Goal: Task Accomplishment & Management: Manage account settings

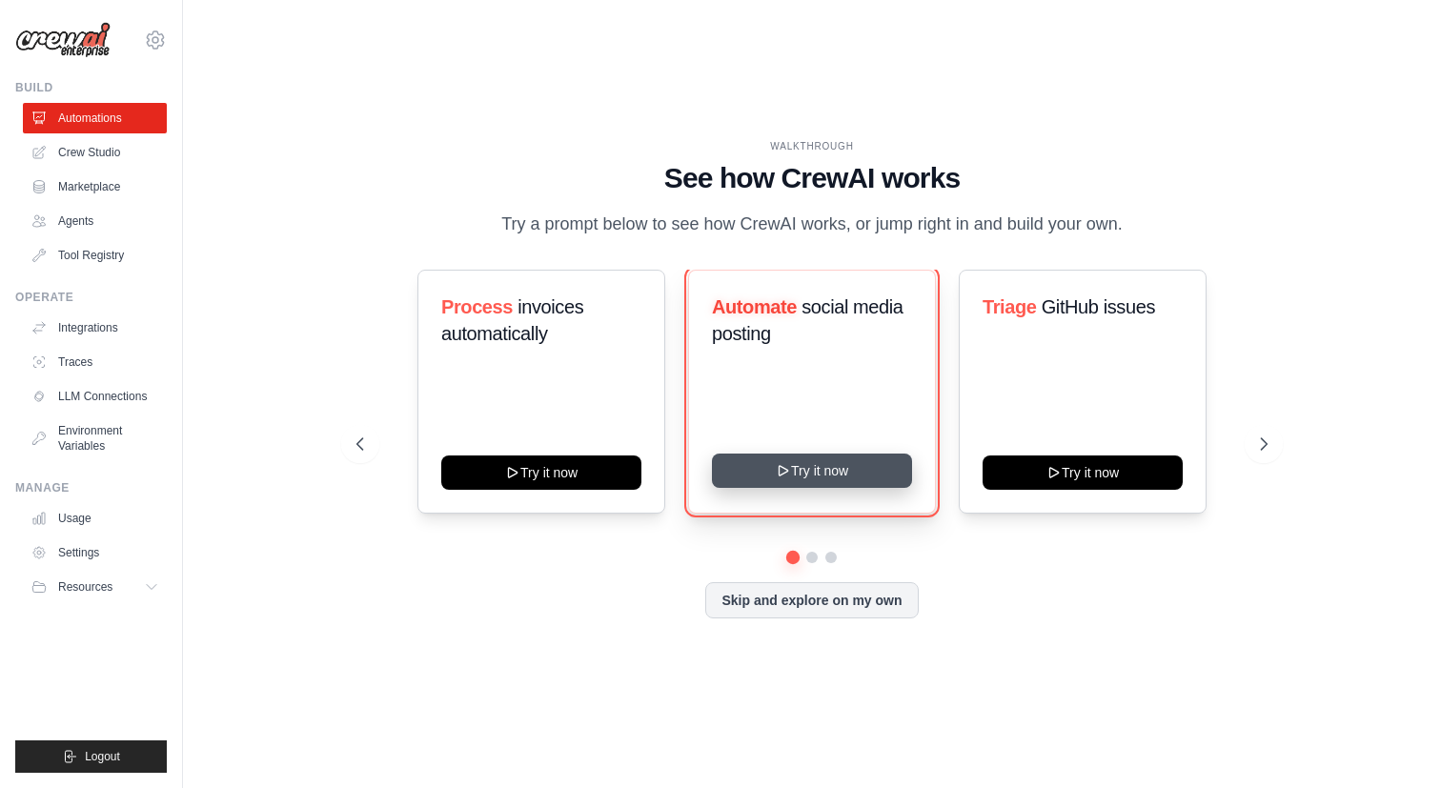
click at [853, 479] on button "Try it now" at bounding box center [812, 471] width 200 height 34
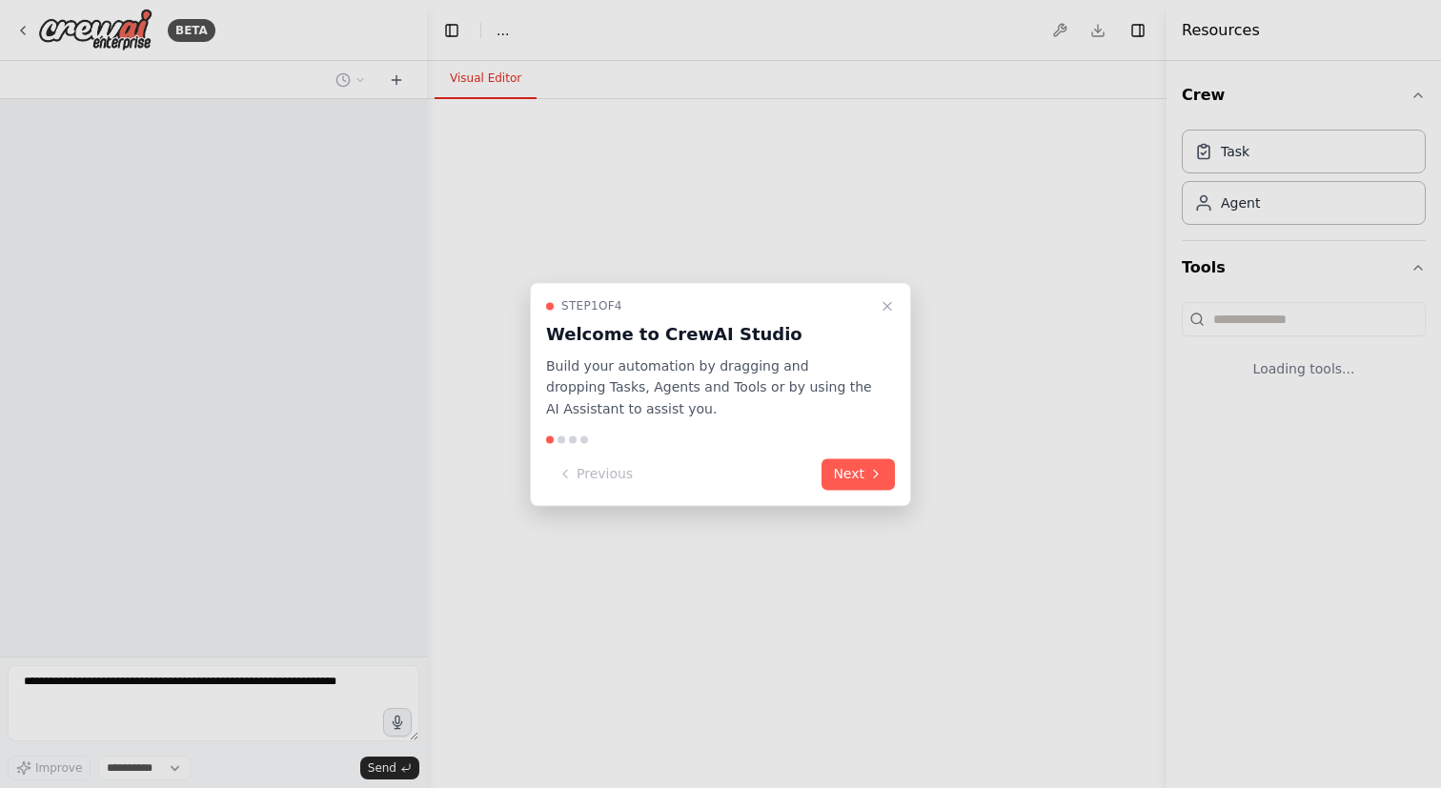
select select "****"
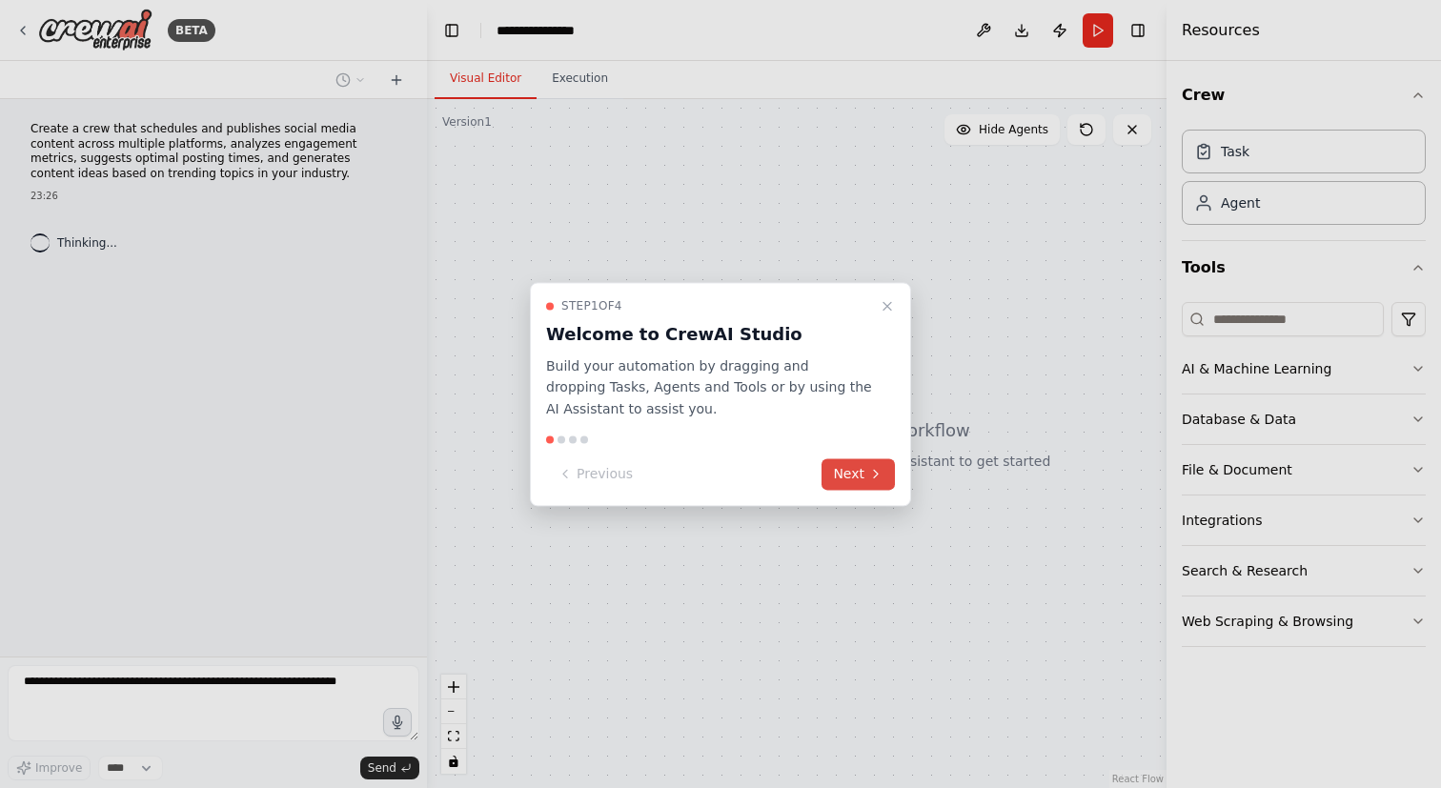
click at [867, 481] on button "Next" at bounding box center [857, 473] width 73 height 31
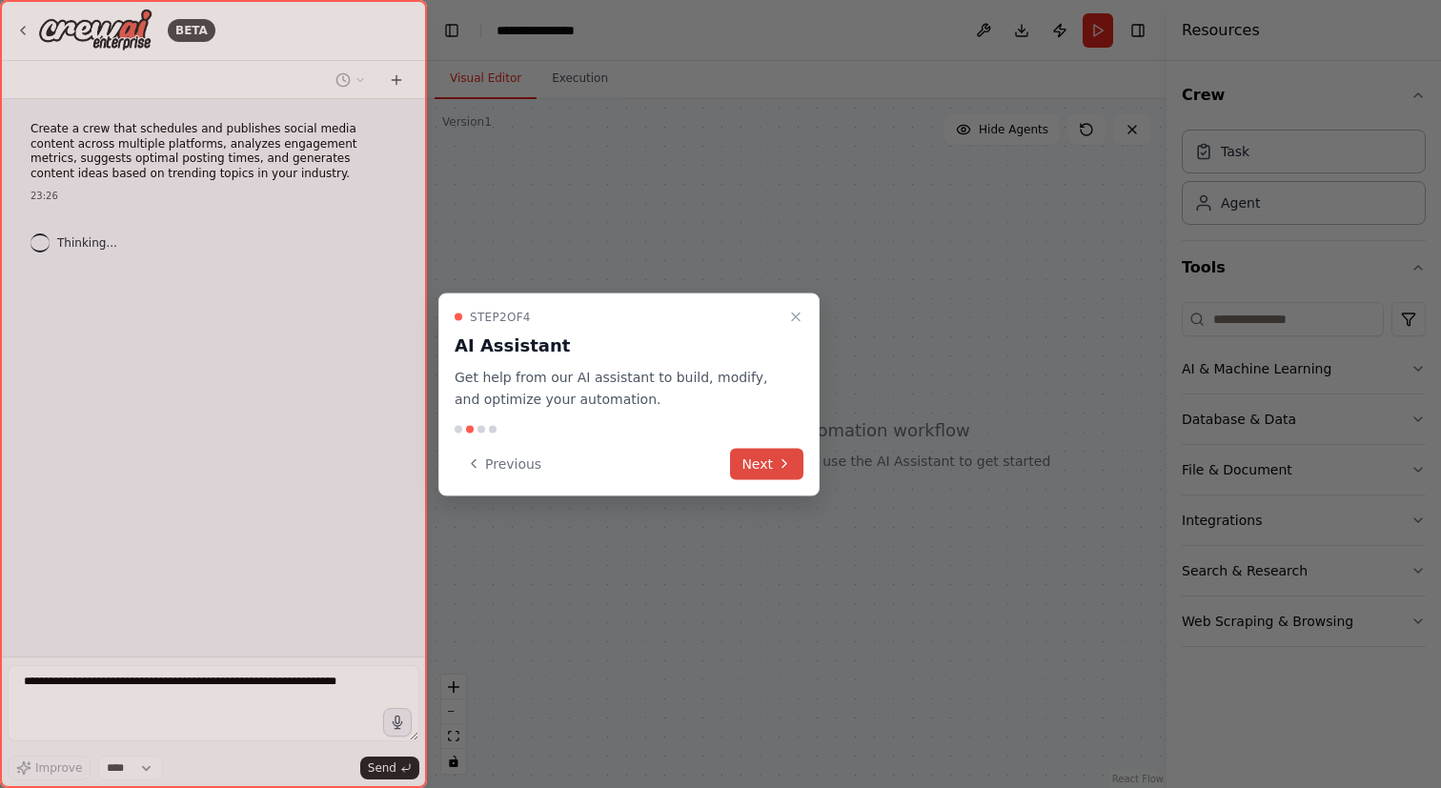
click at [779, 463] on icon at bounding box center [784, 463] width 15 height 15
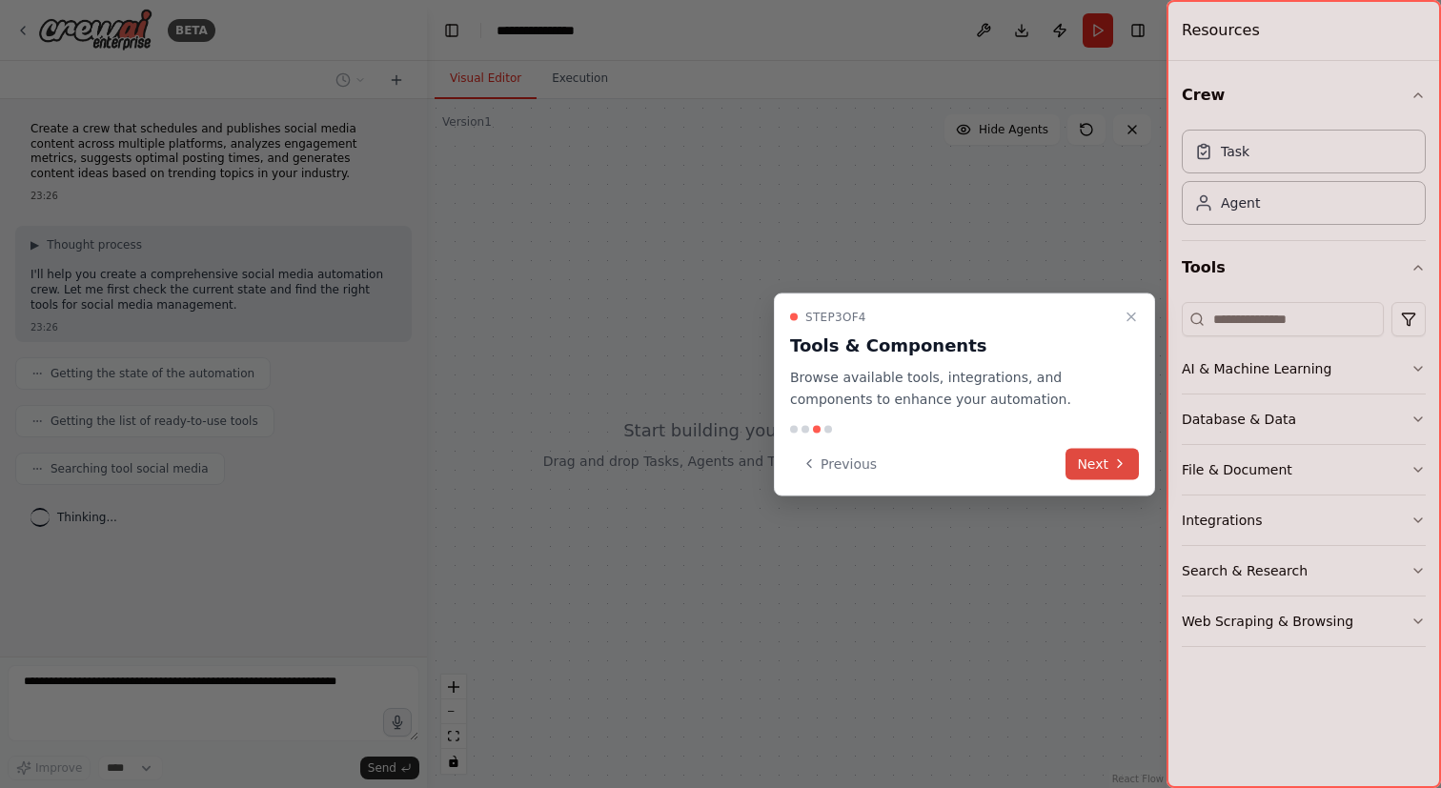
click at [1106, 460] on button "Next" at bounding box center [1101, 463] width 73 height 31
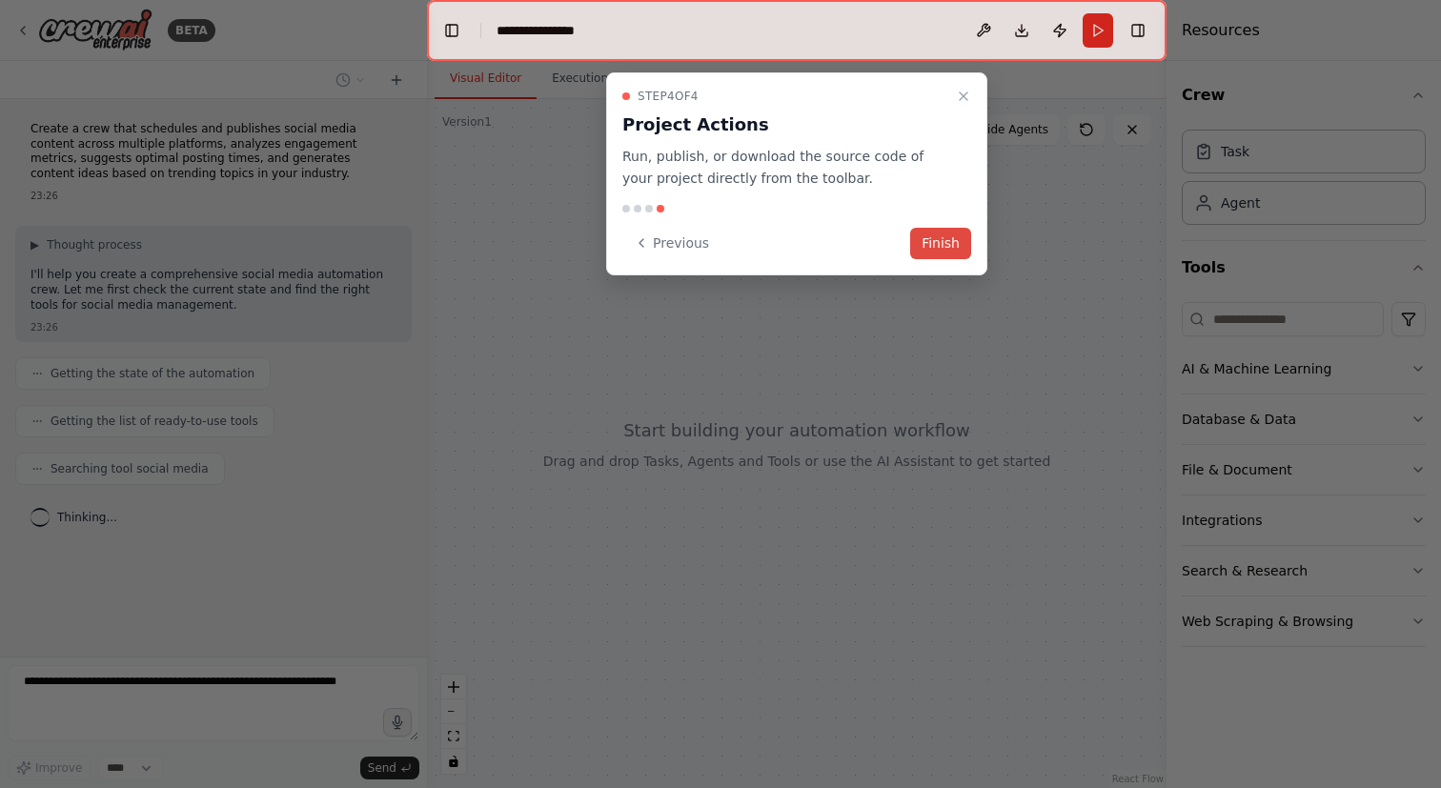
click at [948, 251] on button "Finish" at bounding box center [940, 243] width 61 height 31
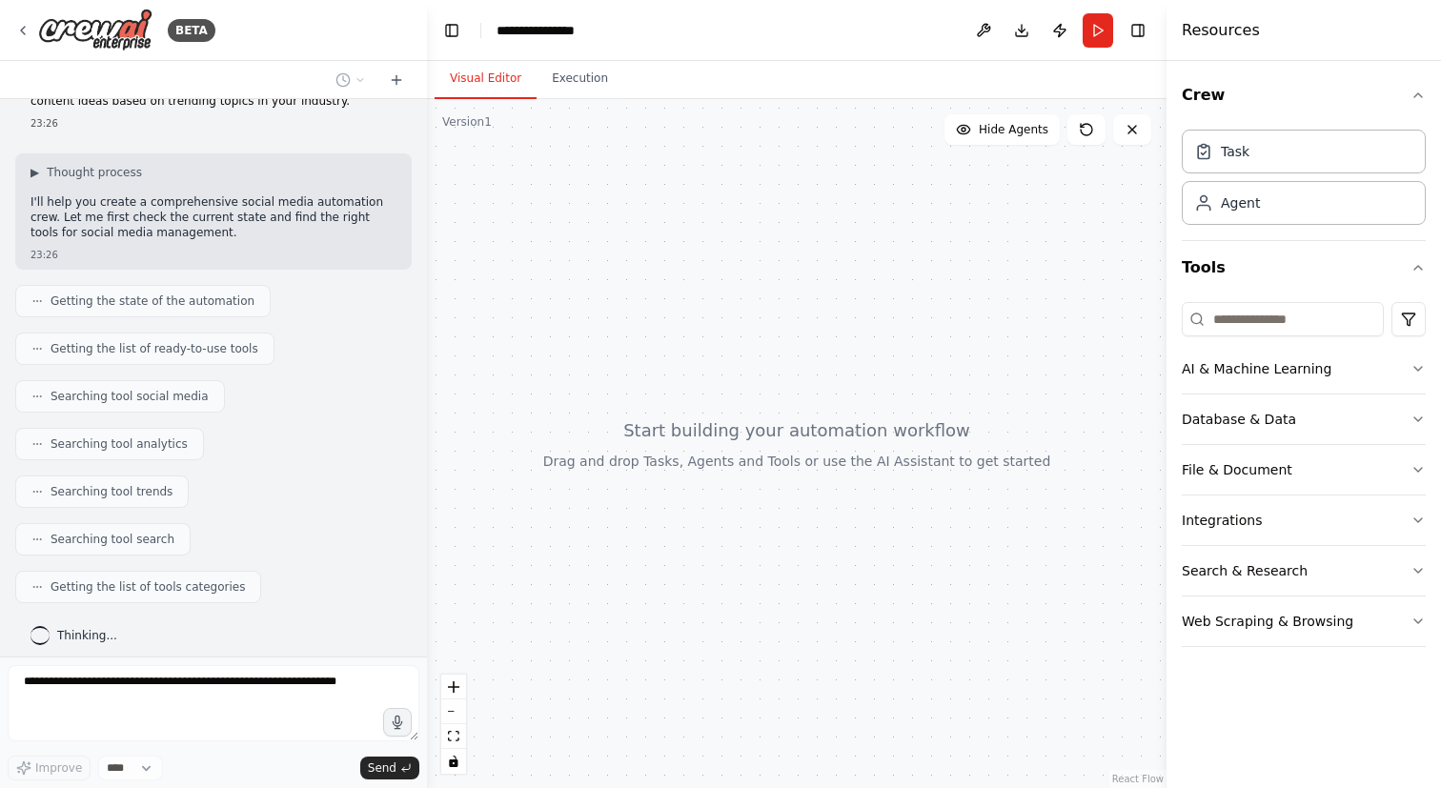
scroll to position [131, 0]
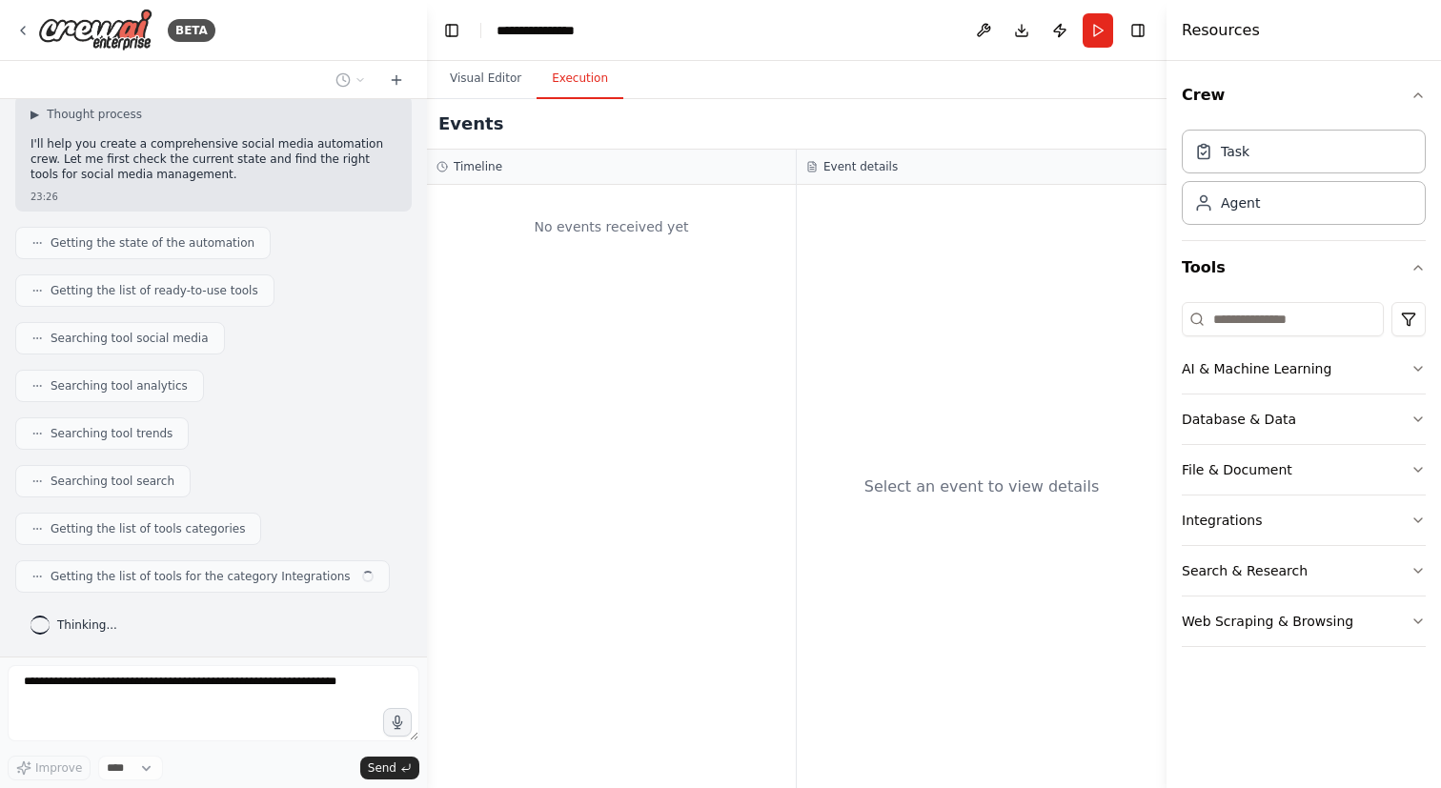
click at [576, 90] on button "Execution" at bounding box center [579, 79] width 87 height 40
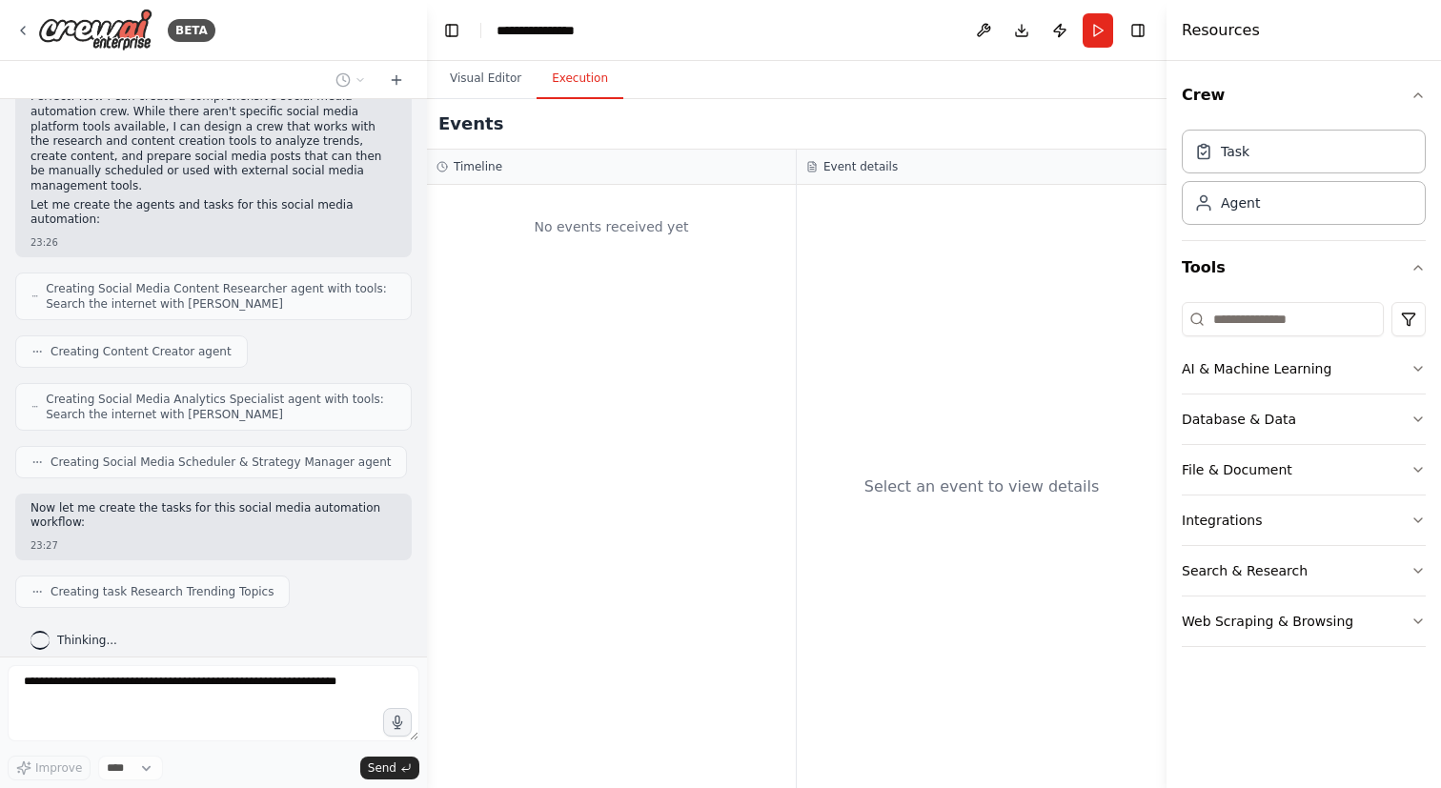
scroll to position [834, 0]
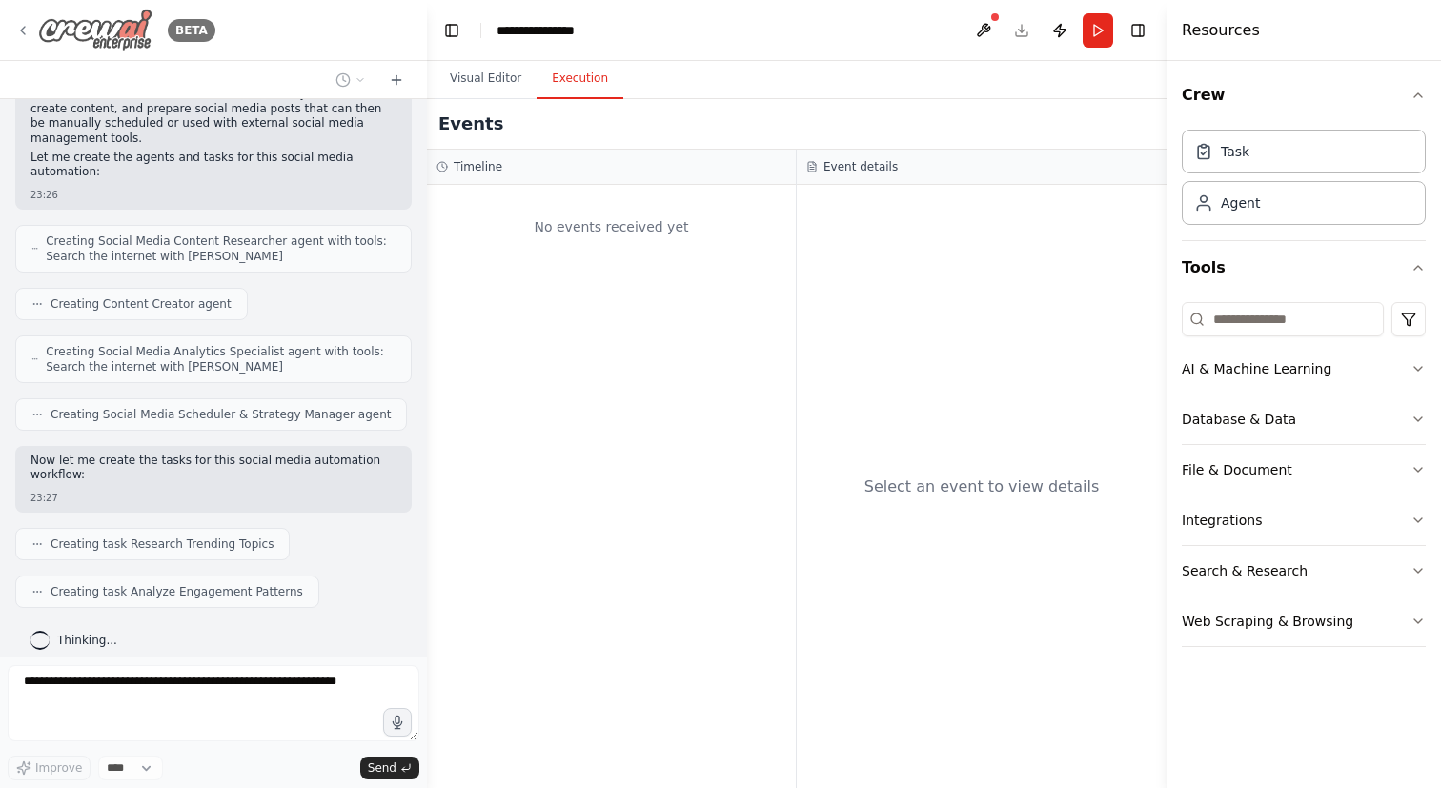
click at [117, 35] on img at bounding box center [95, 30] width 114 height 43
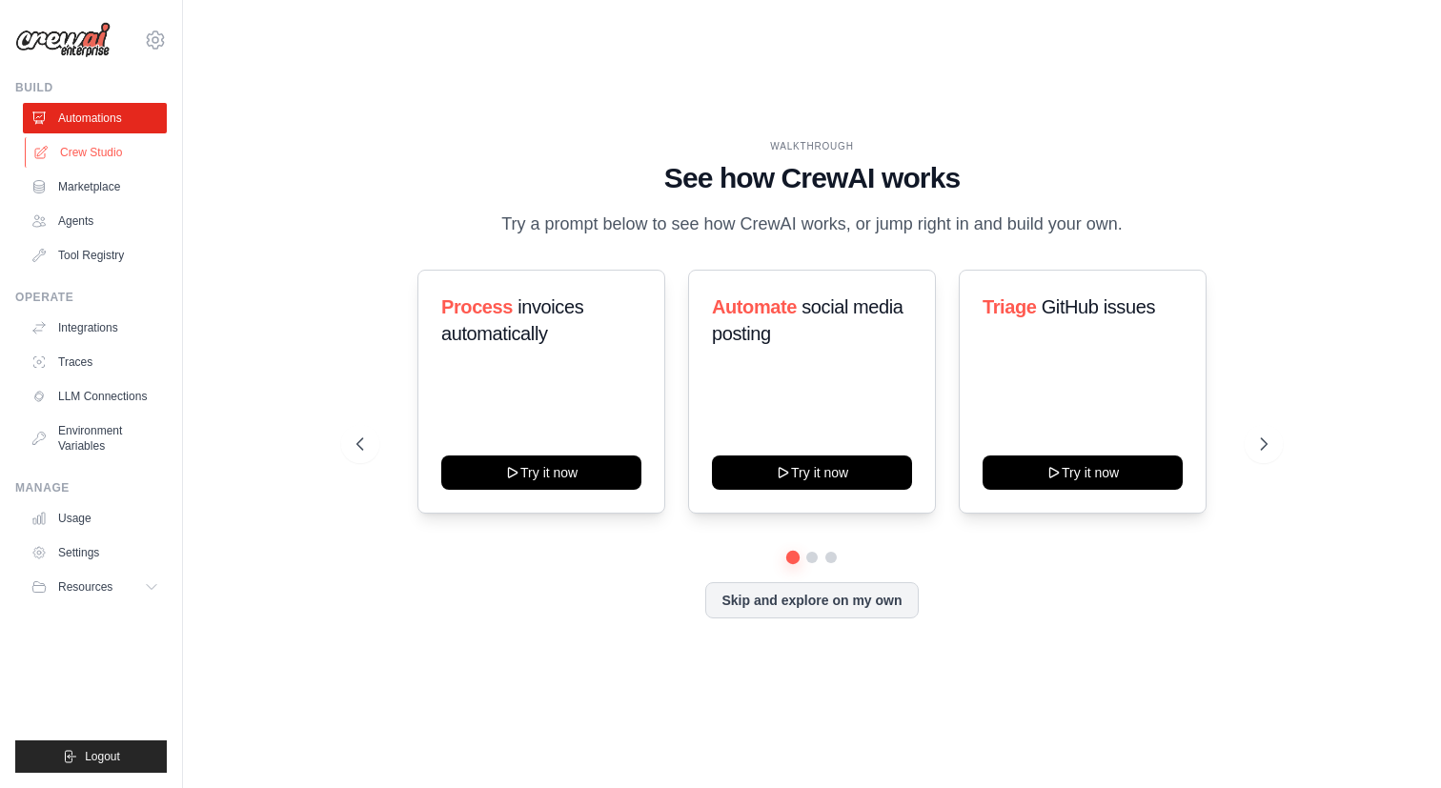
click at [111, 148] on link "Crew Studio" at bounding box center [97, 152] width 144 height 30
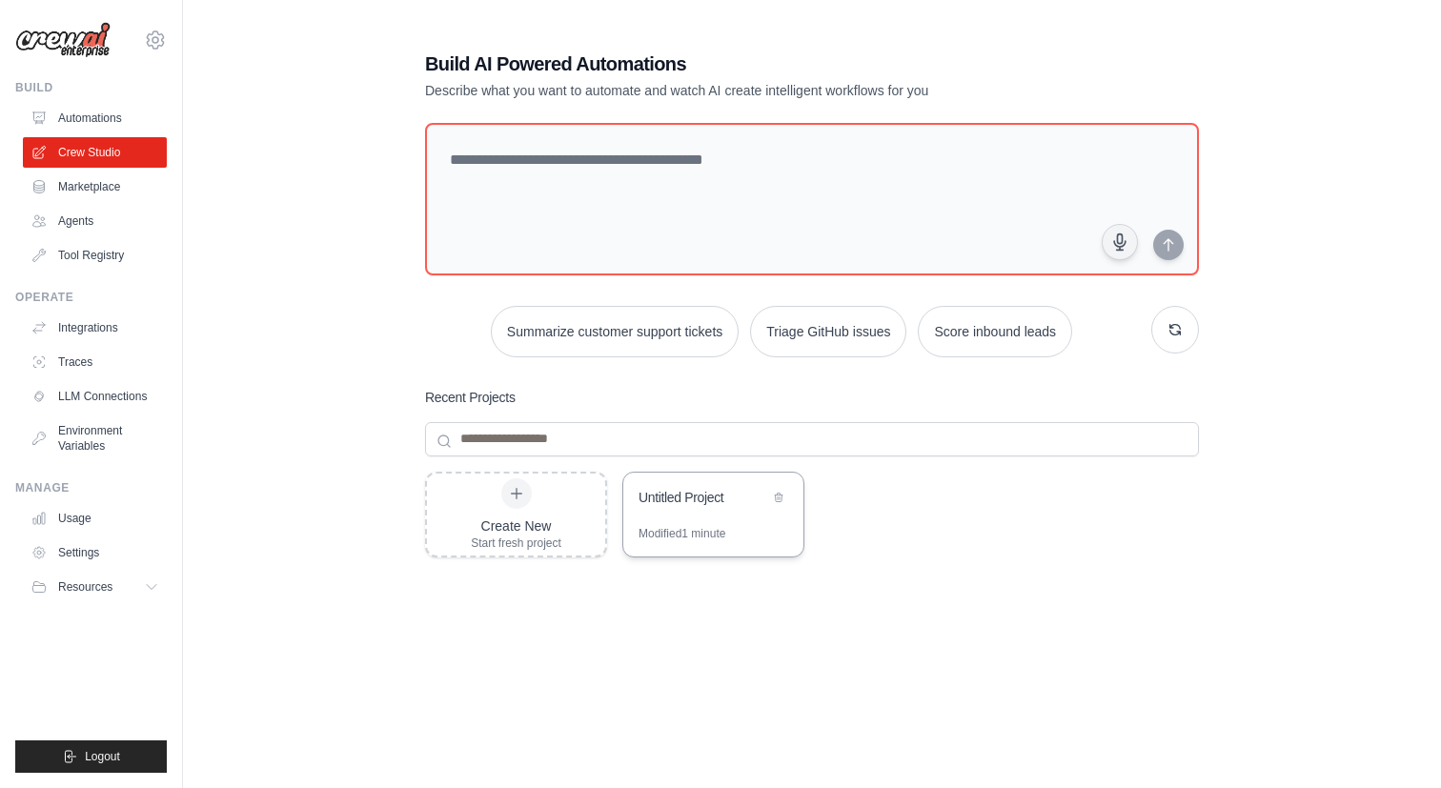
click at [670, 503] on div "Untitled Project" at bounding box center [703, 497] width 131 height 19
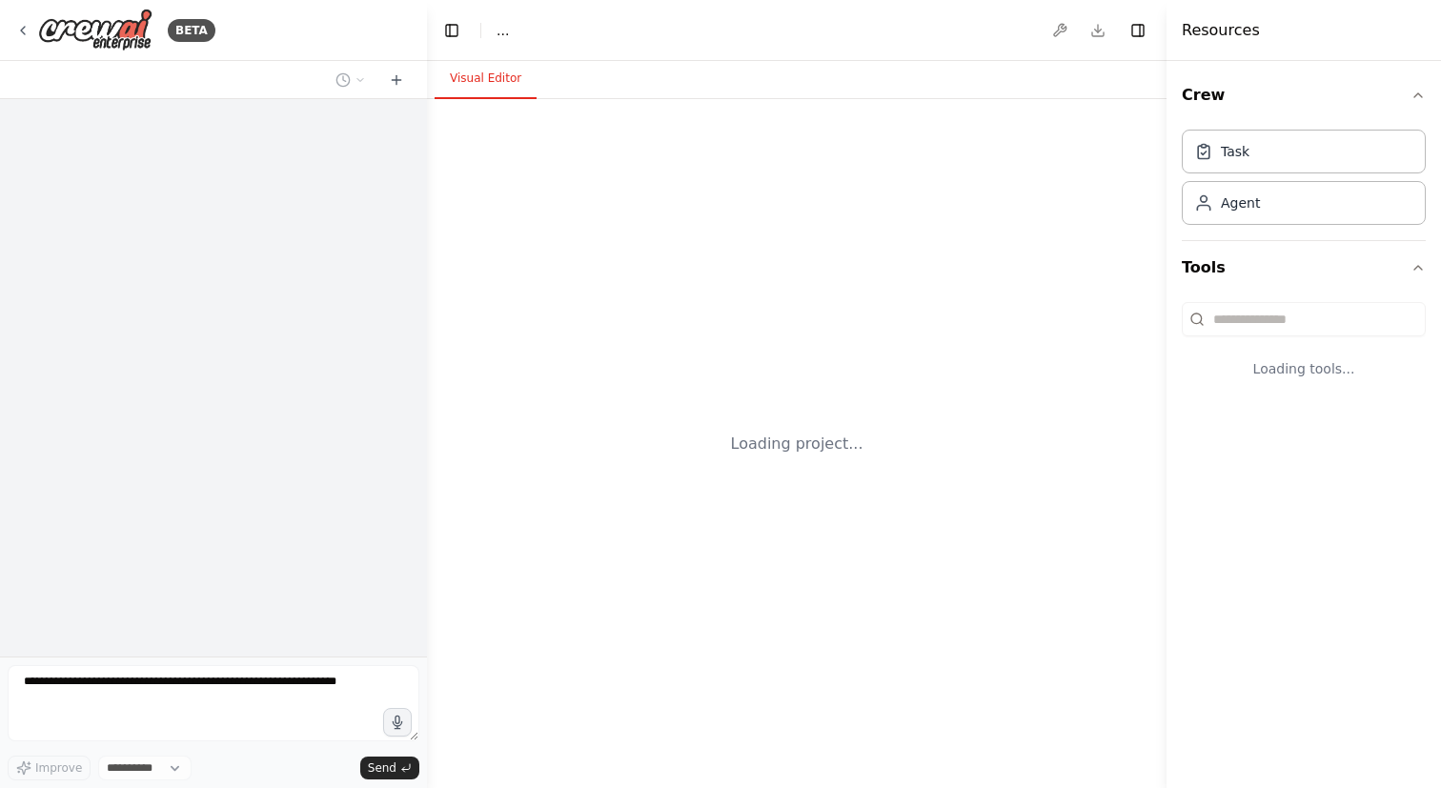
select select "****"
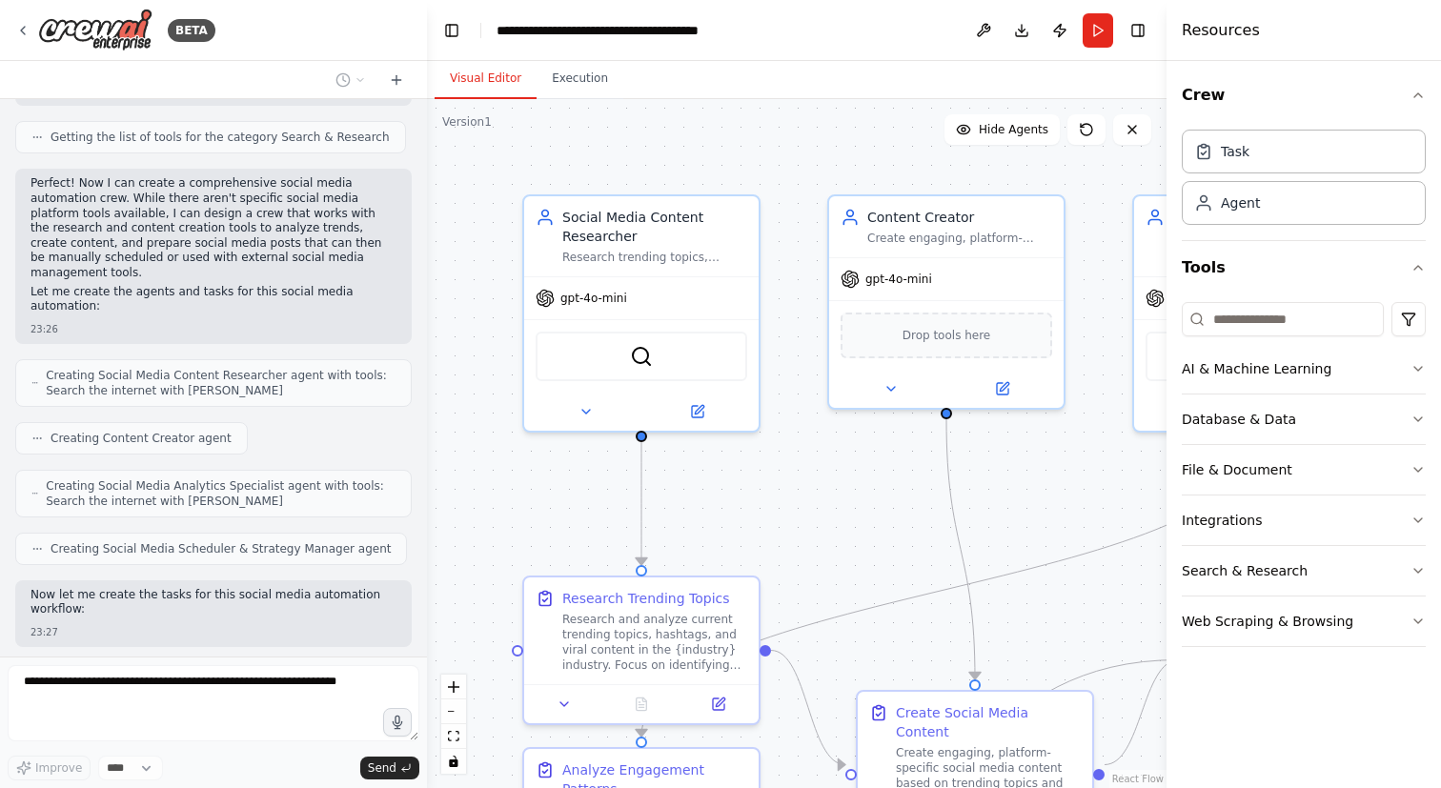
scroll to position [1121, 0]
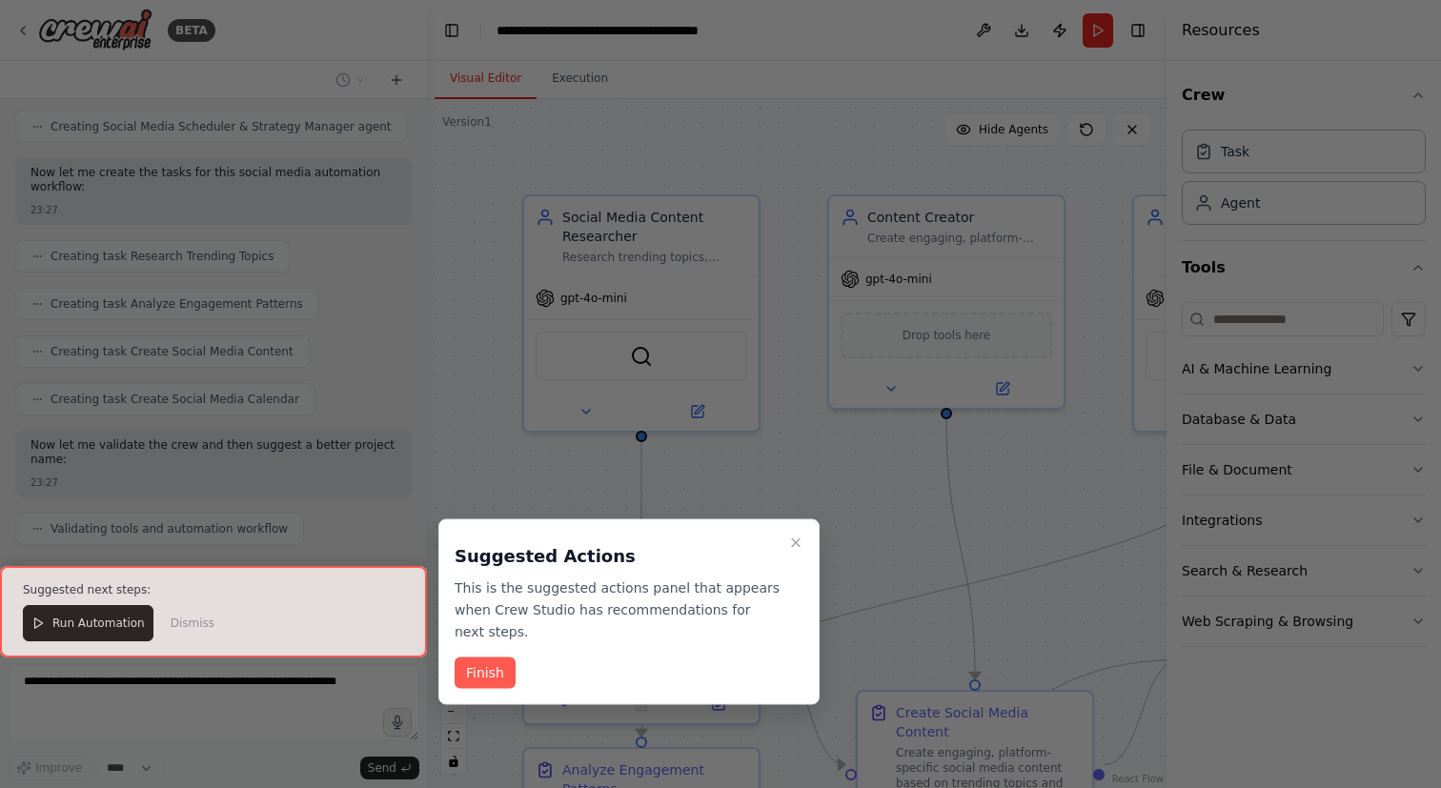
drag, startPoint x: 194, startPoint y: 624, endPoint x: 224, endPoint y: 625, distance: 29.6
click at [224, 625] on div at bounding box center [213, 611] width 427 height 91
click at [475, 663] on button "Finish" at bounding box center [484, 672] width 61 height 31
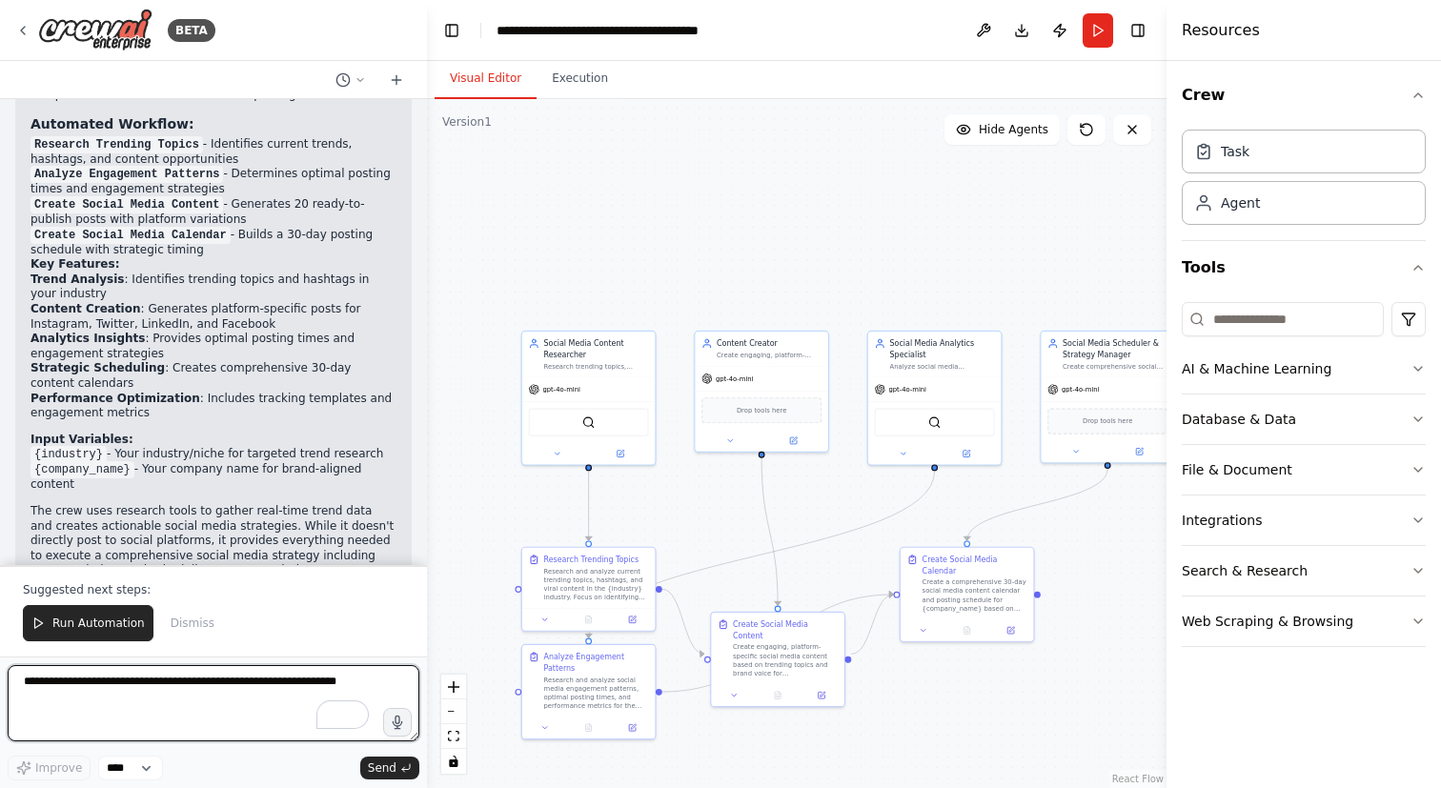
scroll to position [1943, 0]
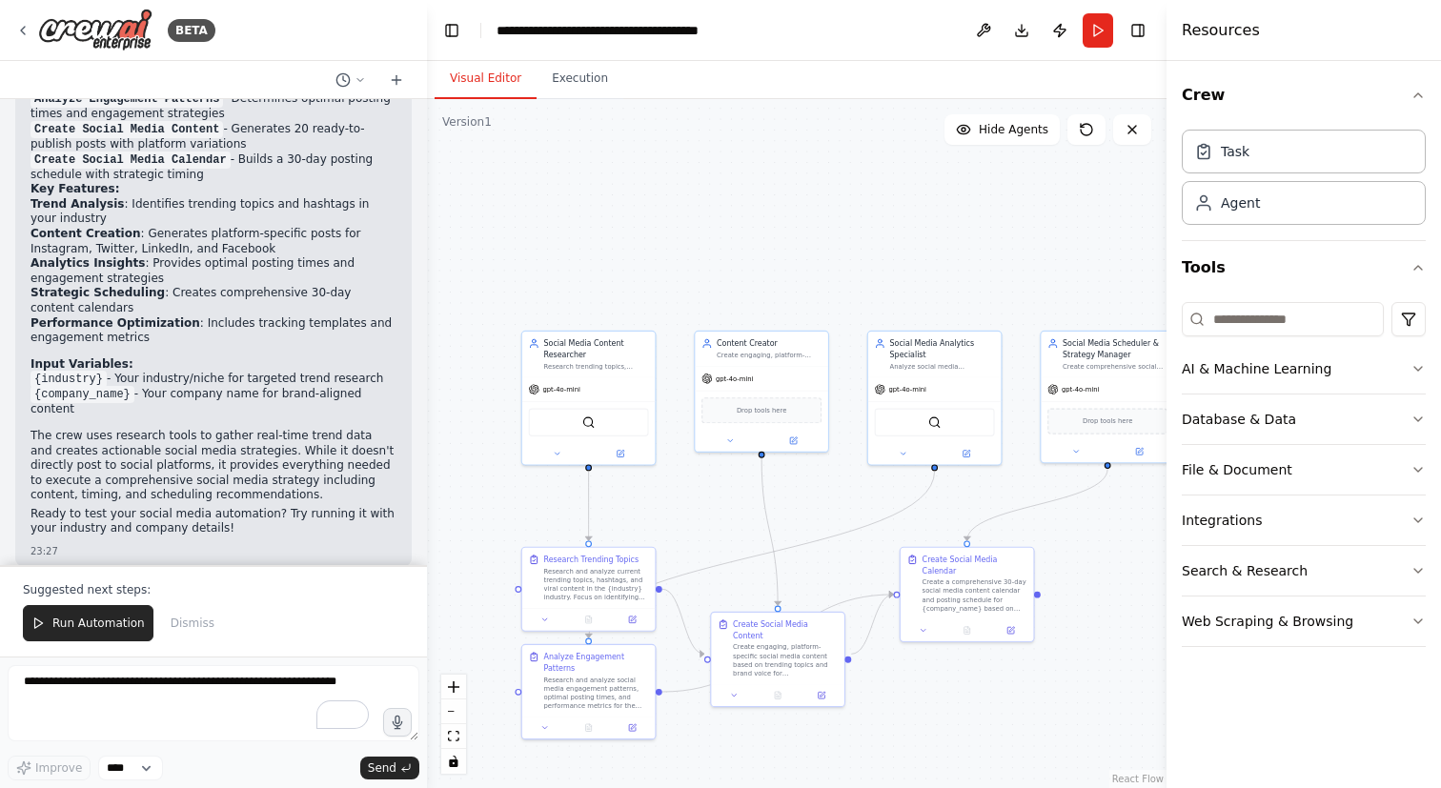
drag, startPoint x: 127, startPoint y: 362, endPoint x: 380, endPoint y: 364, distance: 253.5
click at [380, 372] on li "{industry} - Your industry/niche for targeted trend research" at bounding box center [213, 379] width 366 height 15
drag, startPoint x: 143, startPoint y: 375, endPoint x: 367, endPoint y: 379, distance: 223.9
click at [367, 387] on li "{company_name} - Your company name for brand-aligned content" at bounding box center [213, 402] width 366 height 30
click at [283, 410] on div "Perfect! I've created a comprehensive Social Media Automation & Content Strateg…" at bounding box center [213, 174] width 366 height 731
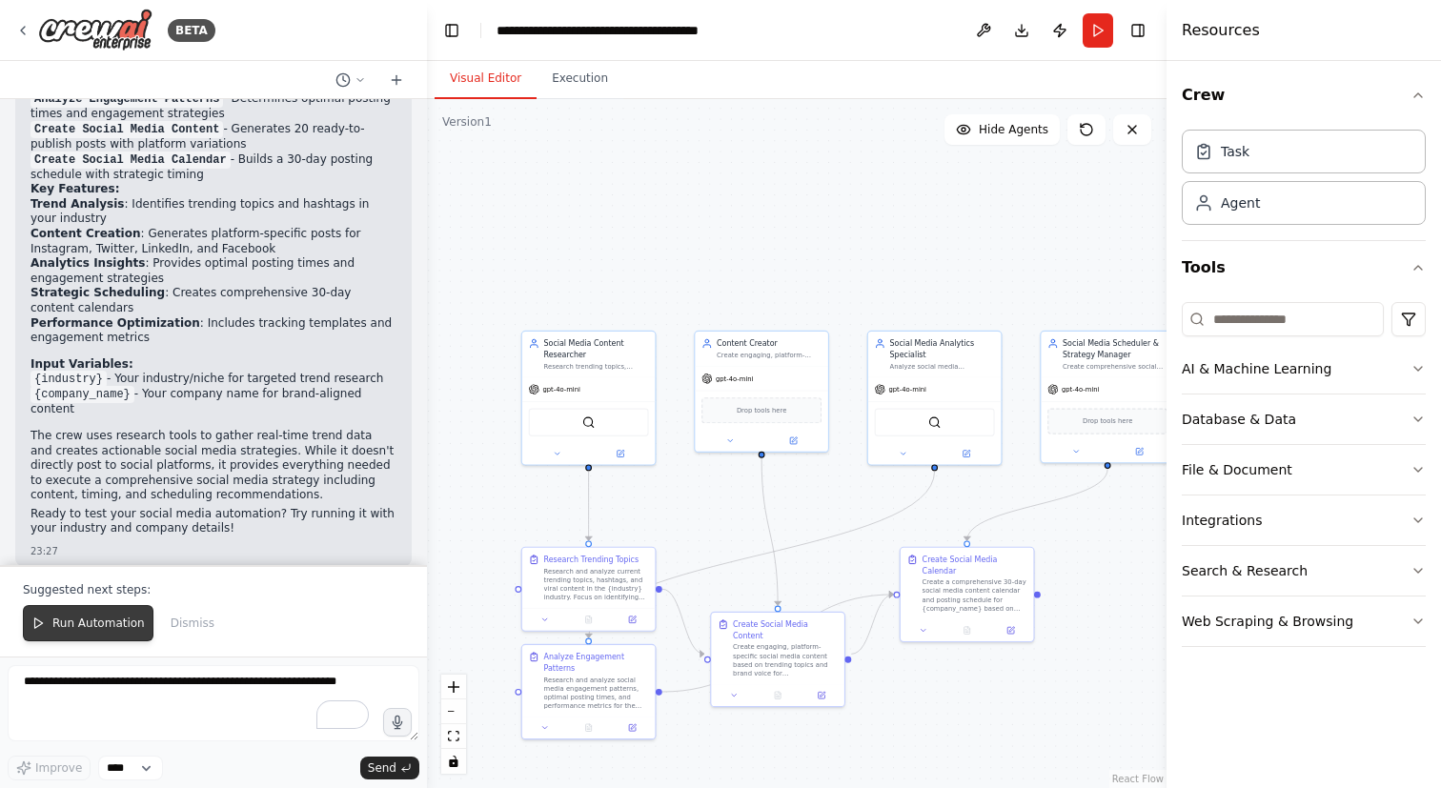
click at [119, 627] on span "Run Automation" at bounding box center [98, 623] width 92 height 15
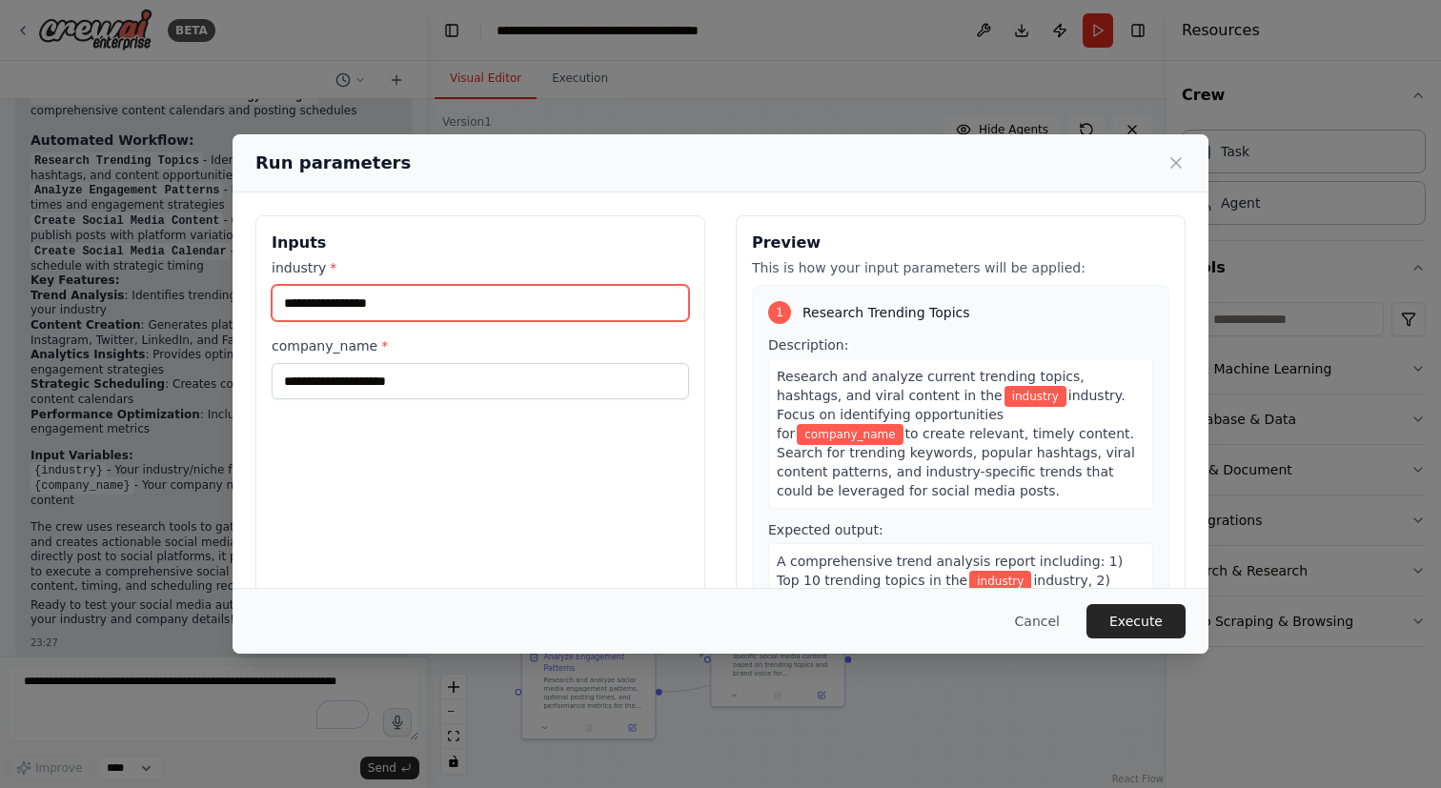
click at [485, 300] on input "industry *" at bounding box center [480, 303] width 417 height 36
click at [301, 298] on input "**********" at bounding box center [480, 303] width 417 height 36
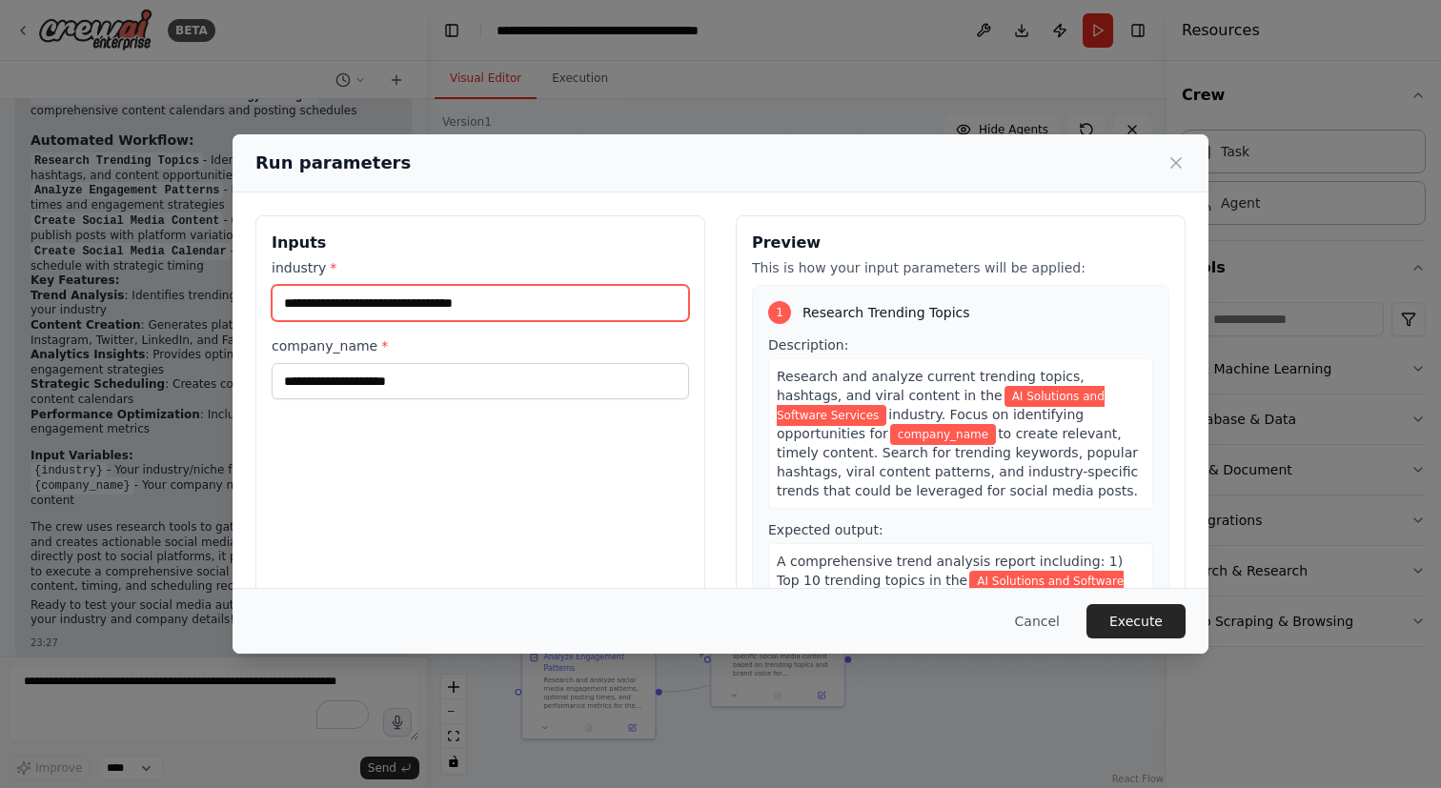
type input "**********"
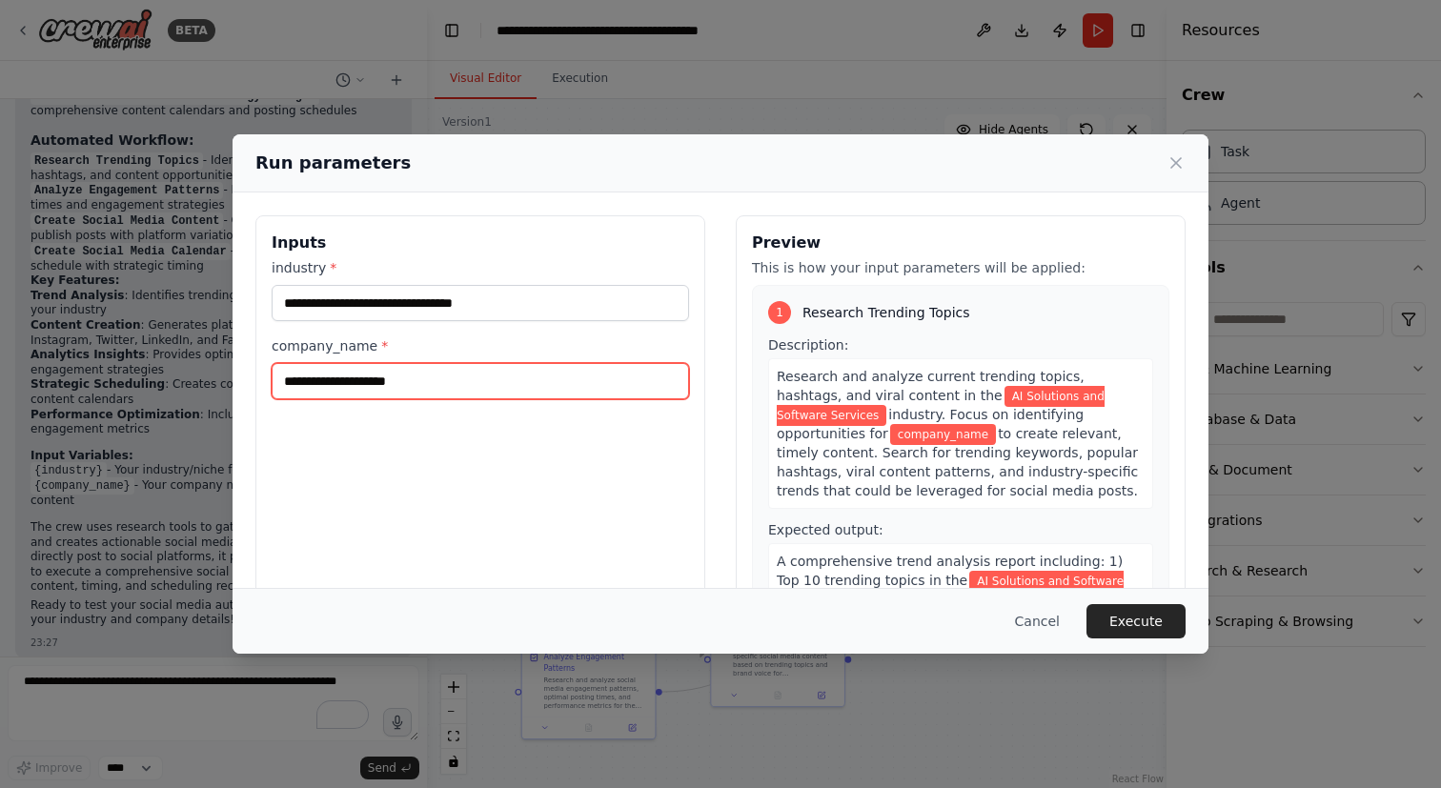
click at [390, 380] on input "company_name *" at bounding box center [480, 381] width 417 height 36
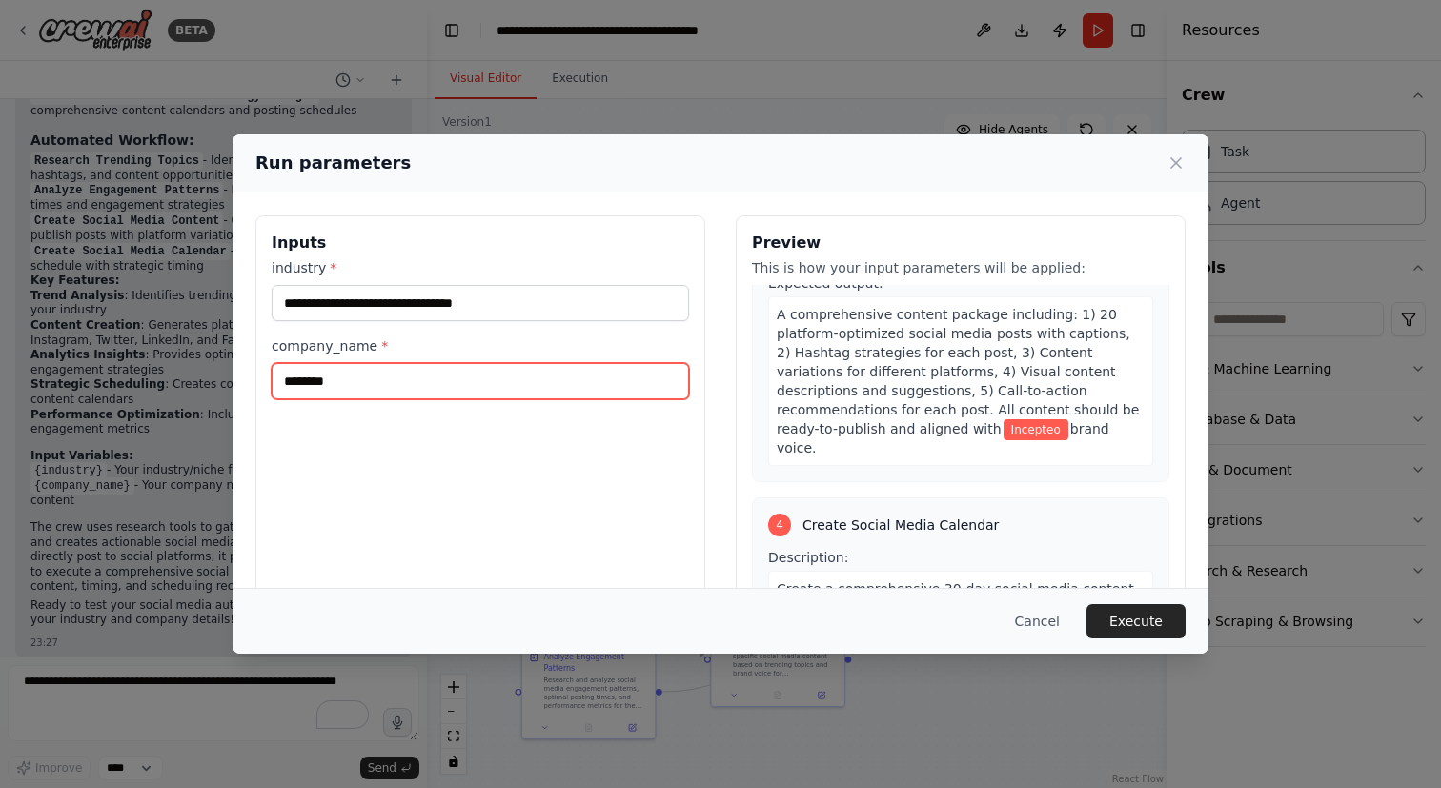
scroll to position [1323, 0]
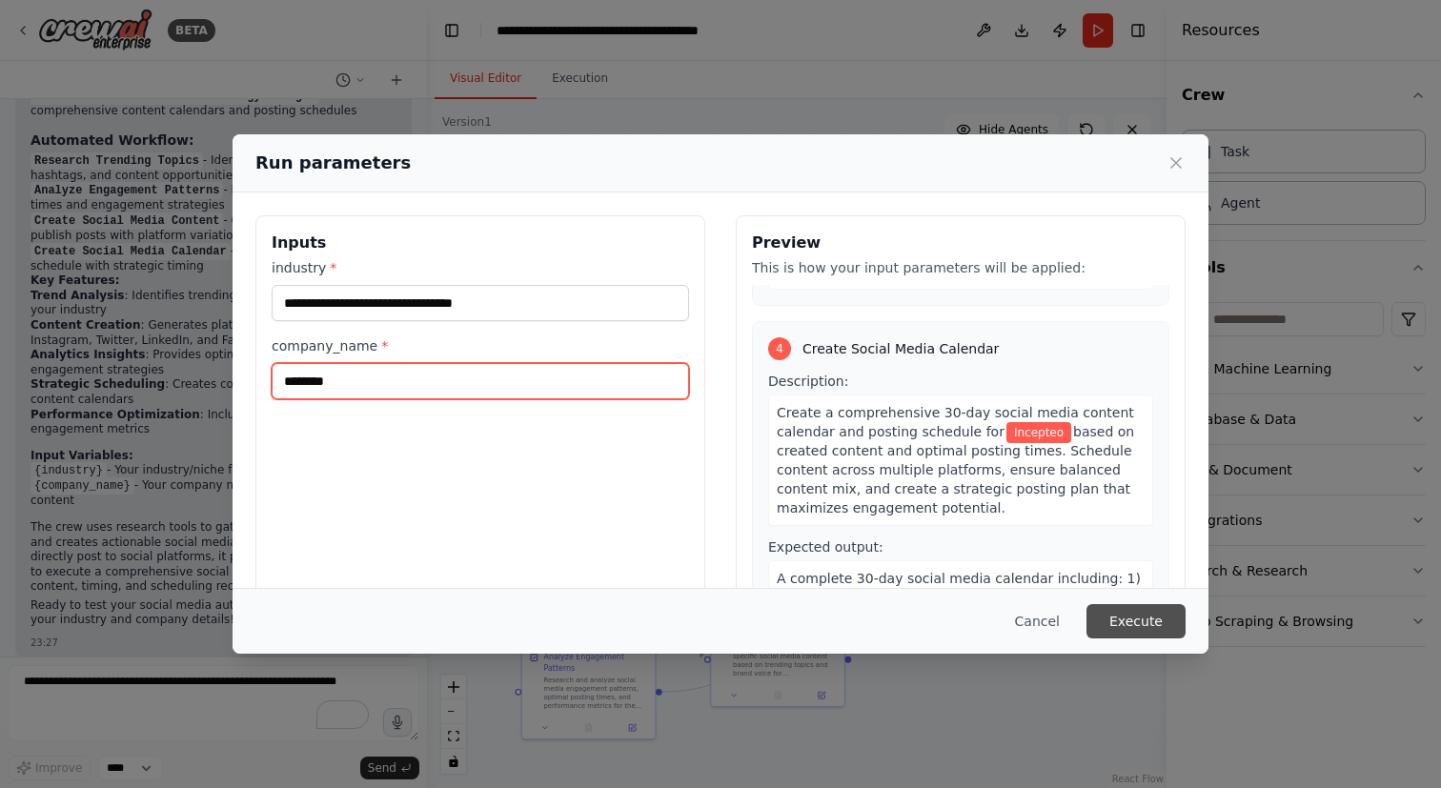
type input "********"
click at [1135, 617] on button "Execute" at bounding box center [1135, 621] width 99 height 34
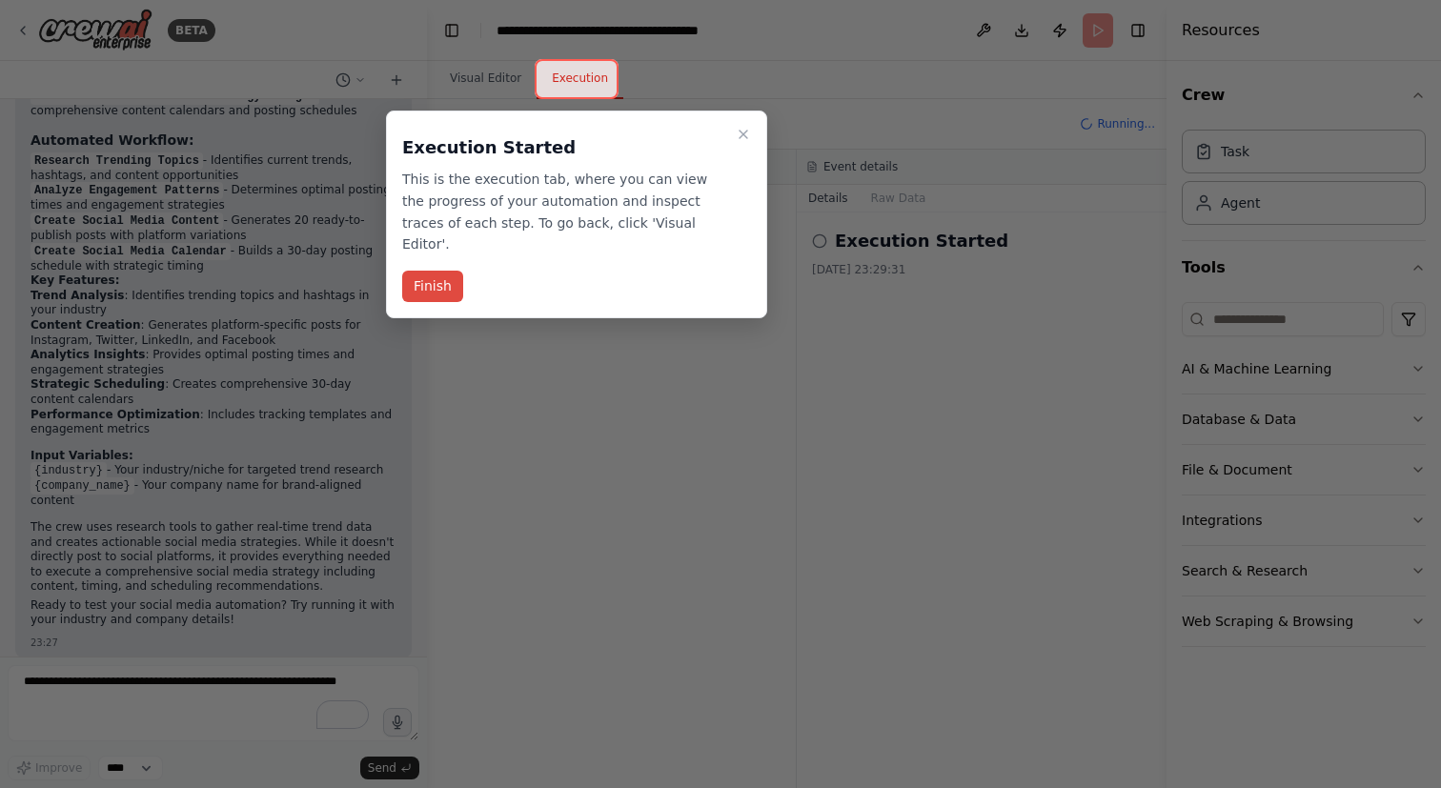
click at [448, 271] on button "Finish" at bounding box center [432, 286] width 61 height 31
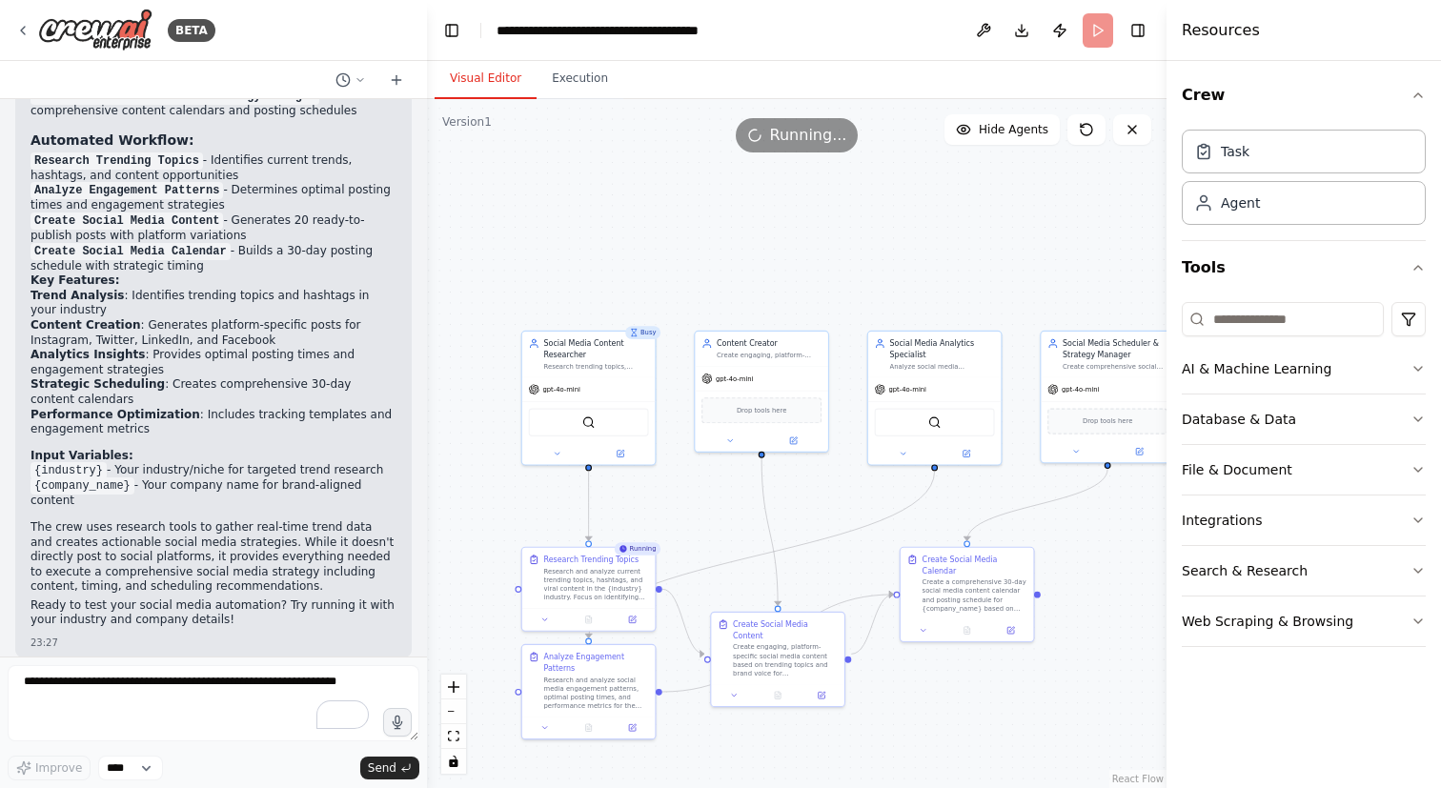
click at [501, 80] on button "Visual Editor" at bounding box center [485, 79] width 102 height 40
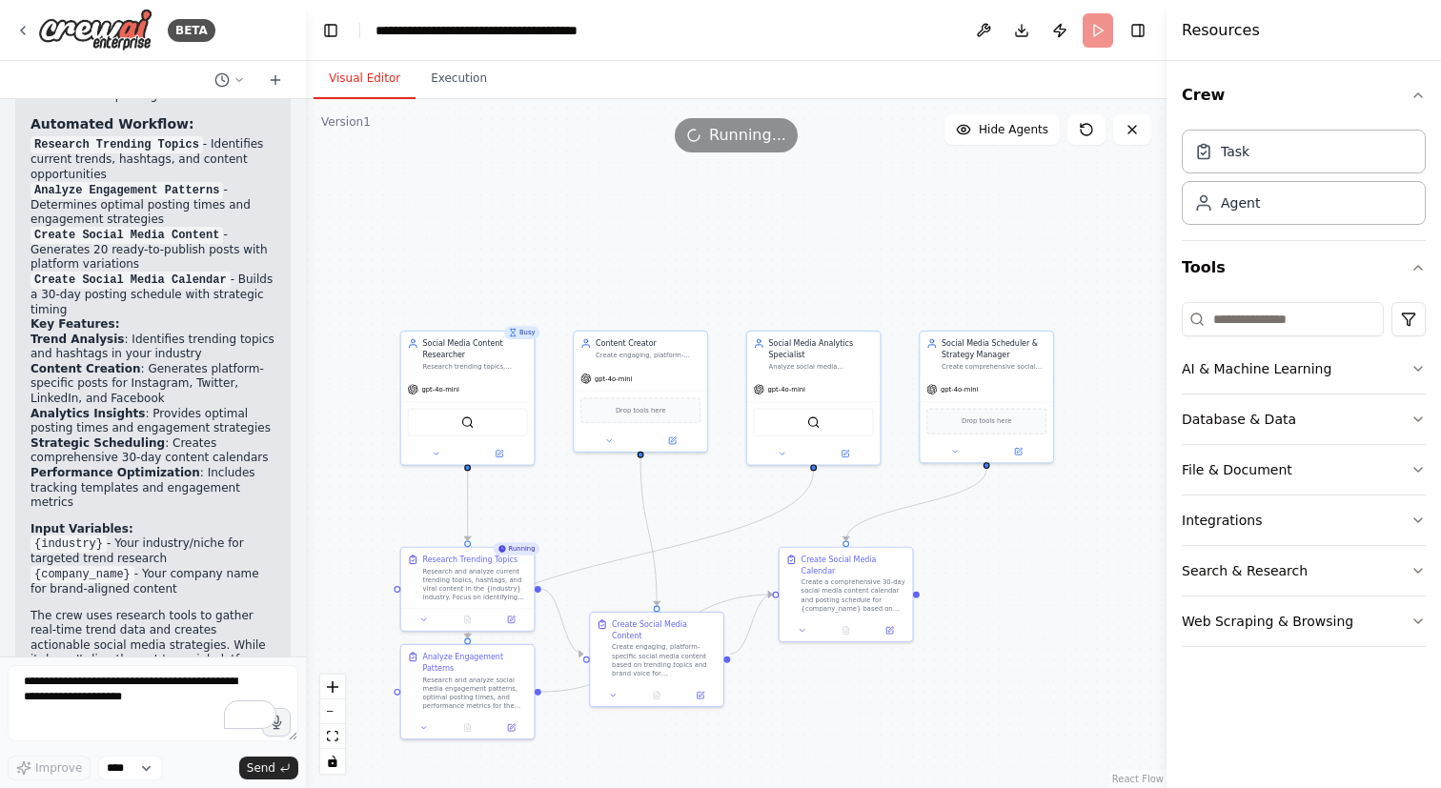
scroll to position [2244, 0]
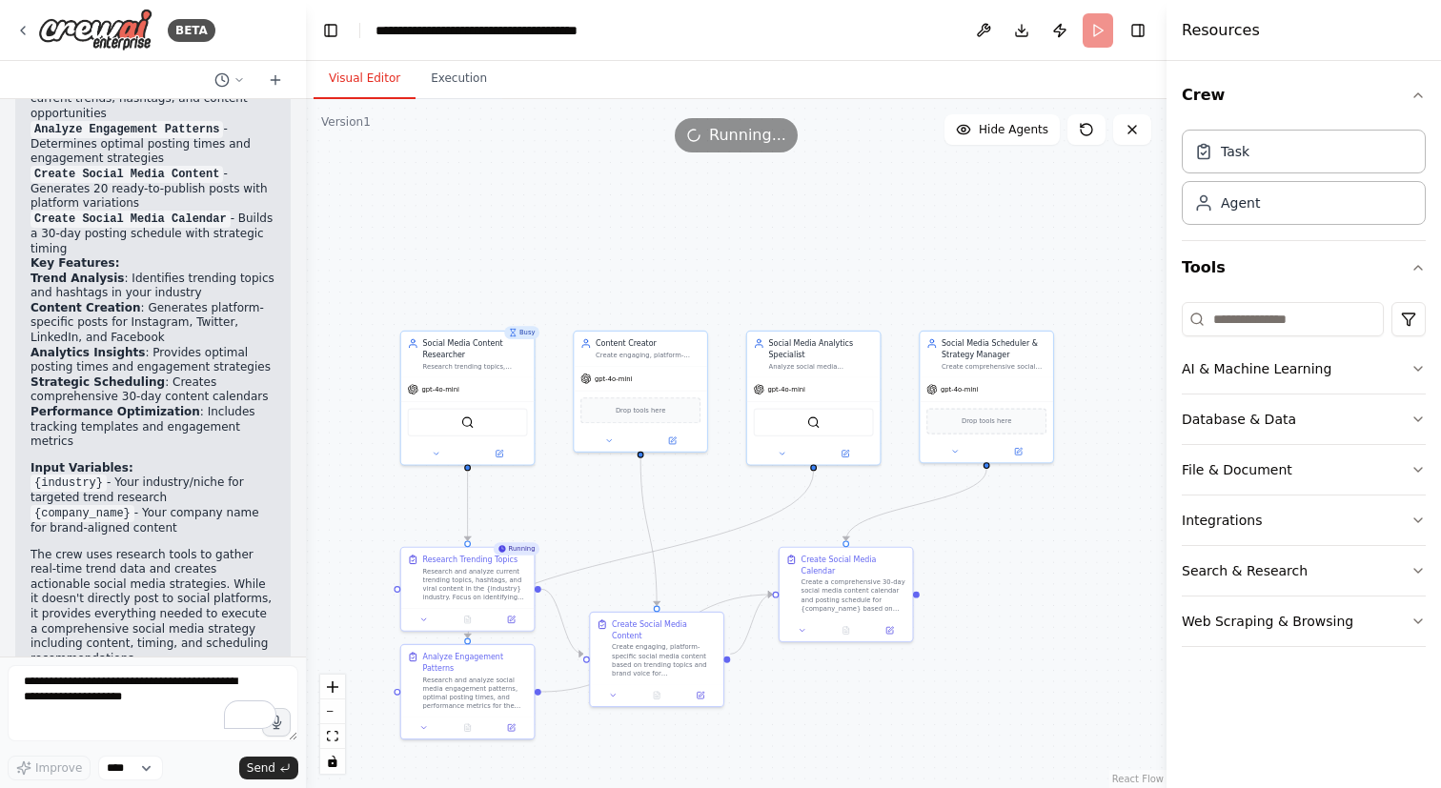
drag, startPoint x: 425, startPoint y: 200, endPoint x: 304, endPoint y: 216, distance: 122.1
click at [304, 216] on div "BETA Create a crew that schedules and publishes social media content across mul…" at bounding box center [720, 394] width 1441 height 788
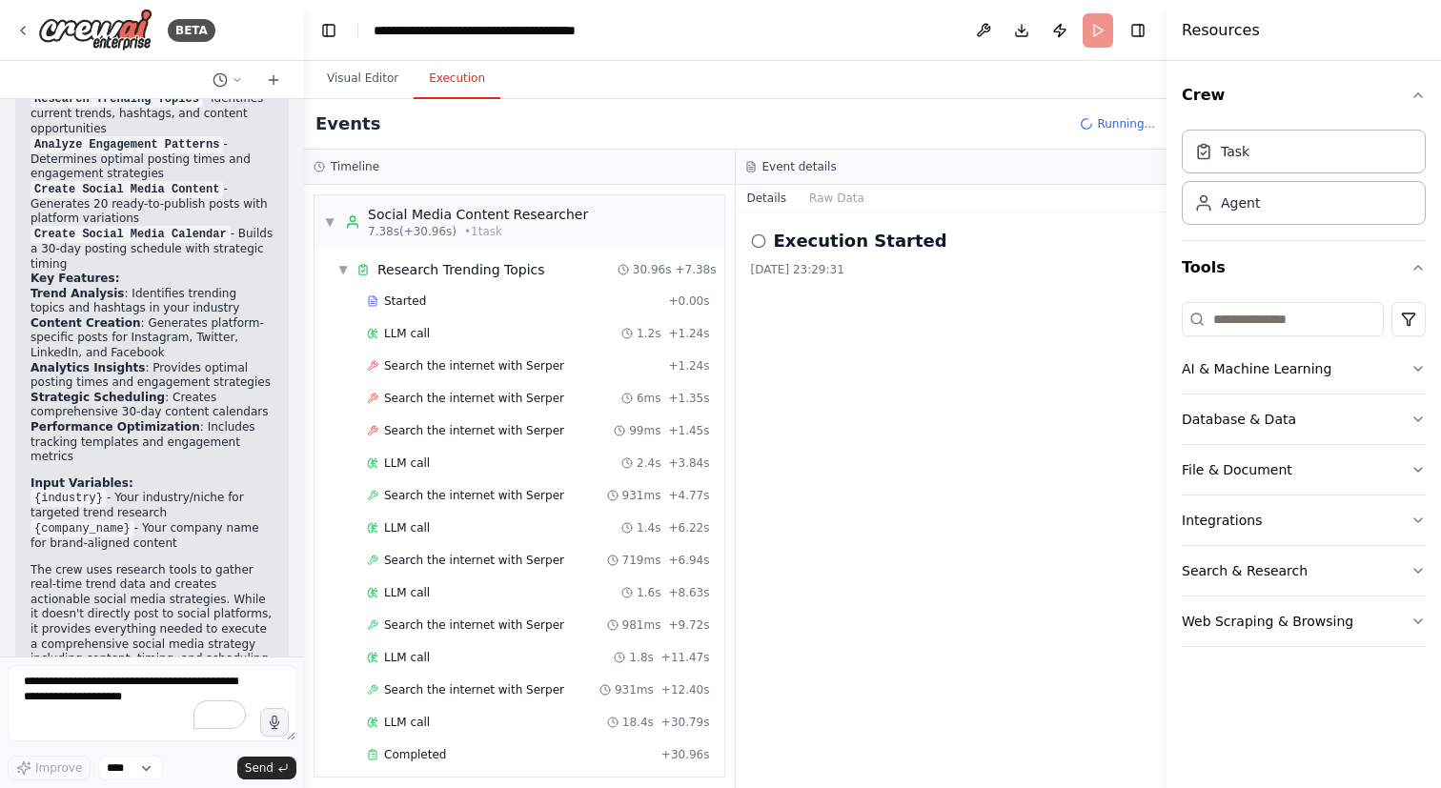
click at [465, 78] on button "Execution" at bounding box center [457, 79] width 87 height 40
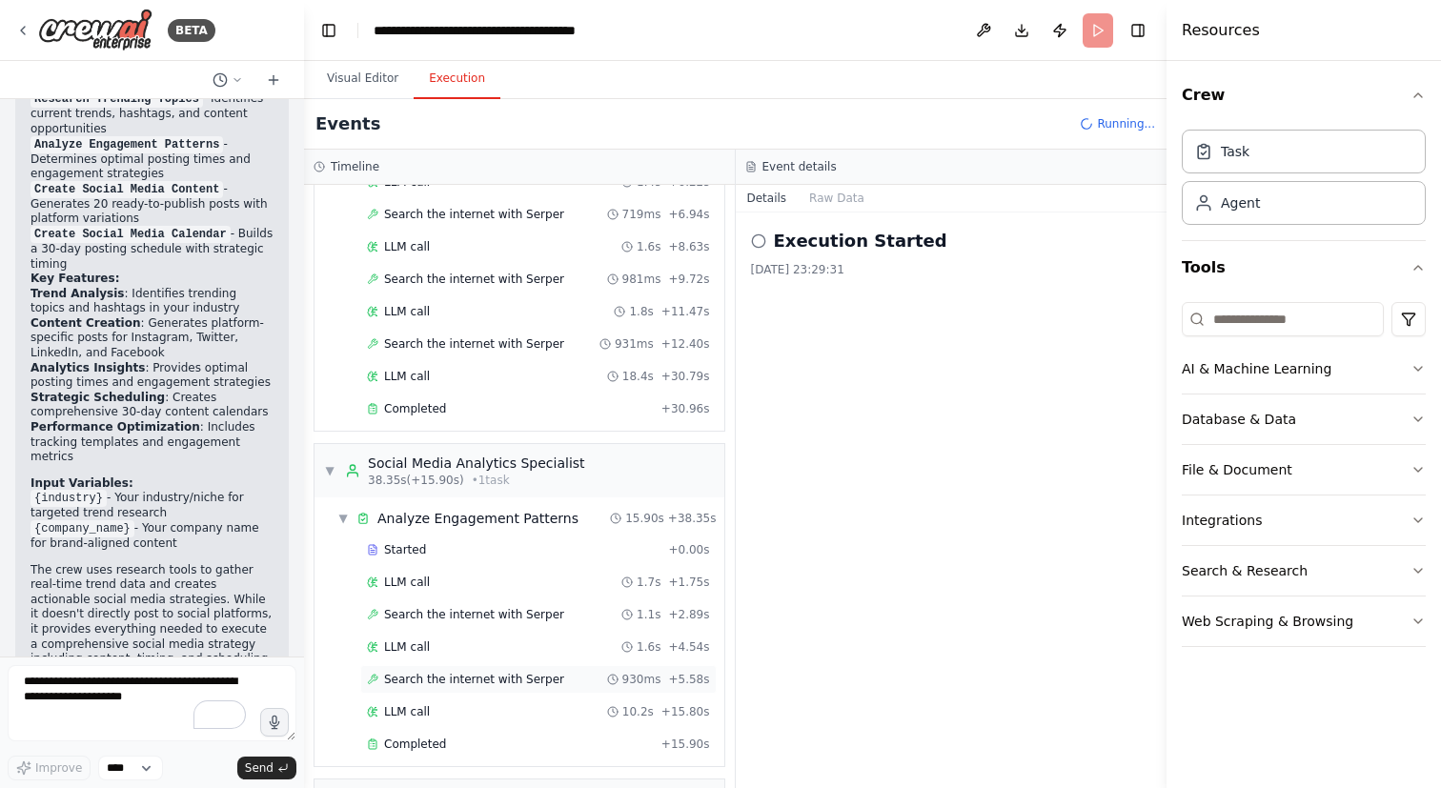
scroll to position [519, 0]
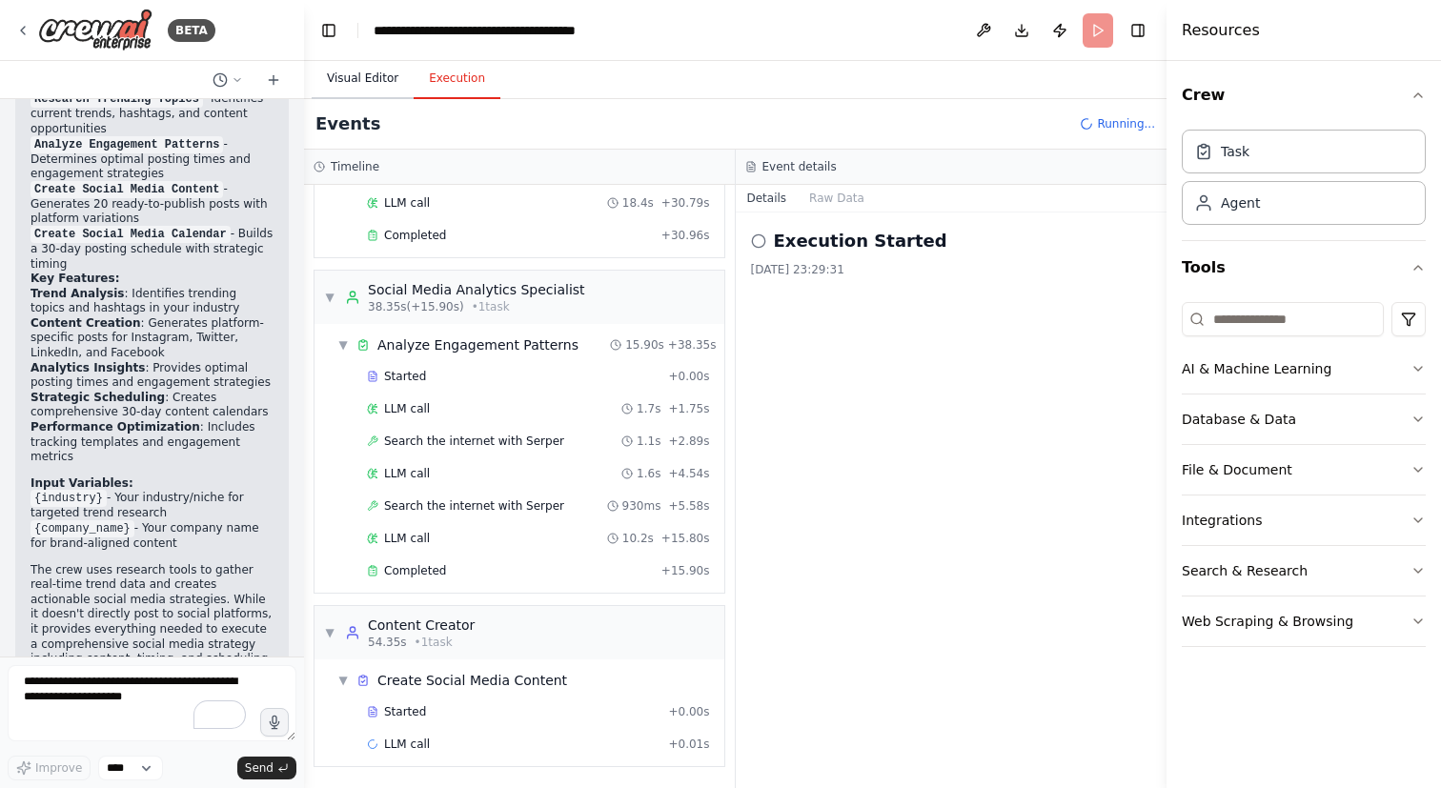
click at [374, 74] on button "Visual Editor" at bounding box center [363, 79] width 102 height 40
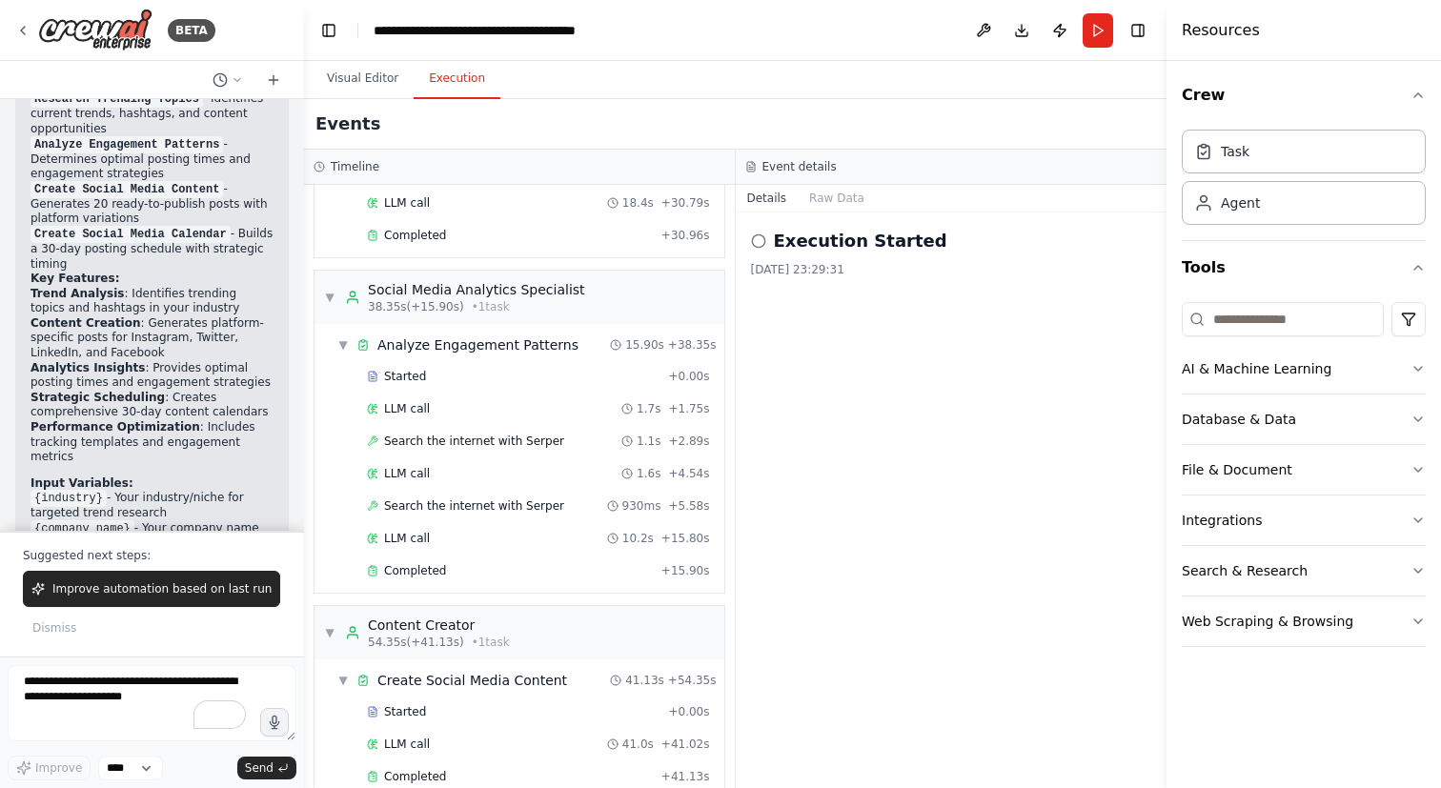
click at [454, 81] on button "Execution" at bounding box center [457, 79] width 87 height 40
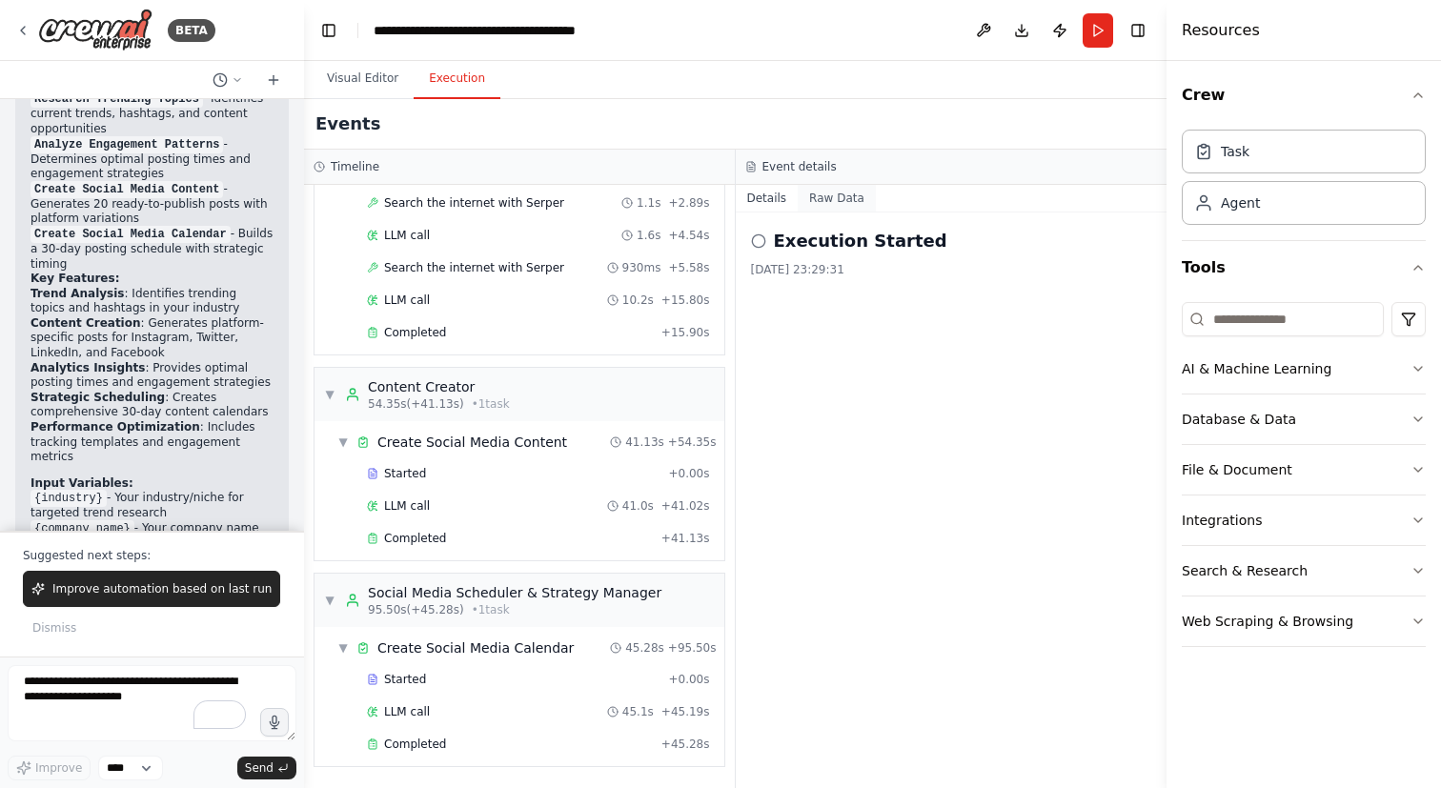
click at [819, 190] on button "Raw Data" at bounding box center [837, 198] width 78 height 27
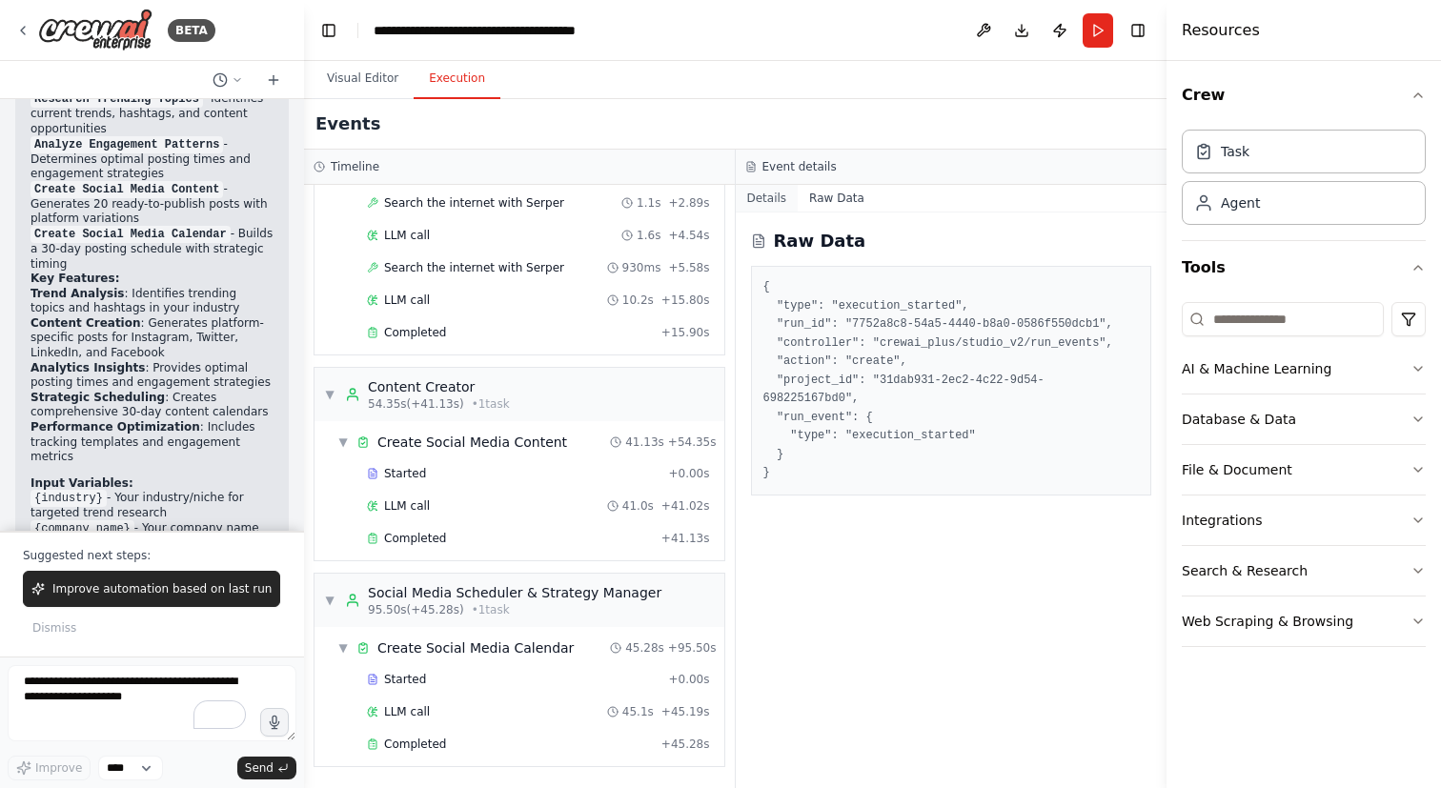
click at [769, 201] on button "Details" at bounding box center [767, 198] width 63 height 27
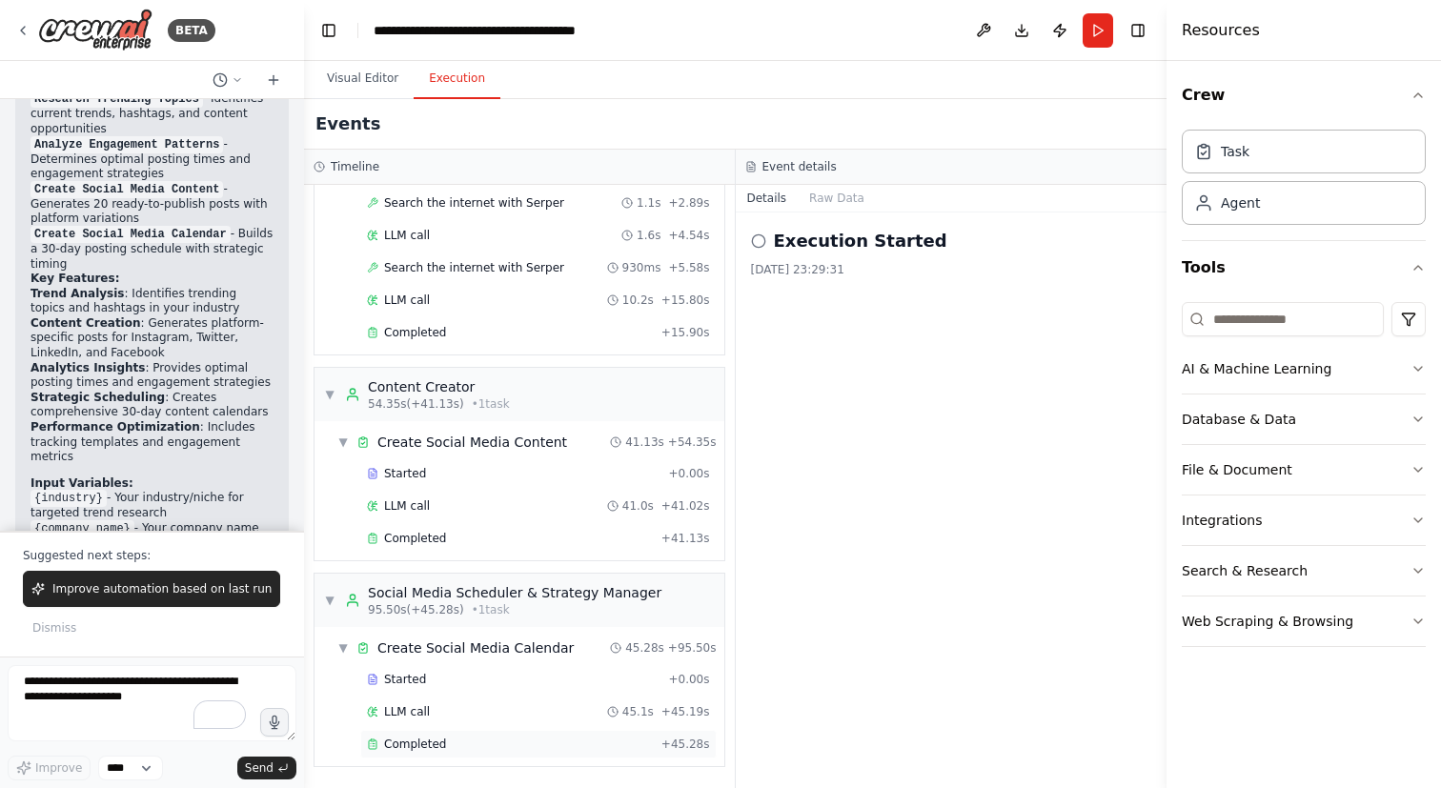
click at [477, 737] on div "Completed" at bounding box center [510, 744] width 287 height 15
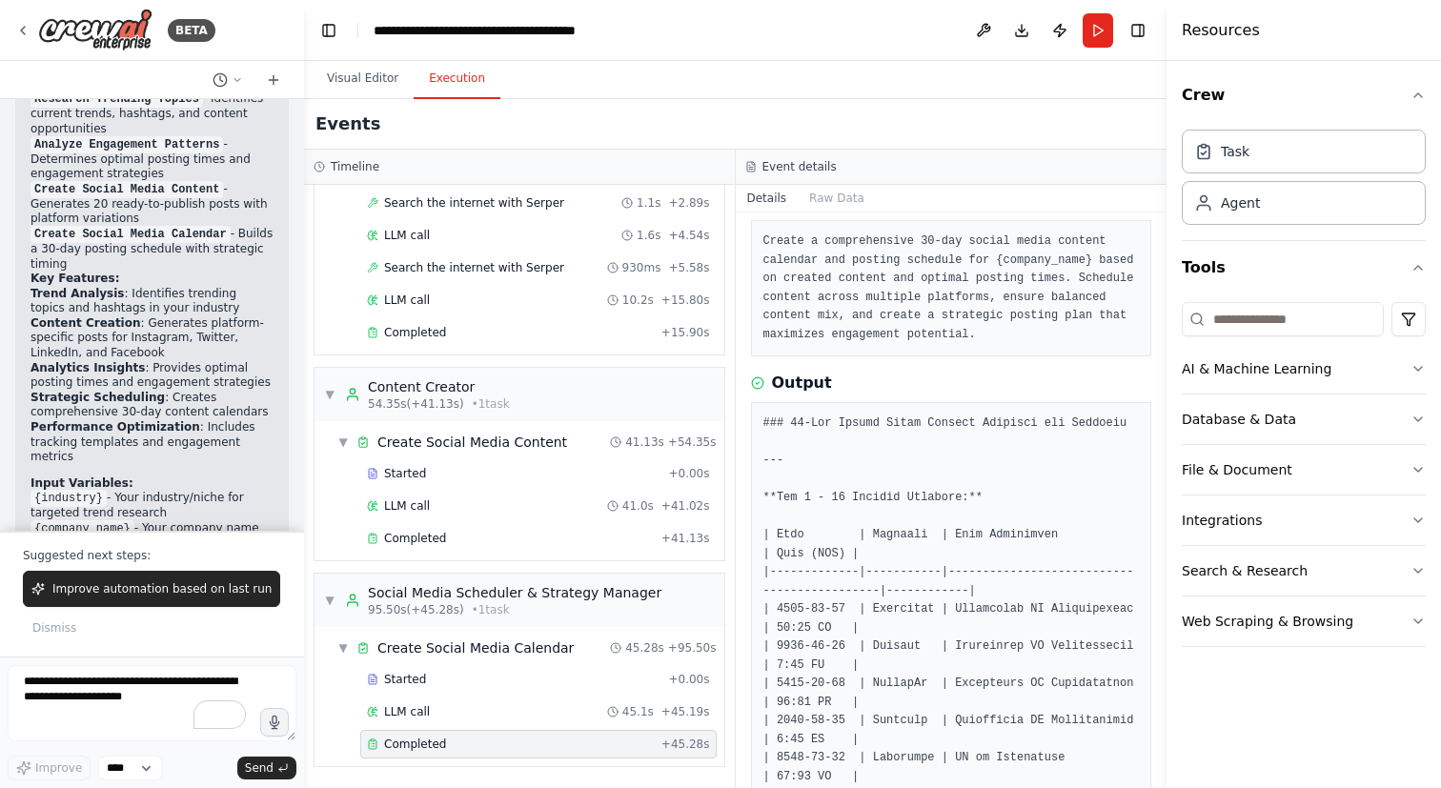
scroll to position [0, 0]
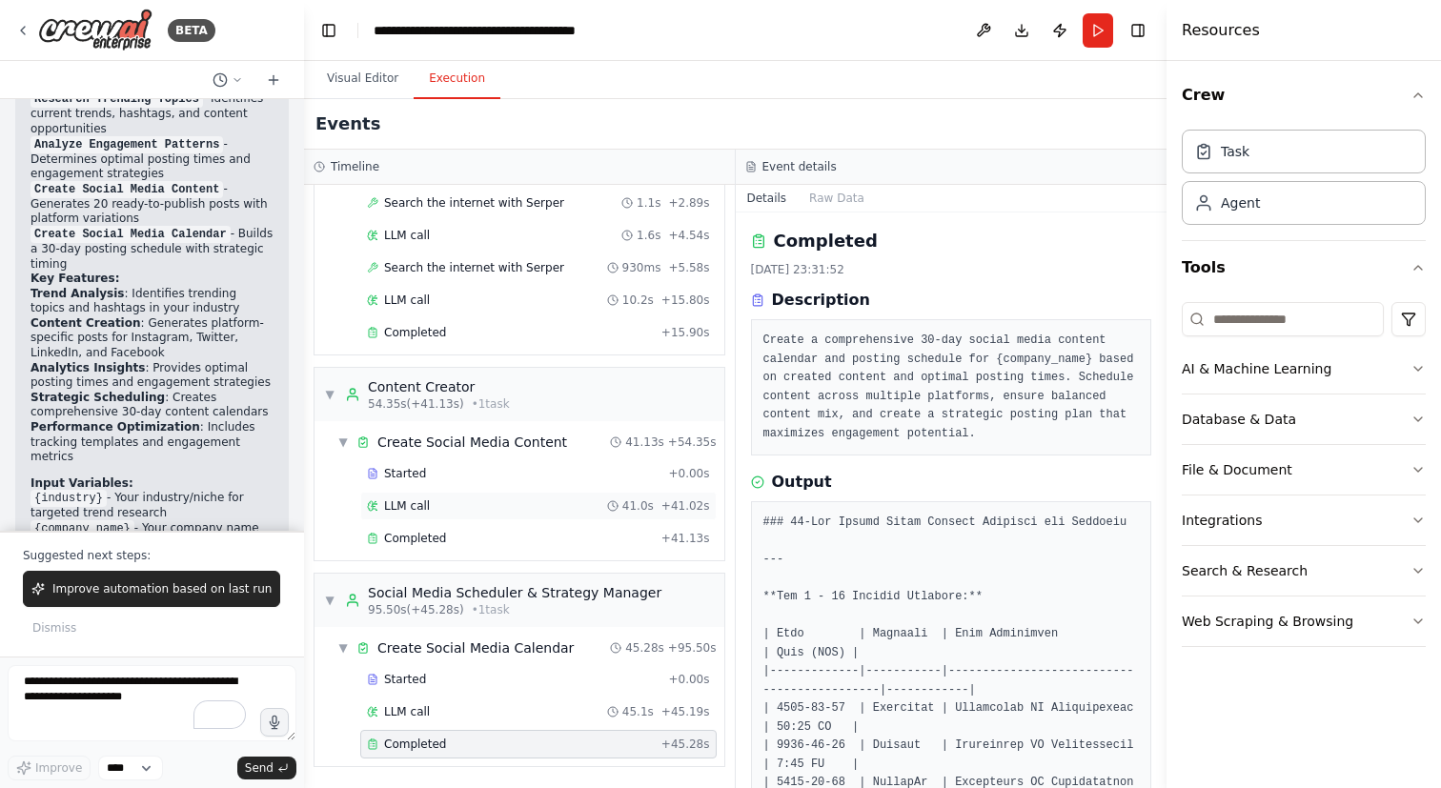
click at [430, 519] on div "LLM call 41.0s + 41.02s" at bounding box center [538, 506] width 356 height 29
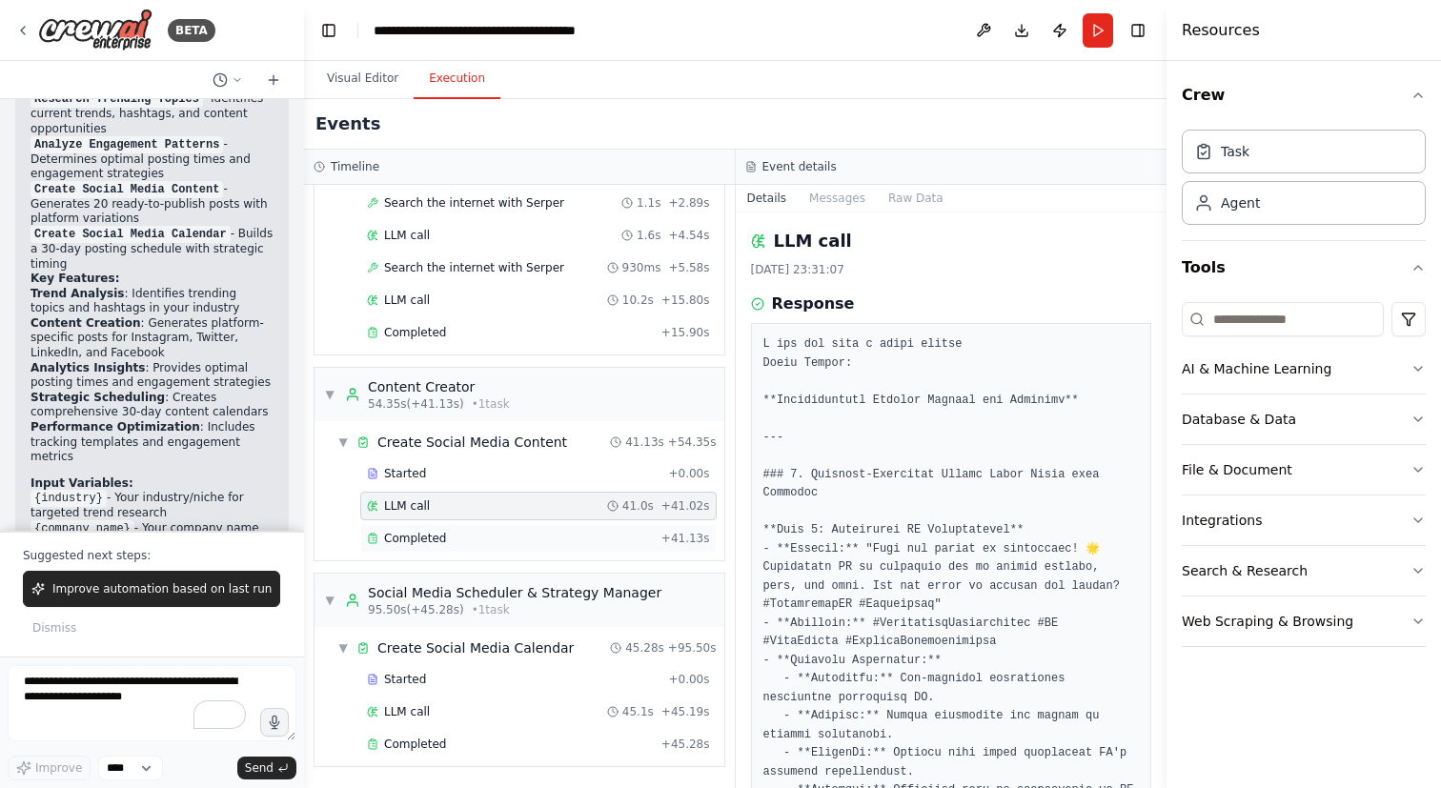
click at [425, 539] on span "Completed" at bounding box center [415, 538] width 62 height 15
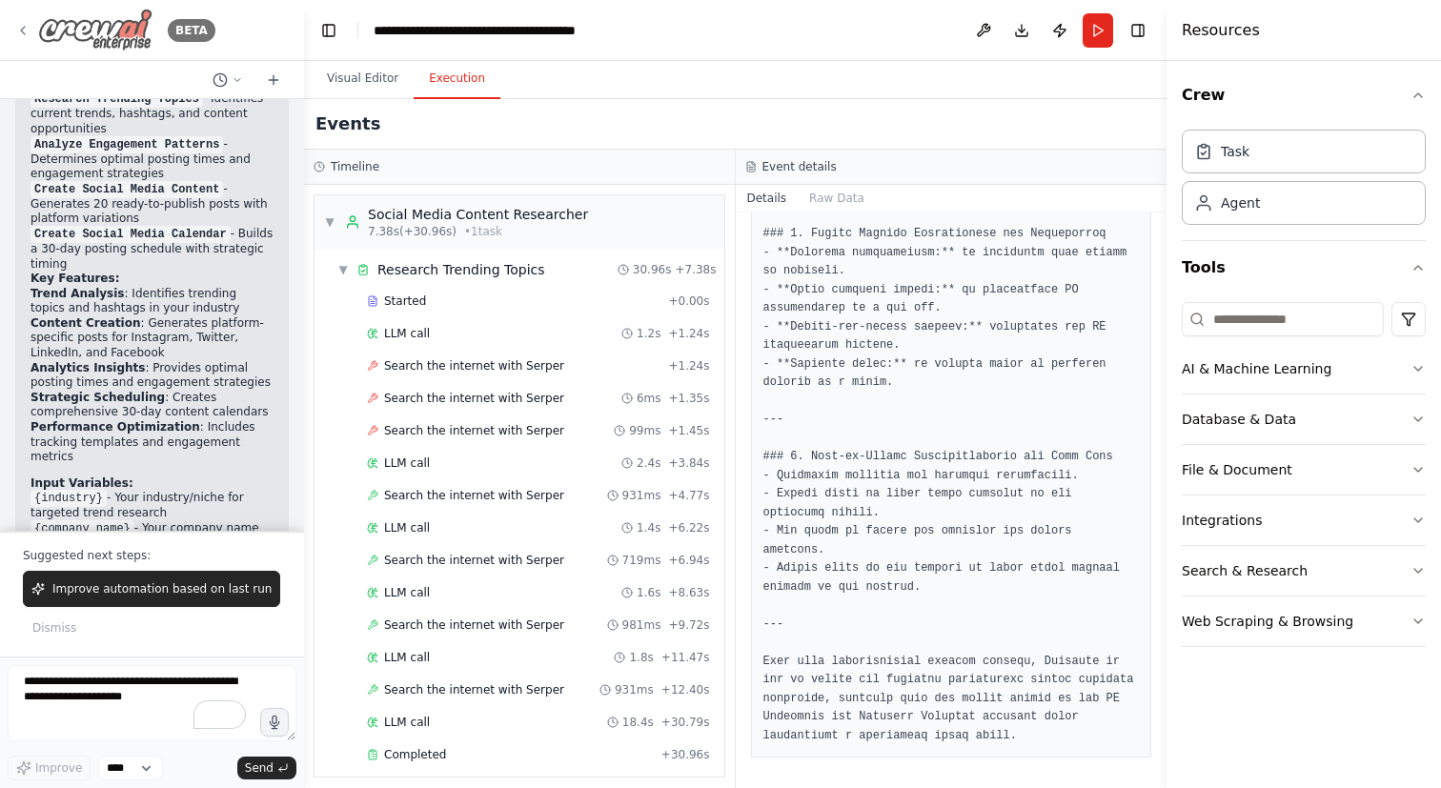
click at [131, 35] on img at bounding box center [95, 30] width 114 height 43
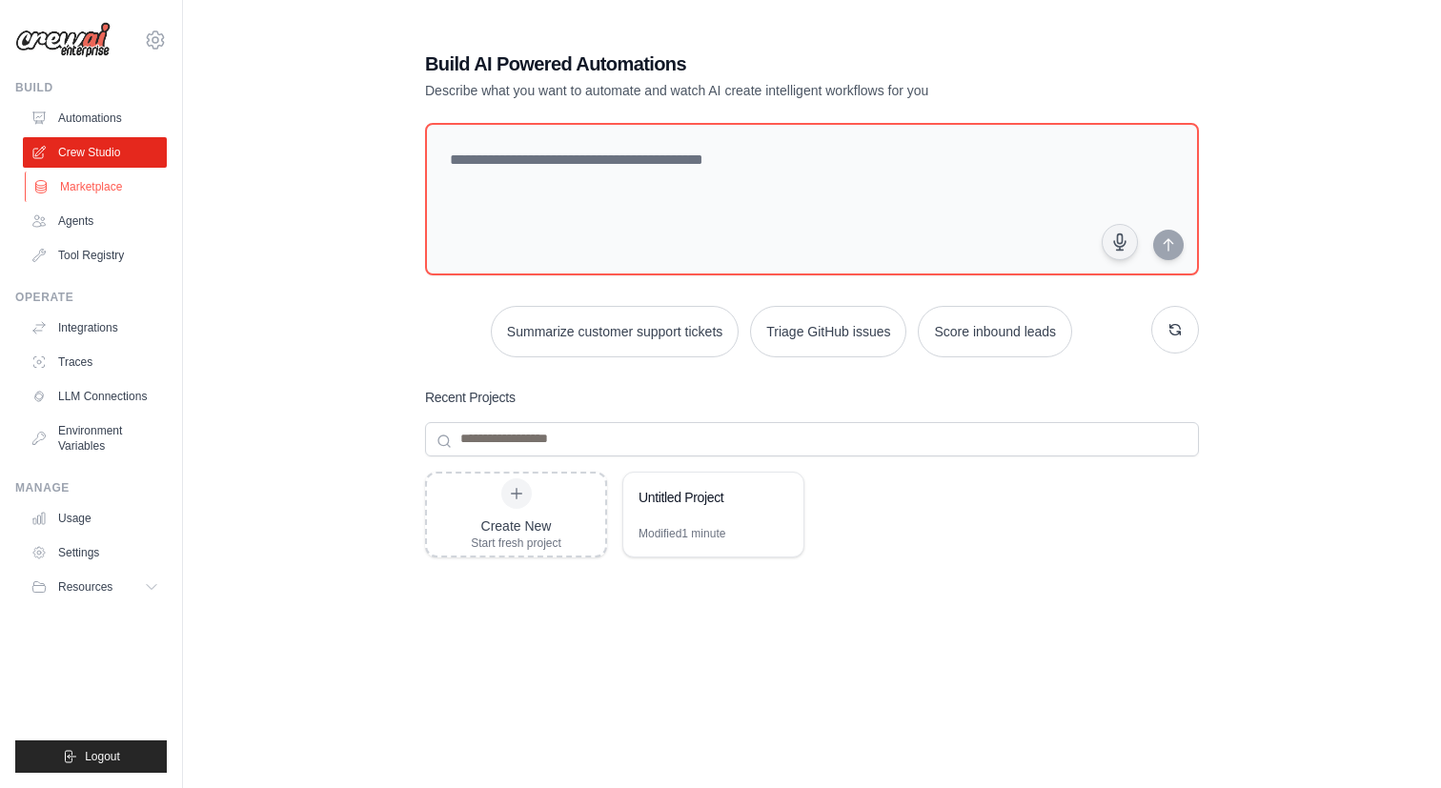
click at [100, 188] on link "Marketplace" at bounding box center [97, 187] width 144 height 30
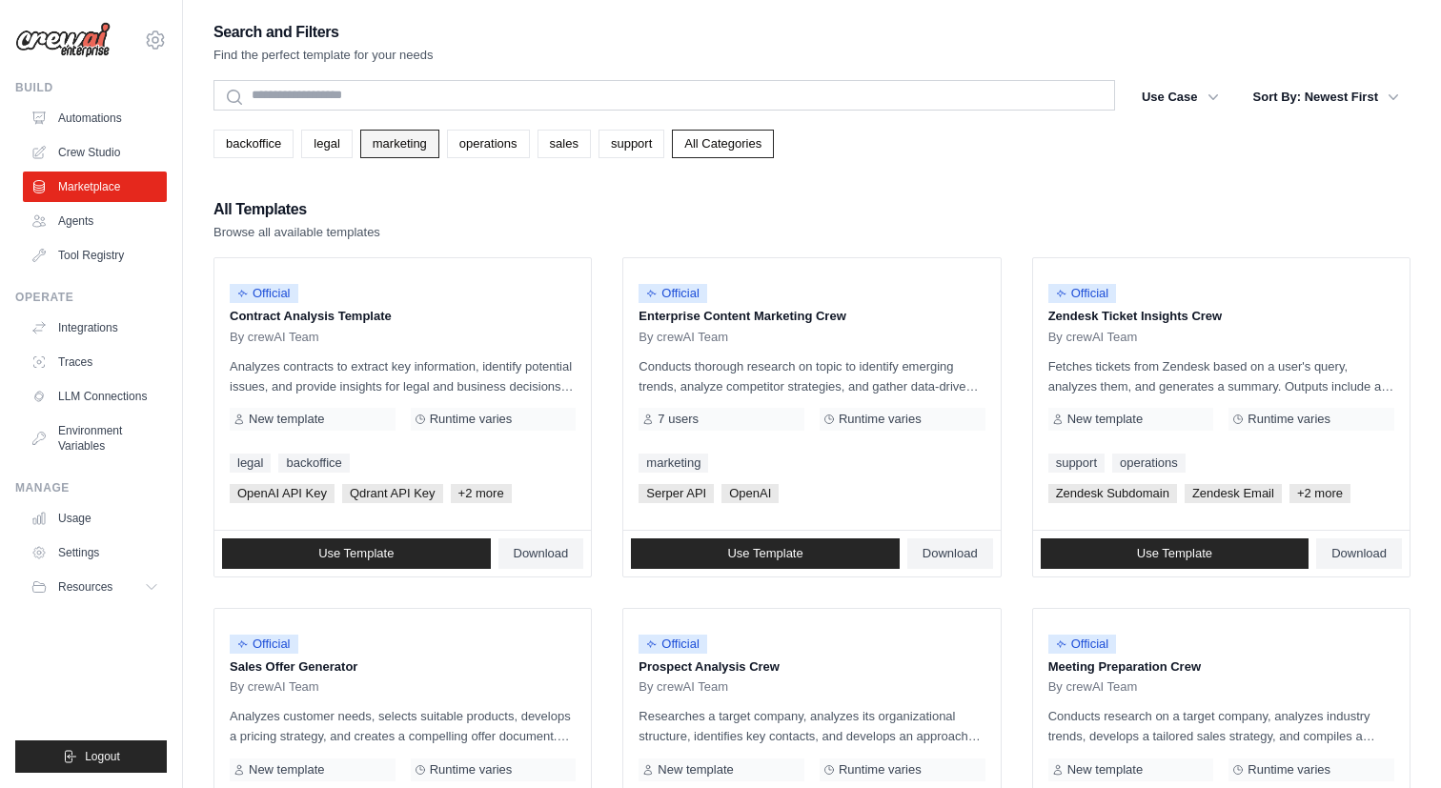
click at [396, 135] on link "marketing" at bounding box center [399, 144] width 79 height 29
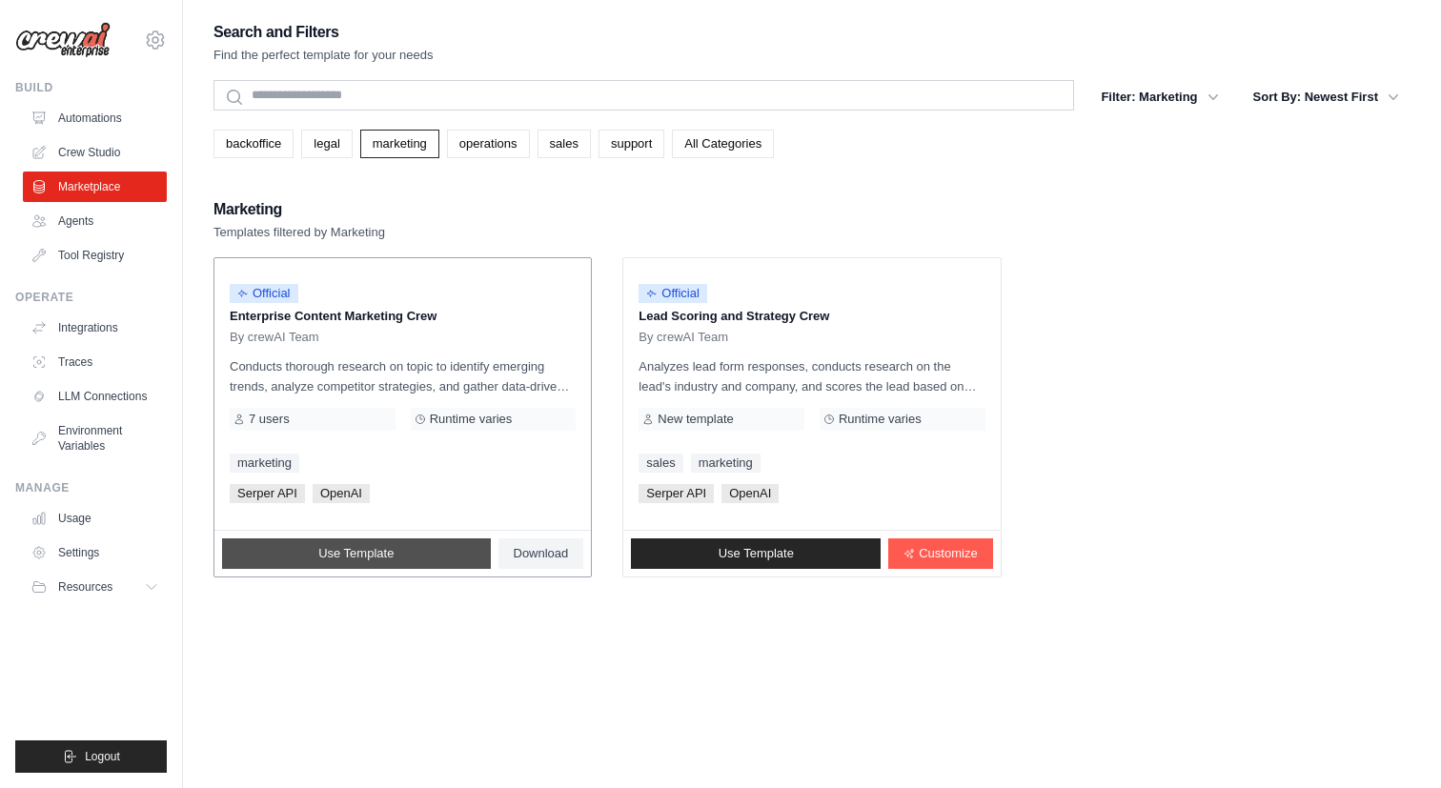
click at [399, 556] on link "Use Template" at bounding box center [356, 553] width 269 height 30
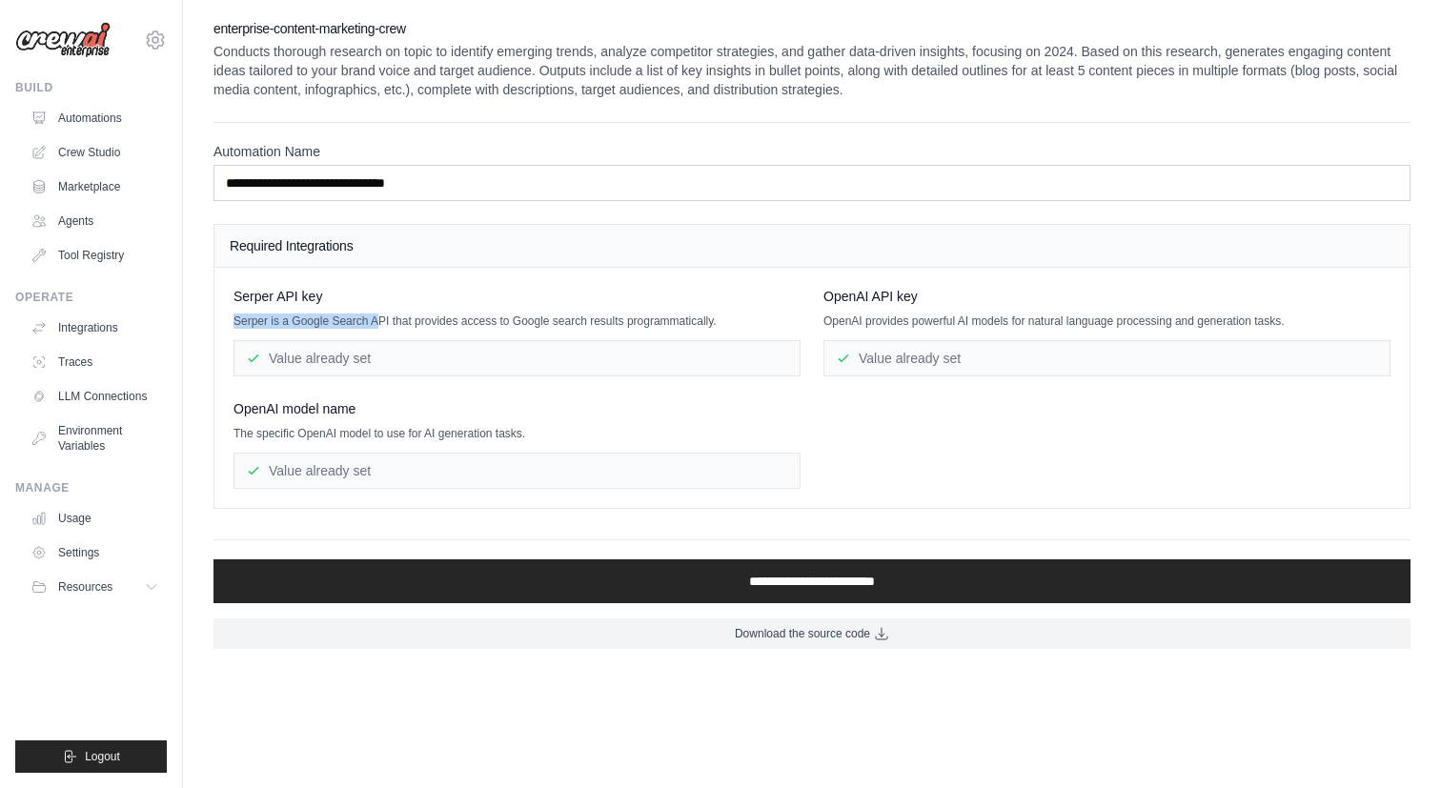
drag, startPoint x: 301, startPoint y: 313, endPoint x: 385, endPoint y: 325, distance: 84.8
click at [386, 327] on p "Serper is a Google Search API that provides access to Google search results pro…" at bounding box center [516, 320] width 567 height 15
click at [369, 359] on div "Value already set" at bounding box center [516, 358] width 567 height 36
click at [100, 393] on link "LLM Connections" at bounding box center [97, 396] width 144 height 30
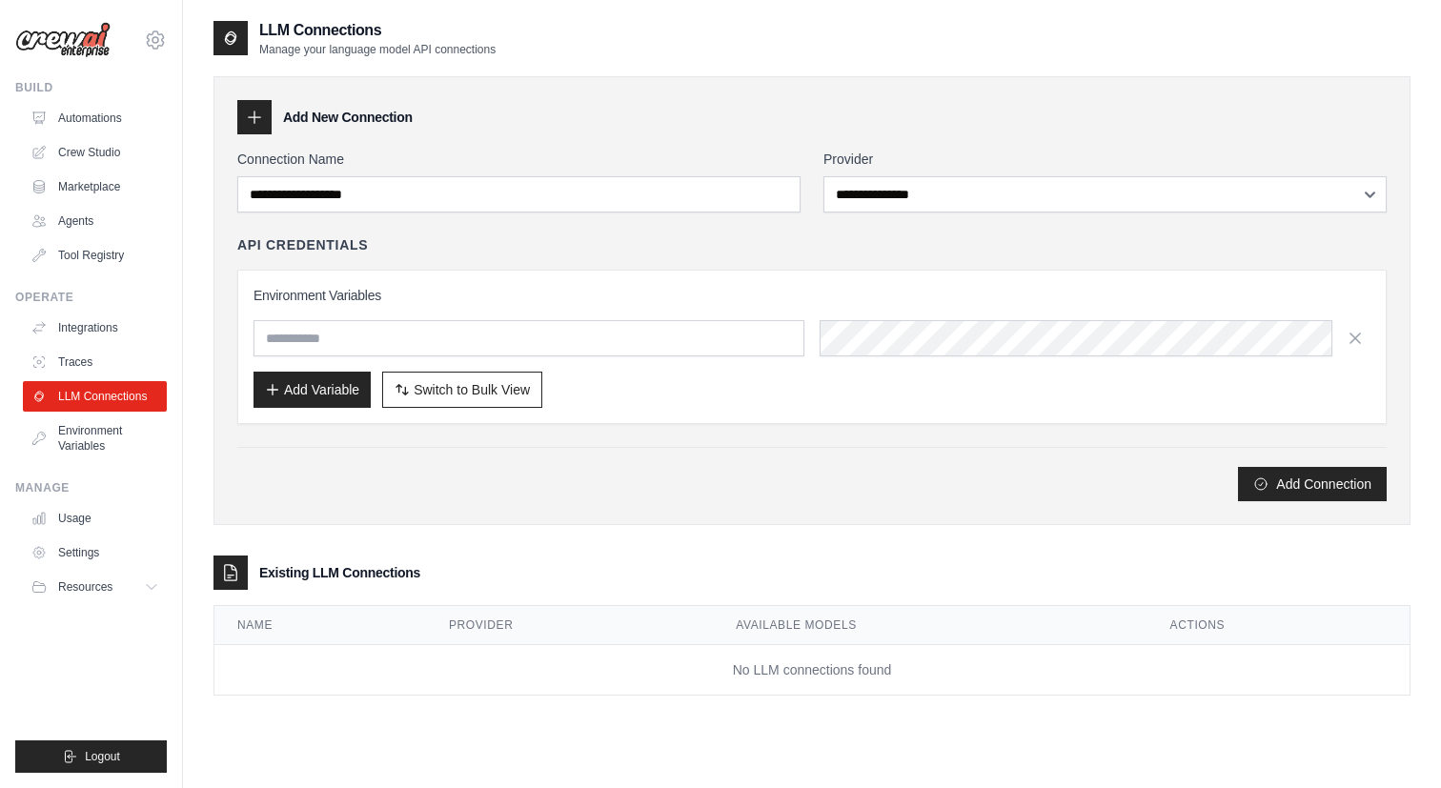
click at [949, 174] on div "**********" at bounding box center [1104, 181] width 563 height 63
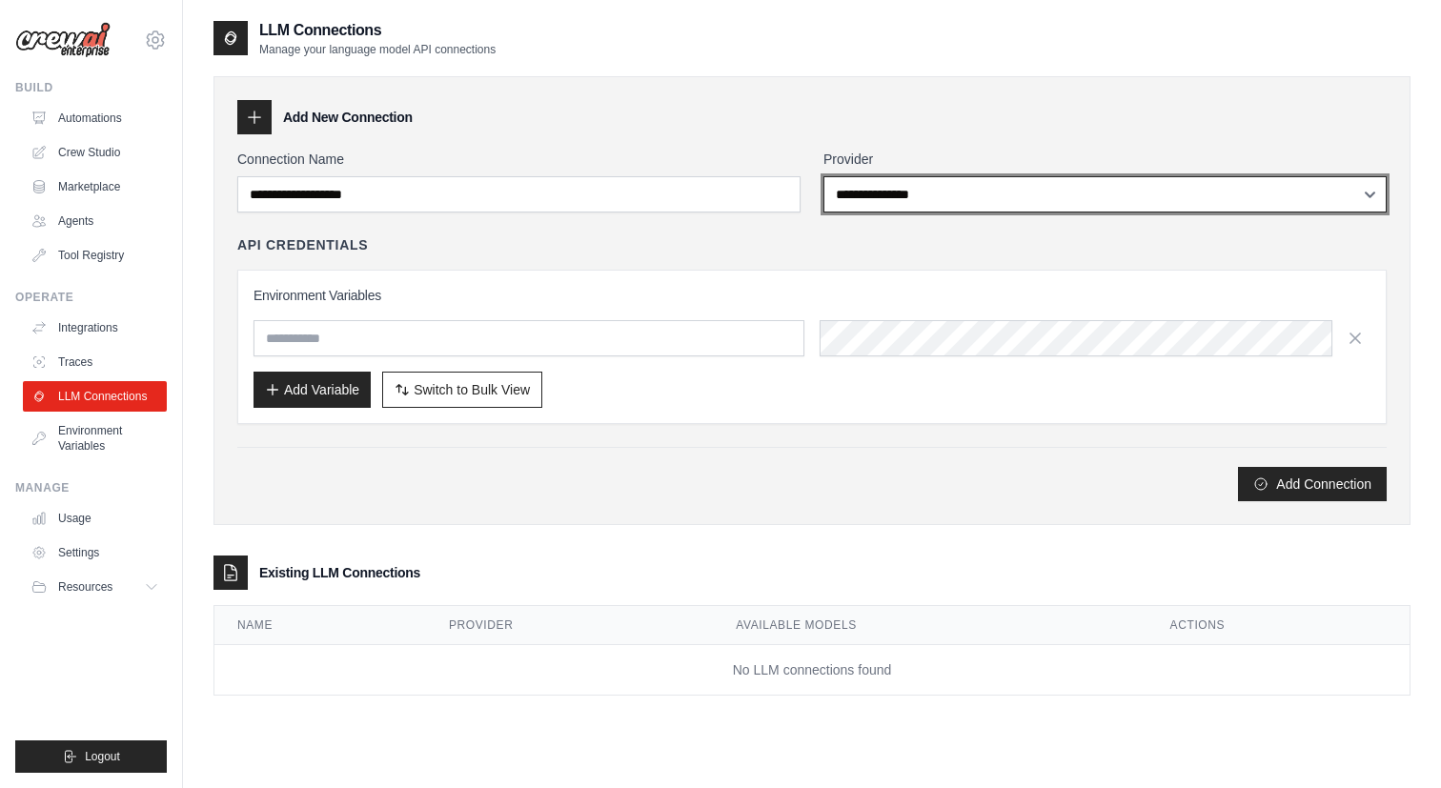
click at [939, 190] on select "**********" at bounding box center [1104, 194] width 563 height 36
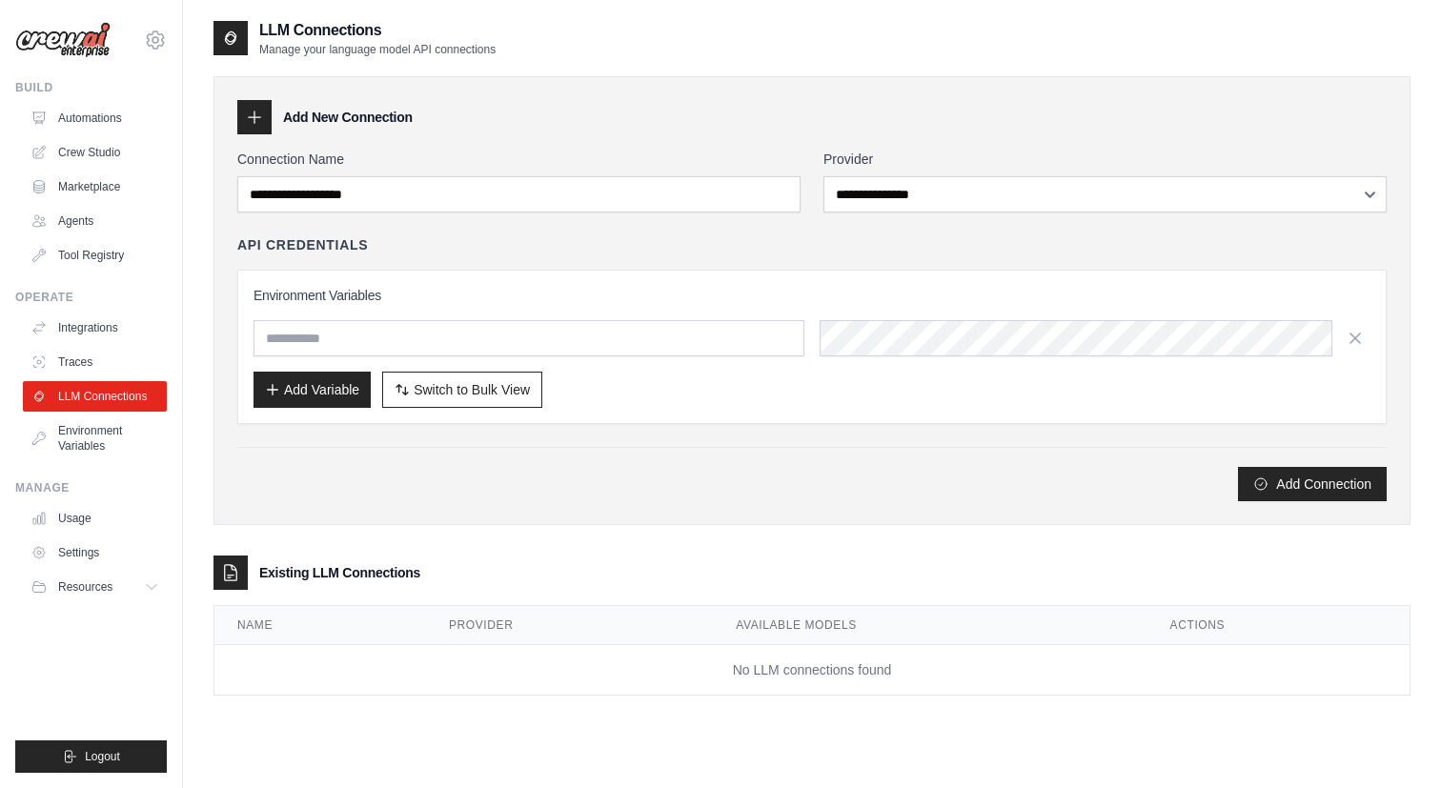
click at [293, 639] on th "Name" at bounding box center [320, 625] width 212 height 39
click at [105, 152] on link "Crew Studio" at bounding box center [97, 152] width 144 height 30
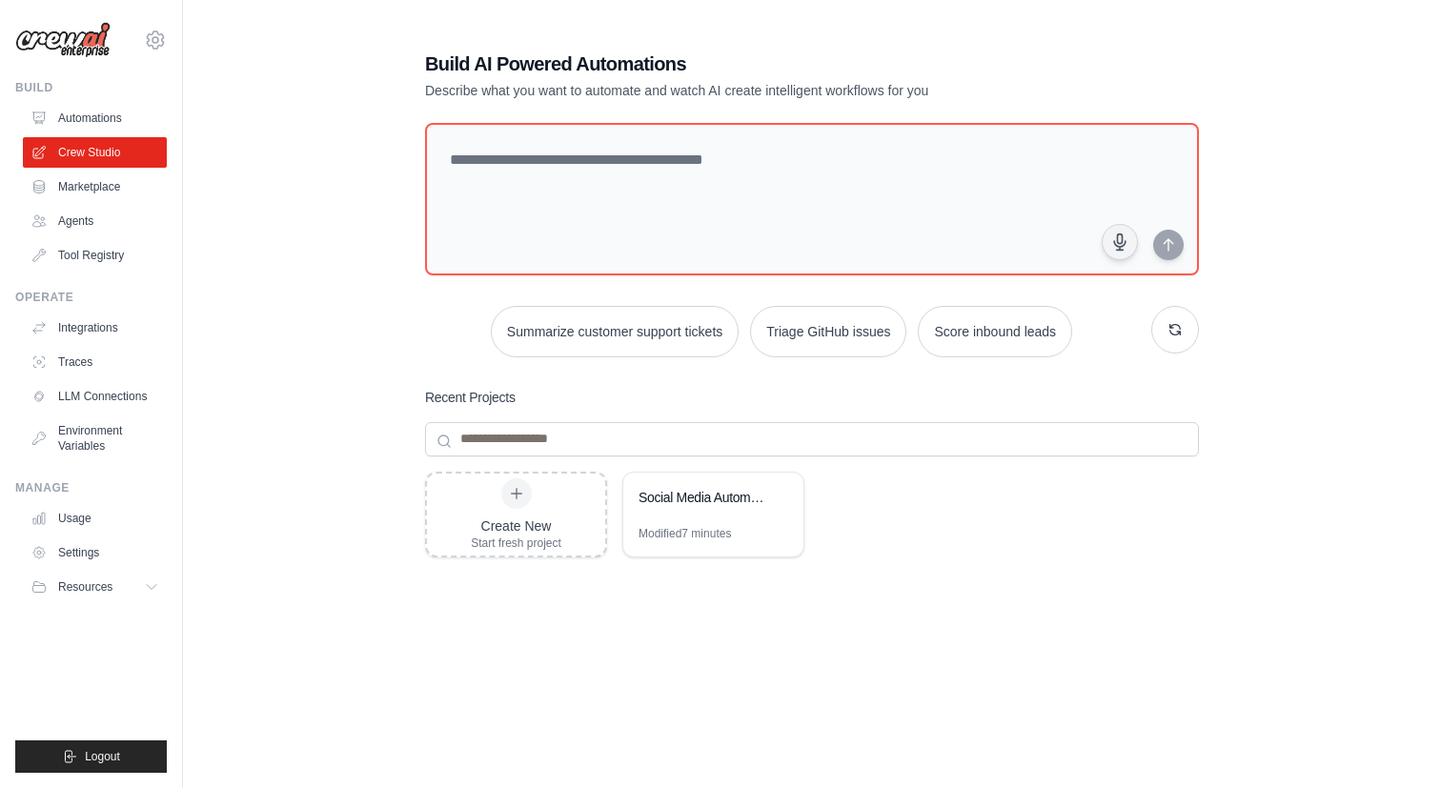
click at [100, 190] on link "Marketplace" at bounding box center [95, 187] width 144 height 30
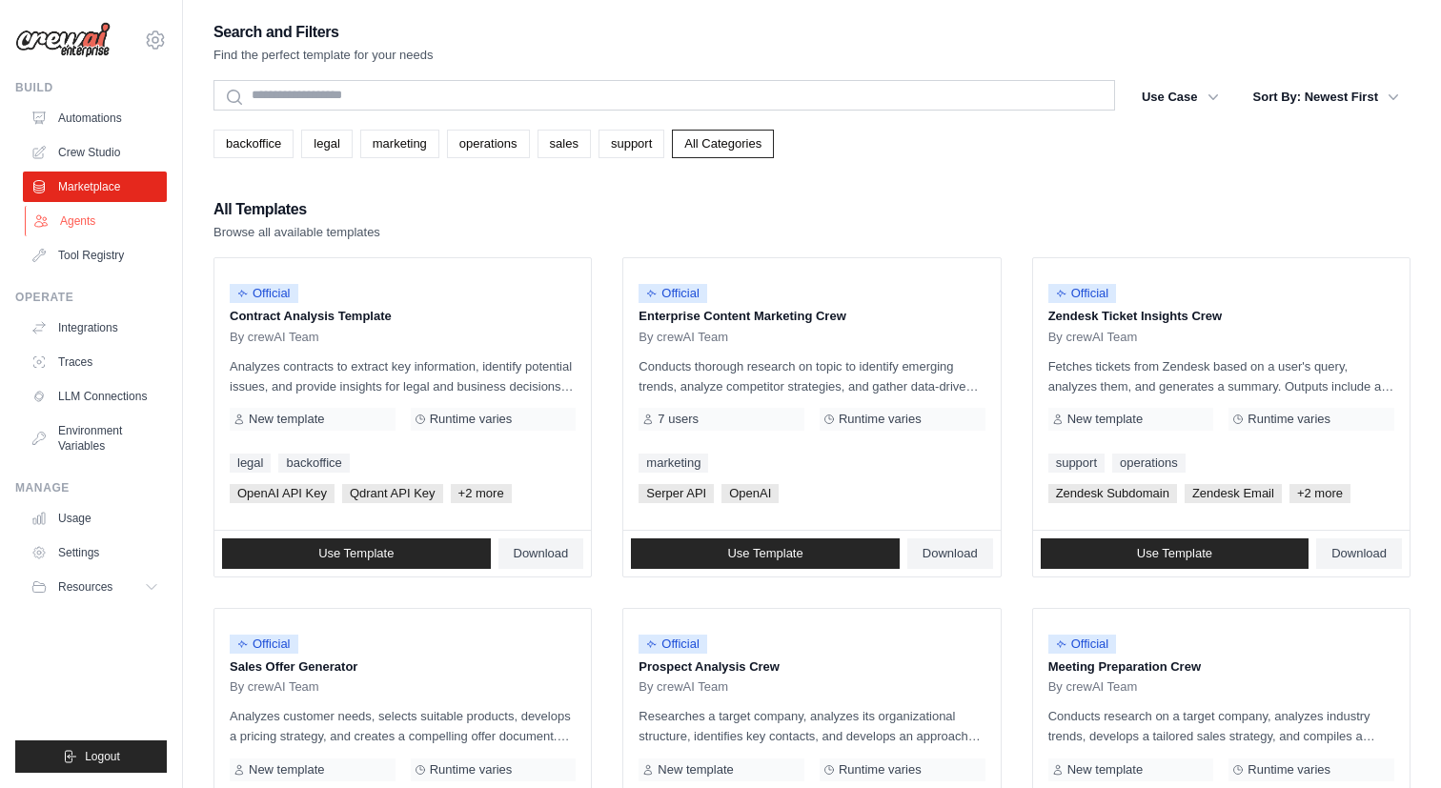
click at [94, 218] on link "Agents" at bounding box center [97, 221] width 144 height 30
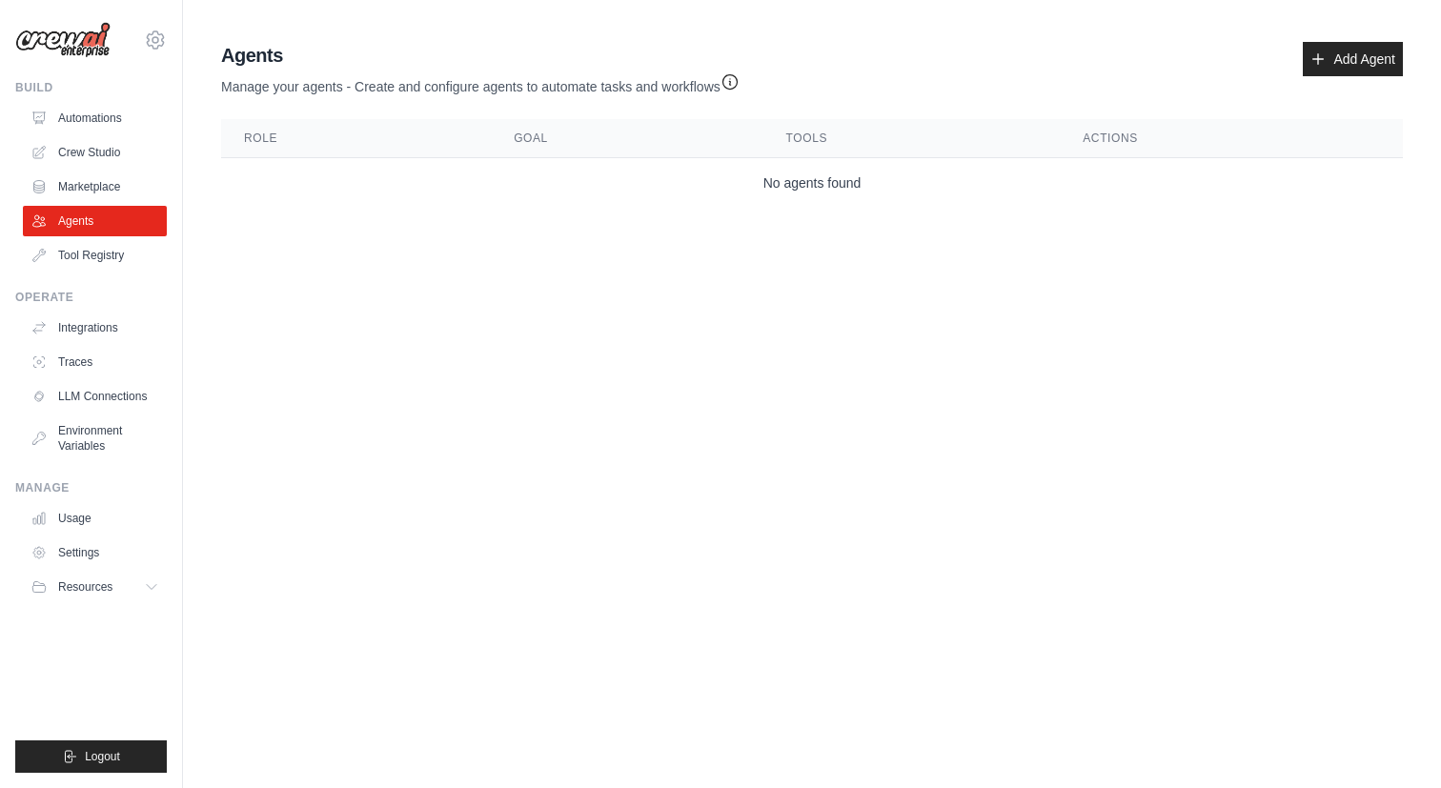
click at [1391, 34] on div "Agents Manage your agents - Create and configure agents to automate tasks and w…" at bounding box center [811, 124] width 1197 height 181
click at [1362, 62] on link "Add Agent" at bounding box center [1352, 59] width 100 height 34
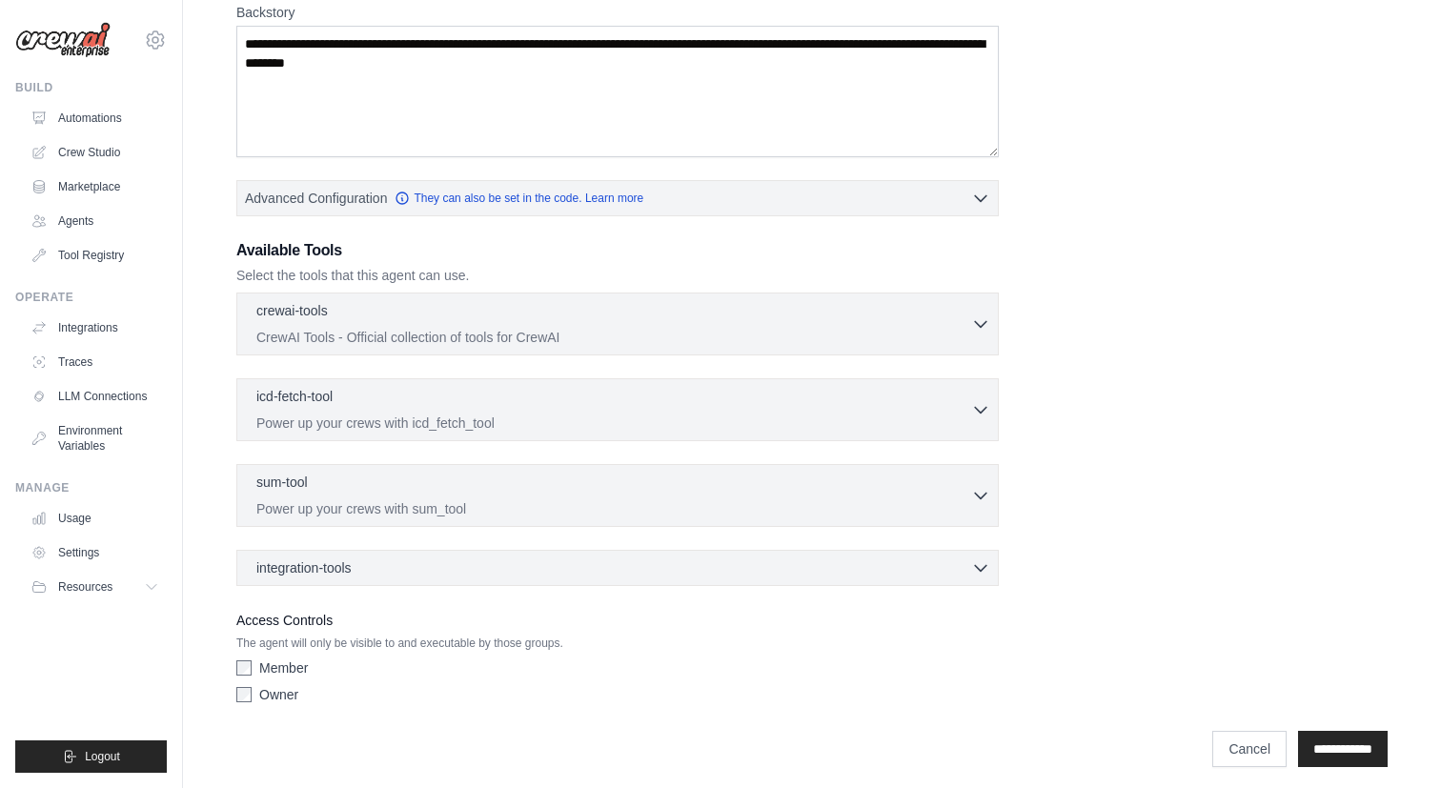
scroll to position [320, 0]
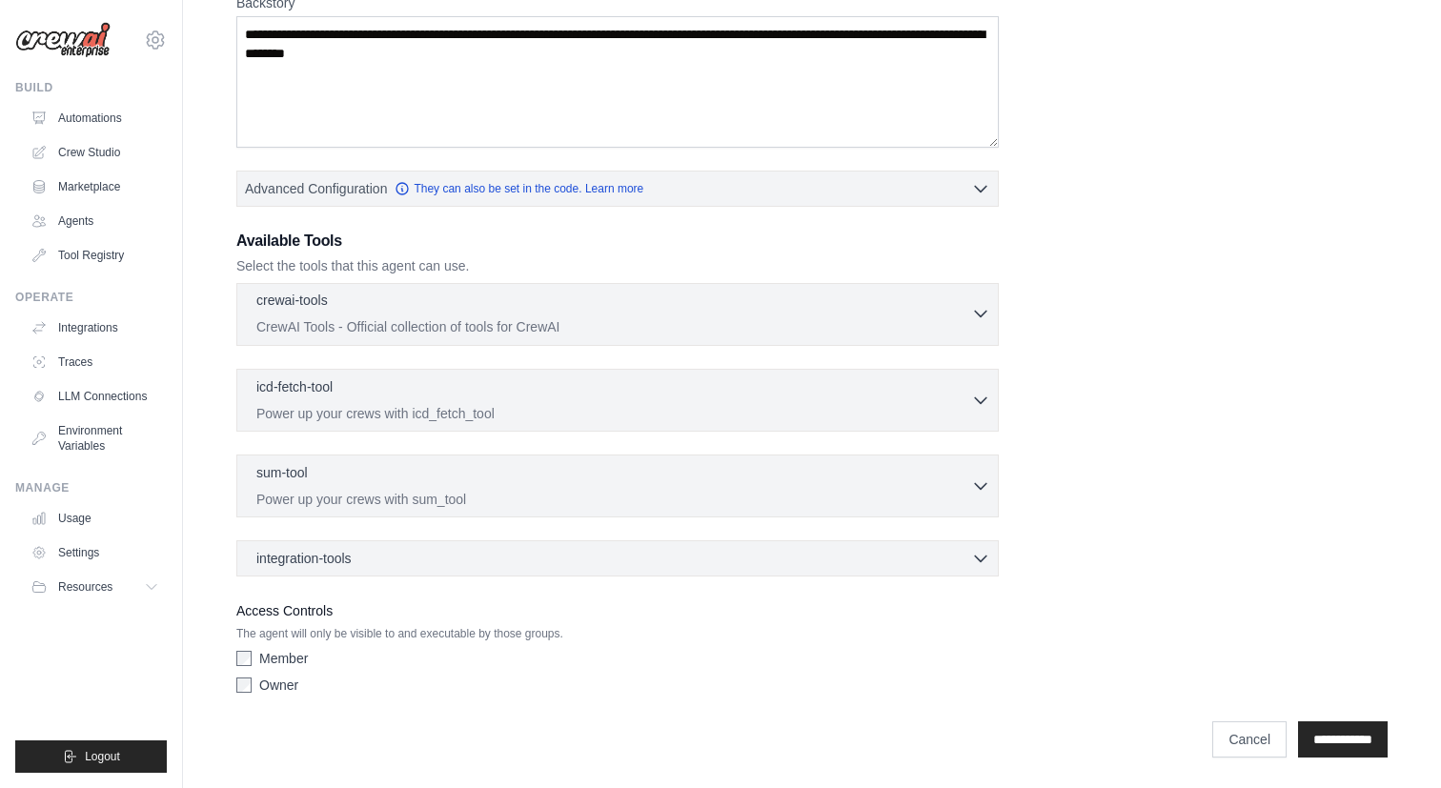
click at [632, 301] on div "crewai-tools 0 selected" at bounding box center [613, 302] width 715 height 23
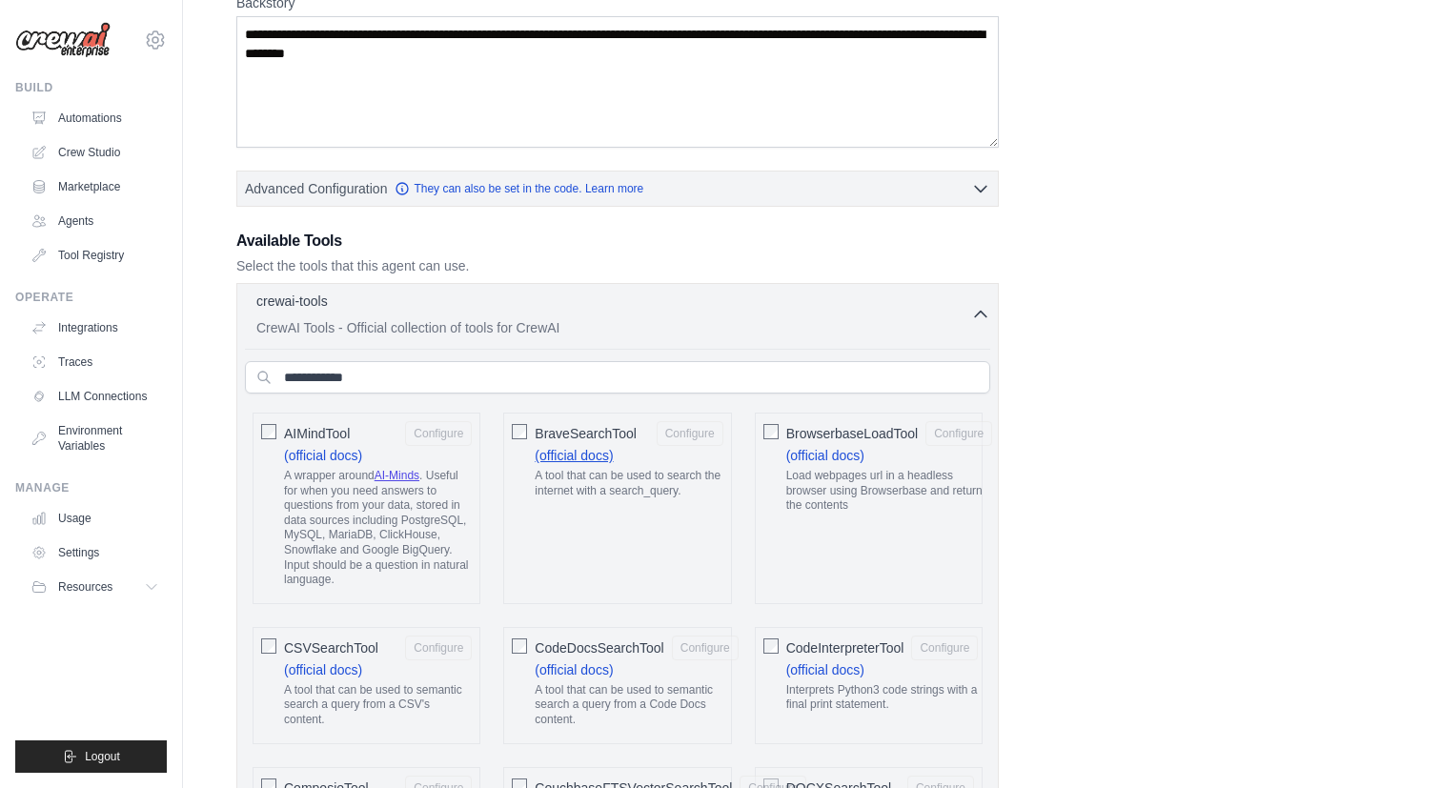
click at [575, 453] on link "(official docs)" at bounding box center [574, 455] width 78 height 15
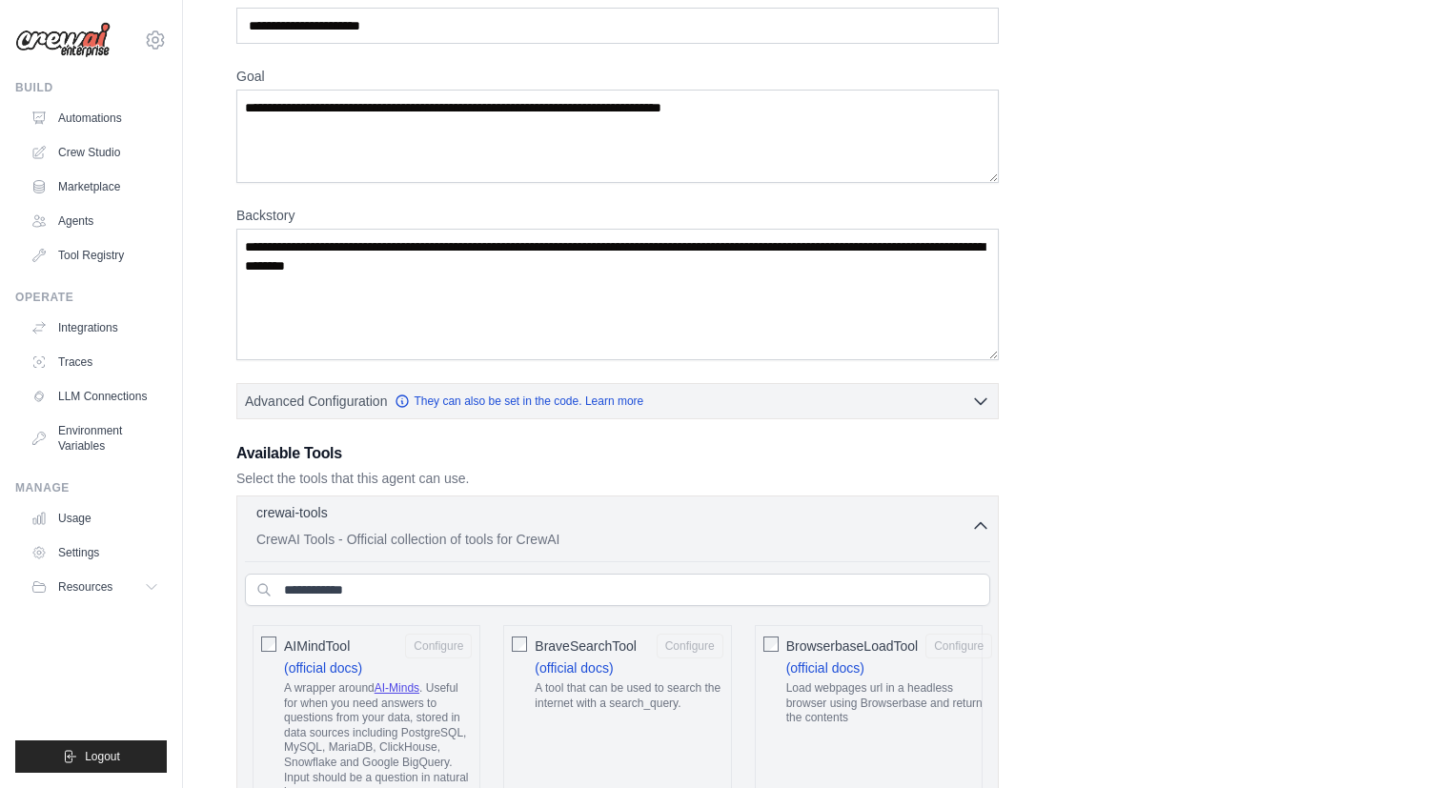
scroll to position [172, 0]
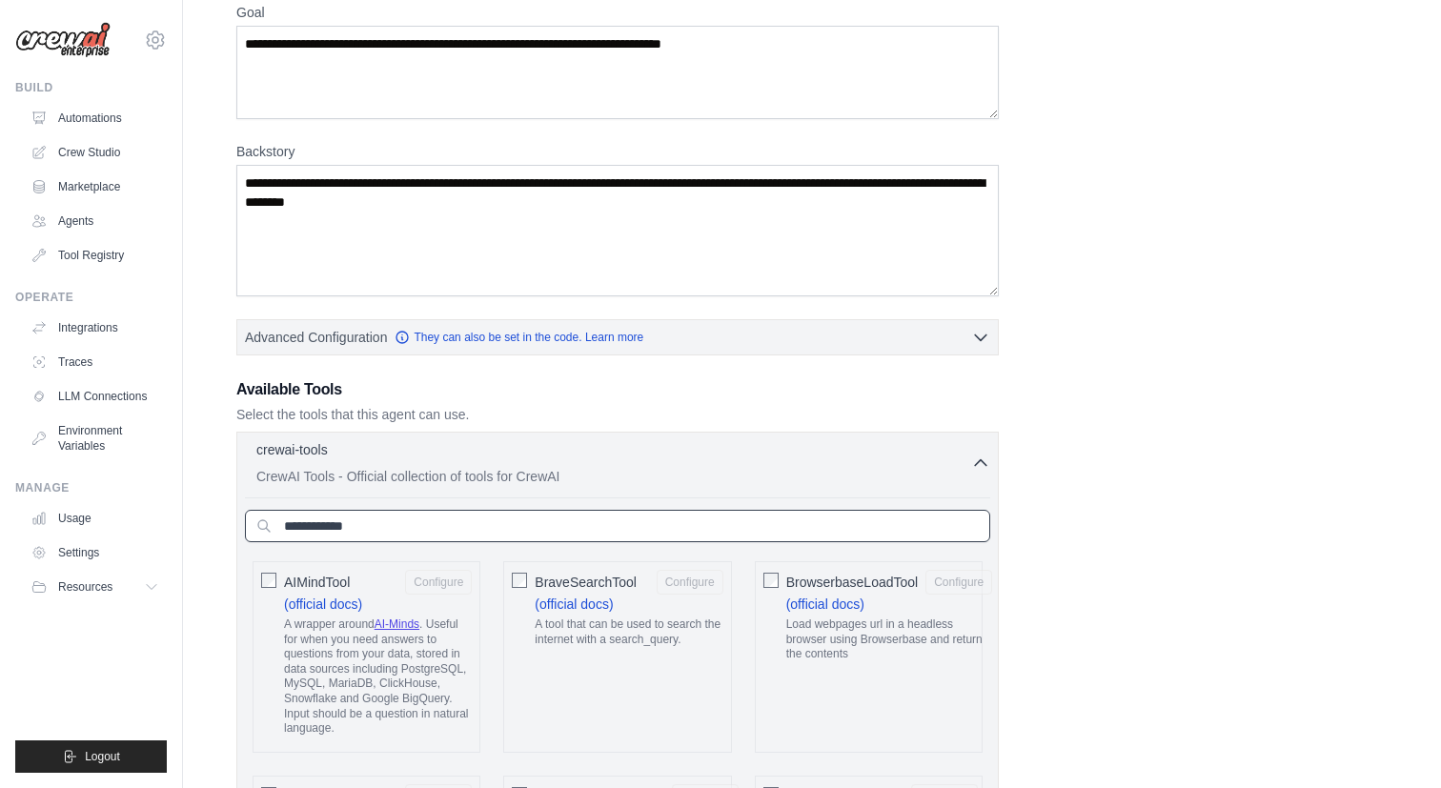
click at [410, 521] on input "text" at bounding box center [617, 526] width 745 height 32
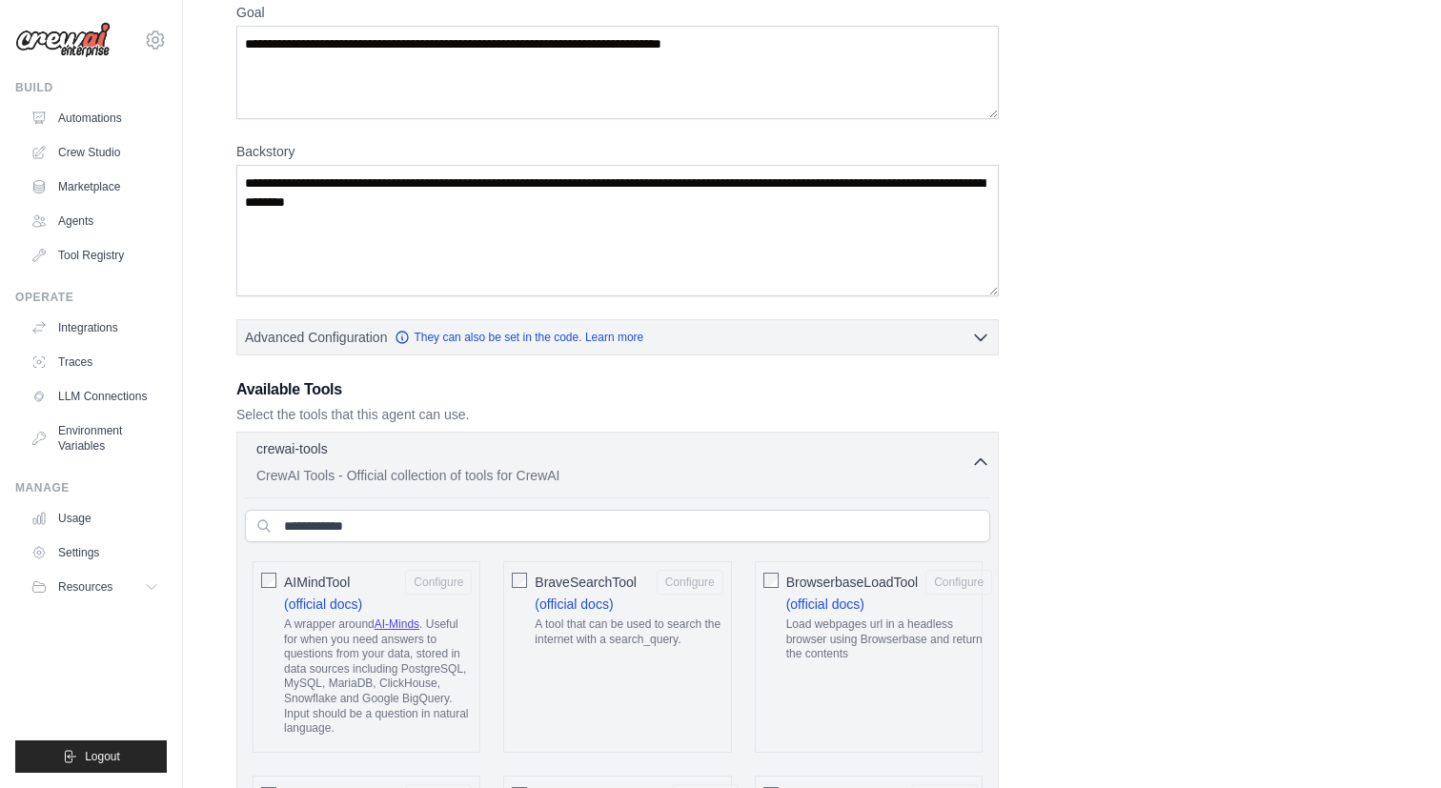
click at [975, 455] on icon "button" at bounding box center [980, 462] width 19 height 19
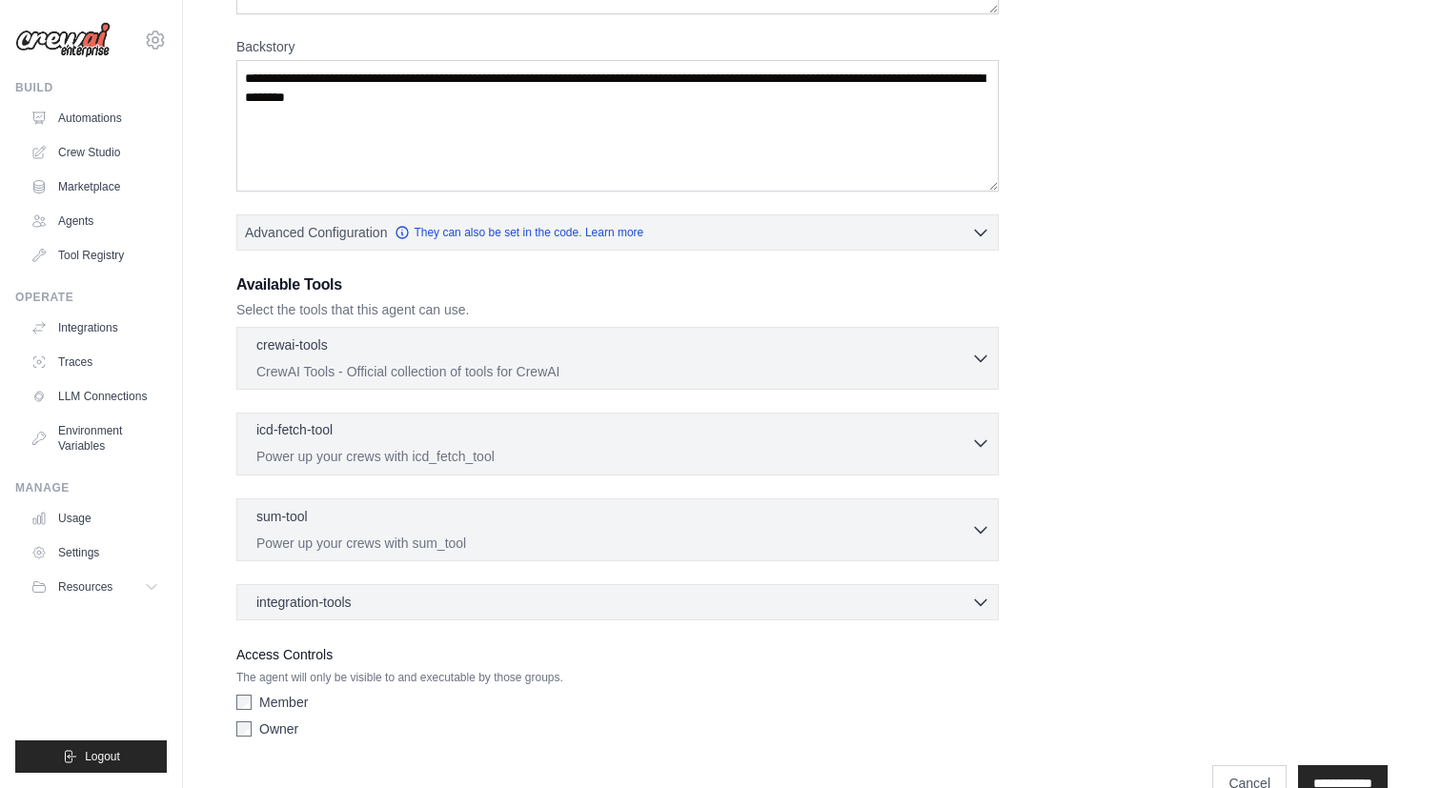
scroll to position [308, 0]
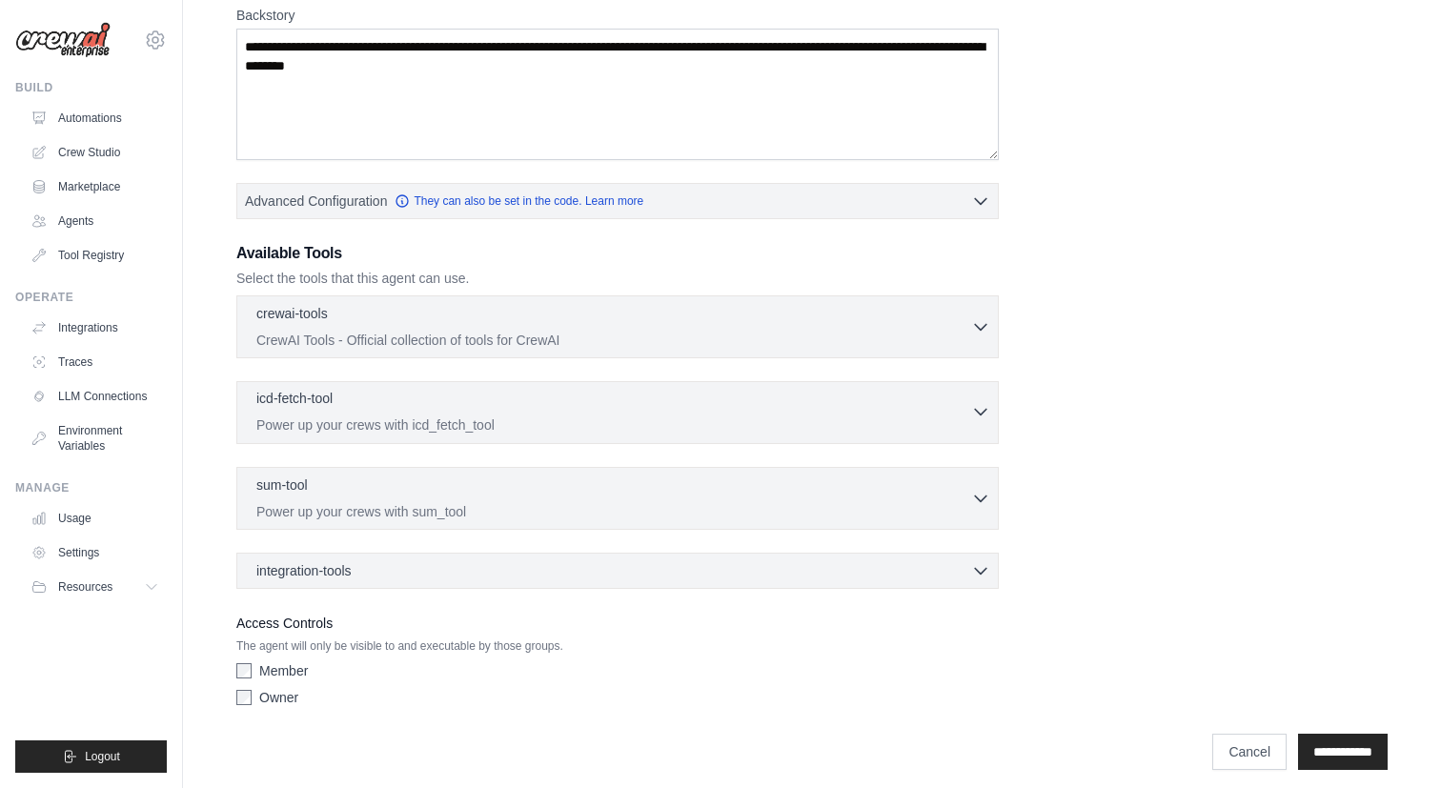
click at [634, 424] on p "Power up your crews with icd_fetch_tool" at bounding box center [613, 424] width 715 height 19
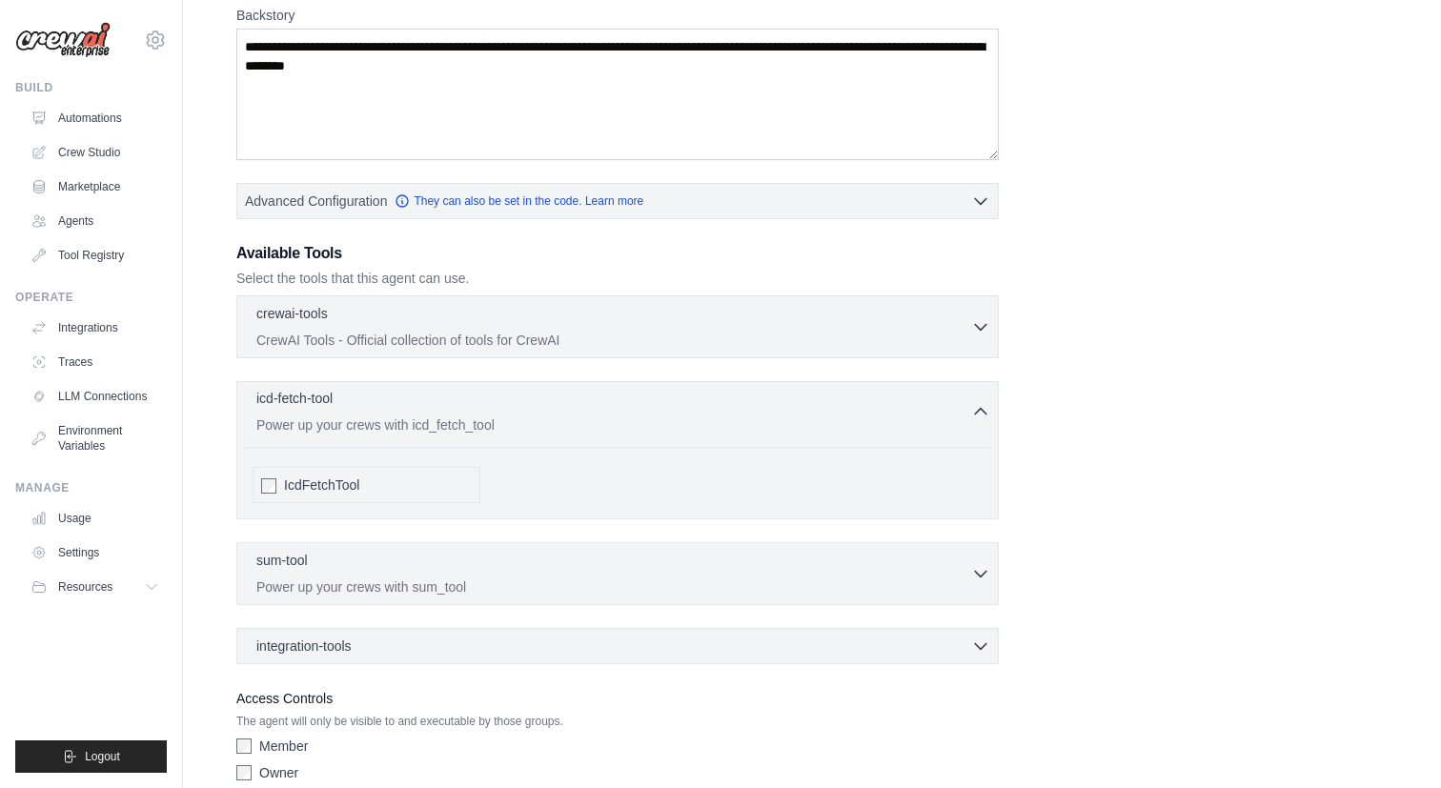
click at [634, 424] on p "Power up your crews with icd_fetch_tool" at bounding box center [613, 424] width 715 height 19
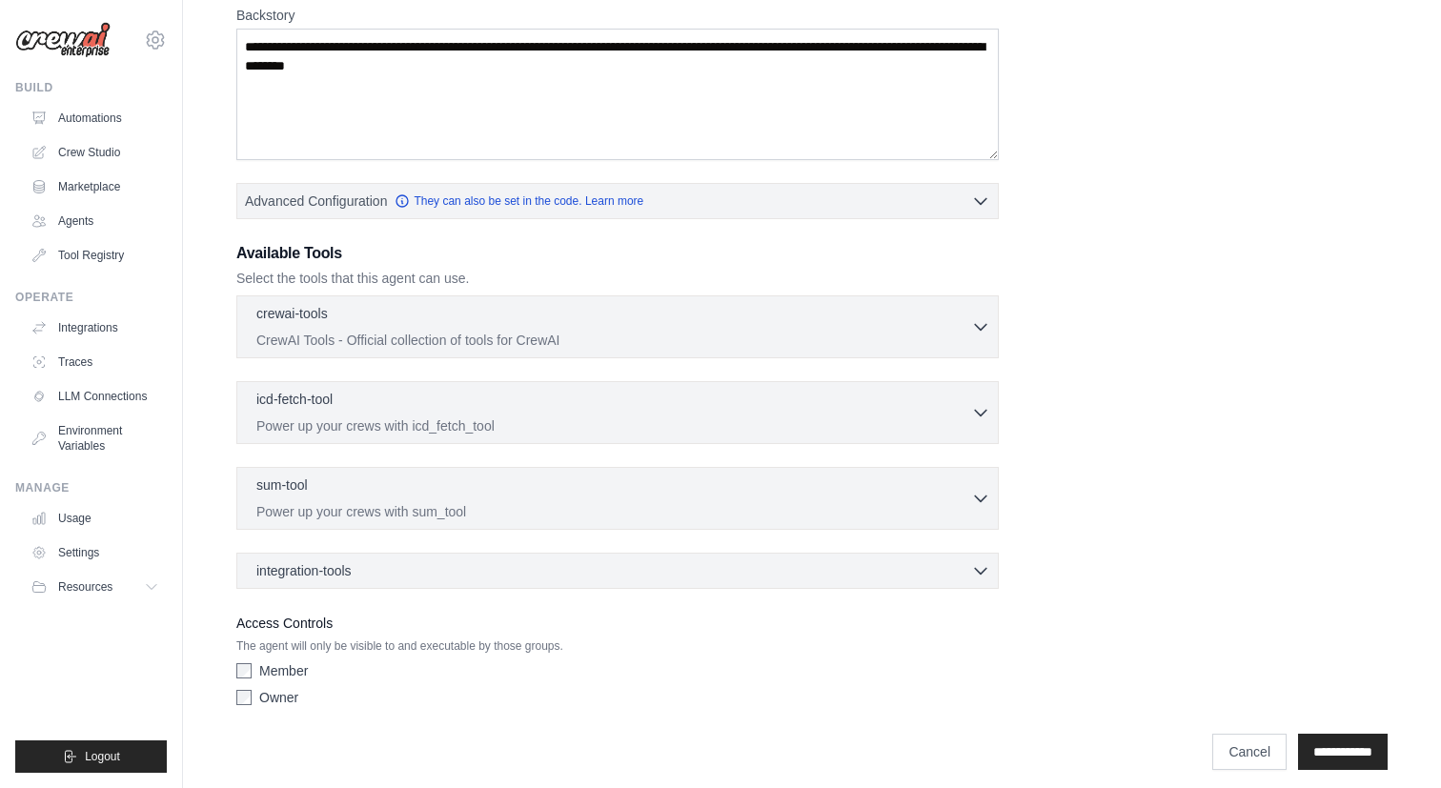
click at [446, 442] on div "icd-fetch-tool 0 selected Power up your crews with icd_fetch_tool IcdFetchTool" at bounding box center [617, 412] width 762 height 63
click at [430, 433] on p "Power up your crews with icd_fetch_tool" at bounding box center [613, 424] width 715 height 19
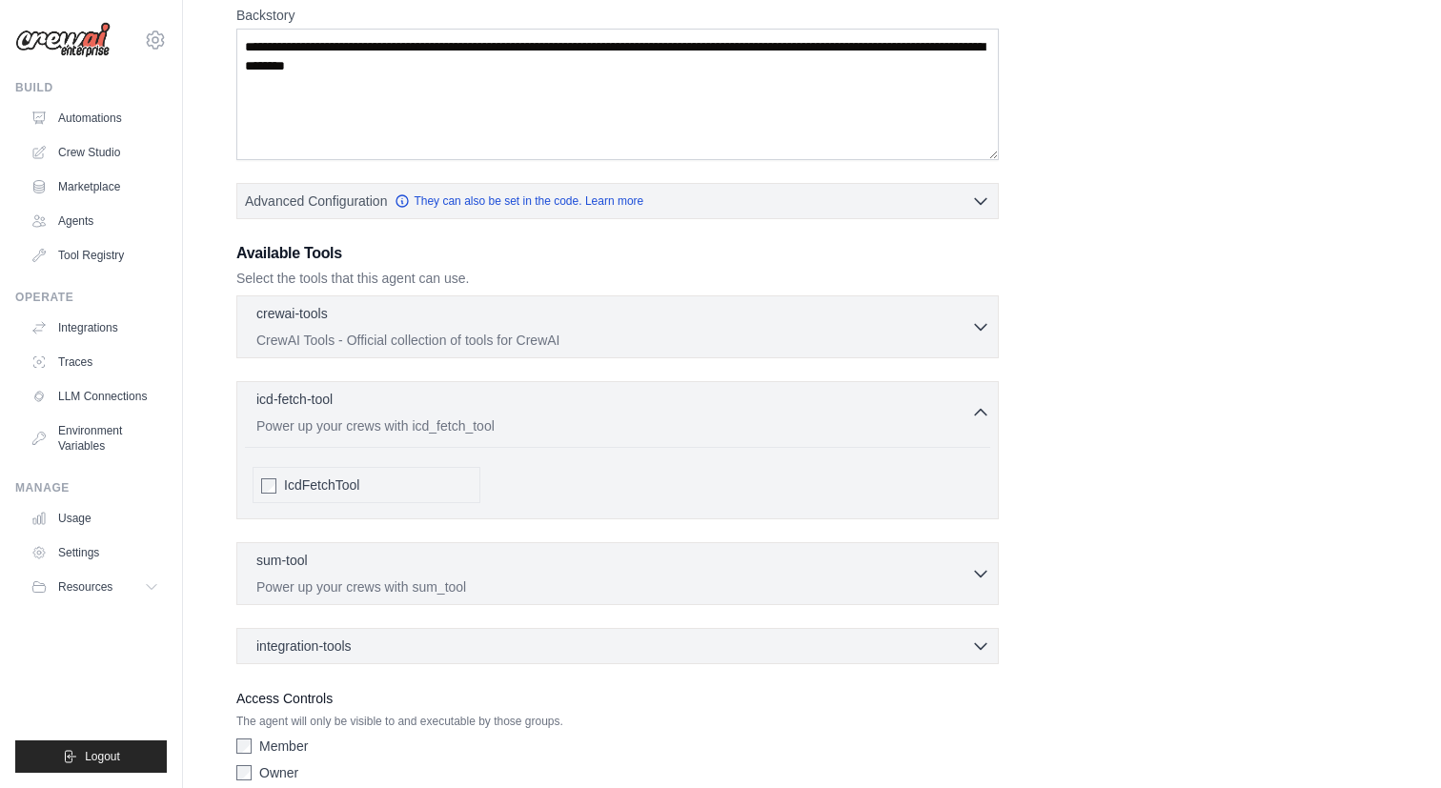
click at [327, 476] on span "IcdFetchTool" at bounding box center [321, 484] width 75 height 19
click at [316, 480] on span "IcdFetchTool" at bounding box center [321, 484] width 75 height 19
click at [466, 577] on p "Power up your crews with sum_tool" at bounding box center [613, 585] width 715 height 19
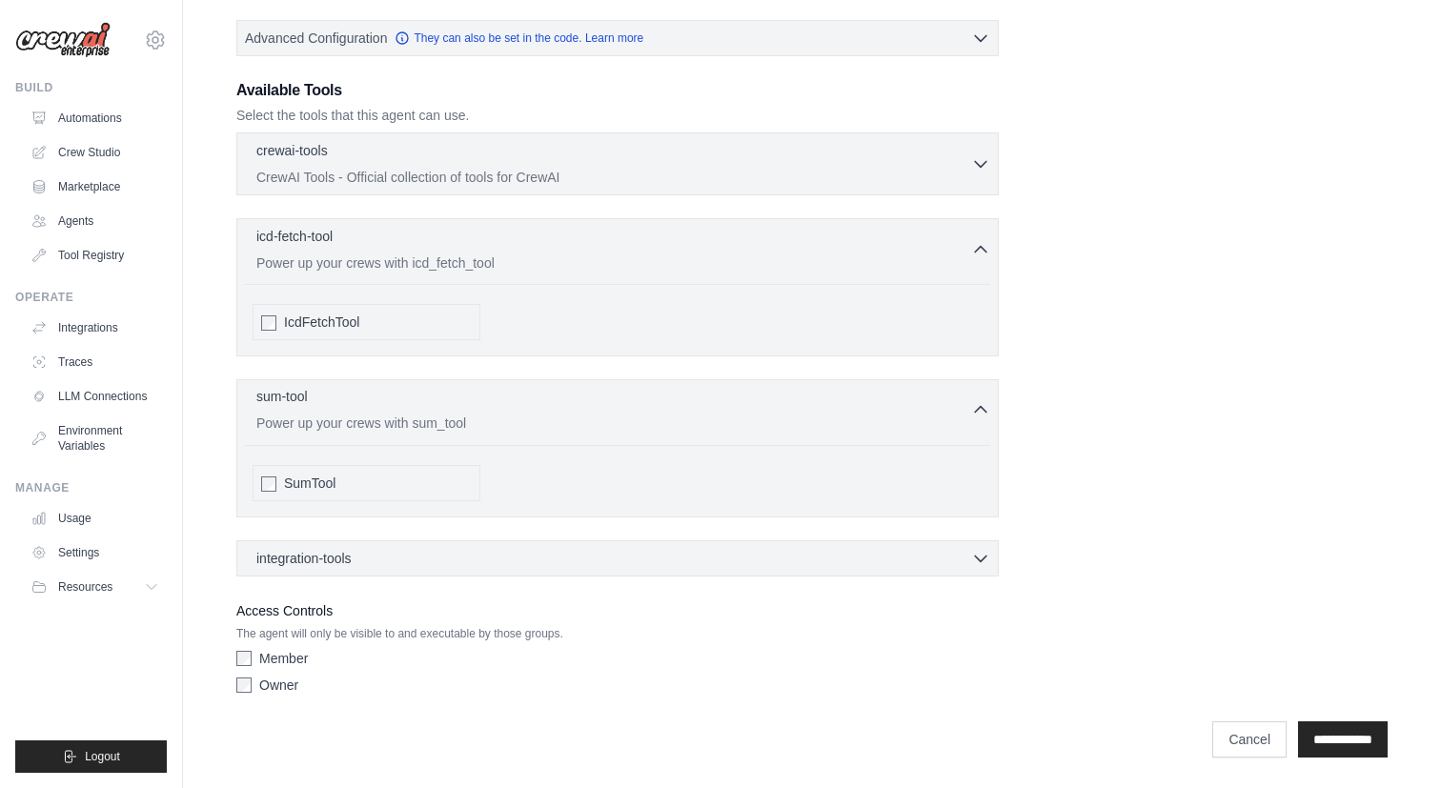
click at [474, 405] on div "sum-tool 0 selected" at bounding box center [613, 398] width 715 height 23
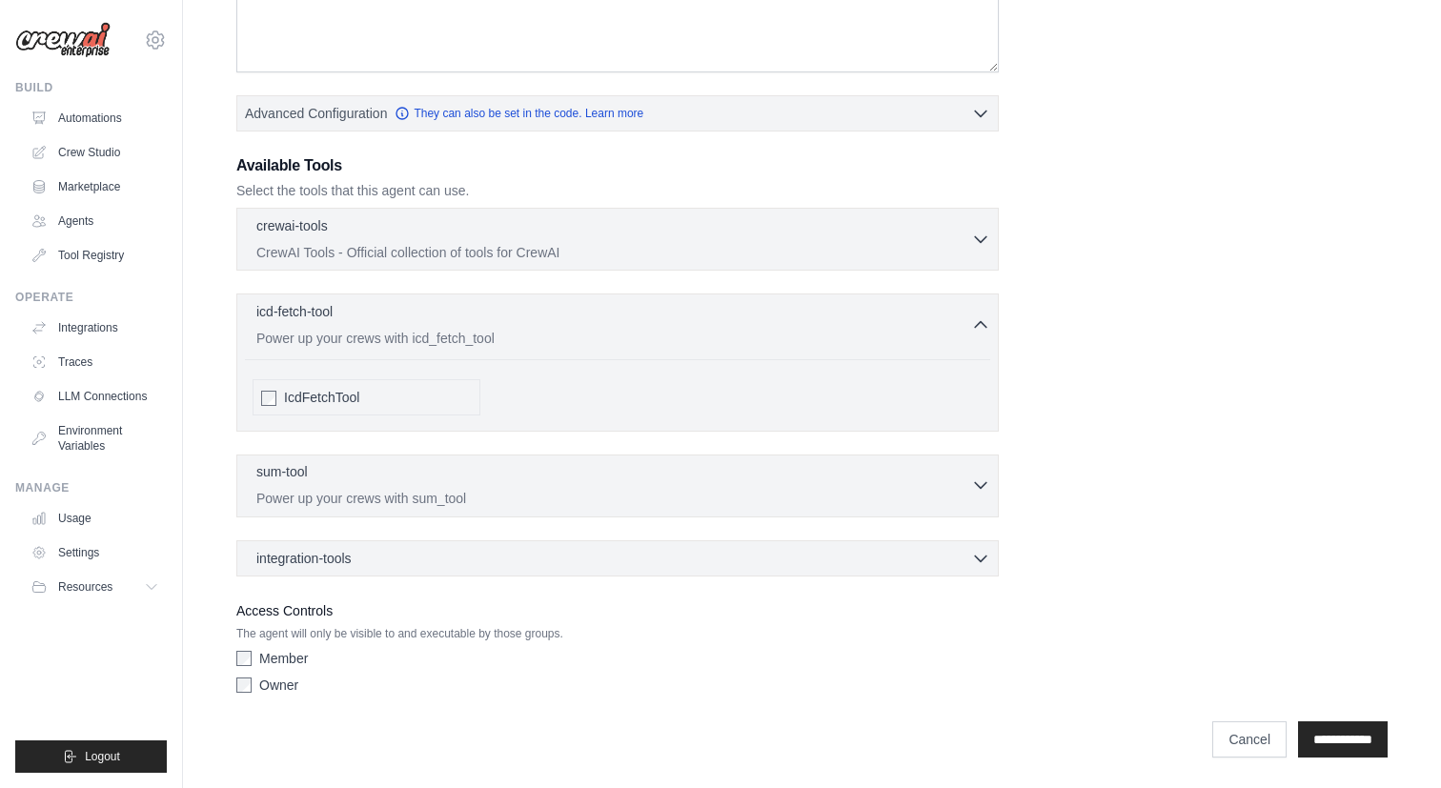
scroll to position [395, 0]
drag, startPoint x: 329, startPoint y: 633, endPoint x: 588, endPoint y: 627, distance: 259.2
click at [590, 628] on p "The agent will only be visible to and executable by those groups." at bounding box center [617, 633] width 762 height 15
click at [592, 633] on p "The agent will only be visible to and executable by those groups." at bounding box center [617, 633] width 762 height 15
click at [72, 520] on link "Usage" at bounding box center [97, 518] width 144 height 30
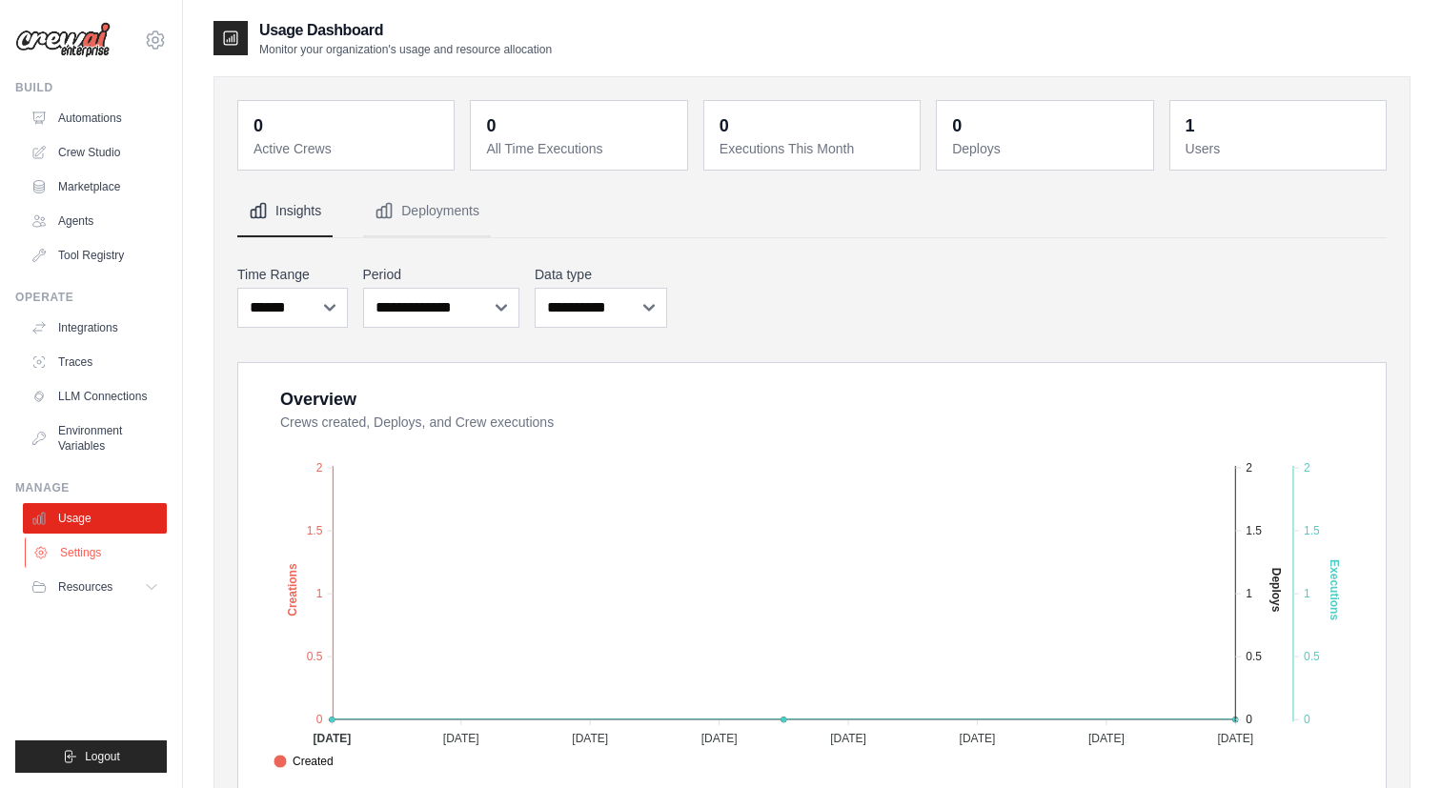
click at [75, 566] on link "Settings" at bounding box center [97, 552] width 144 height 30
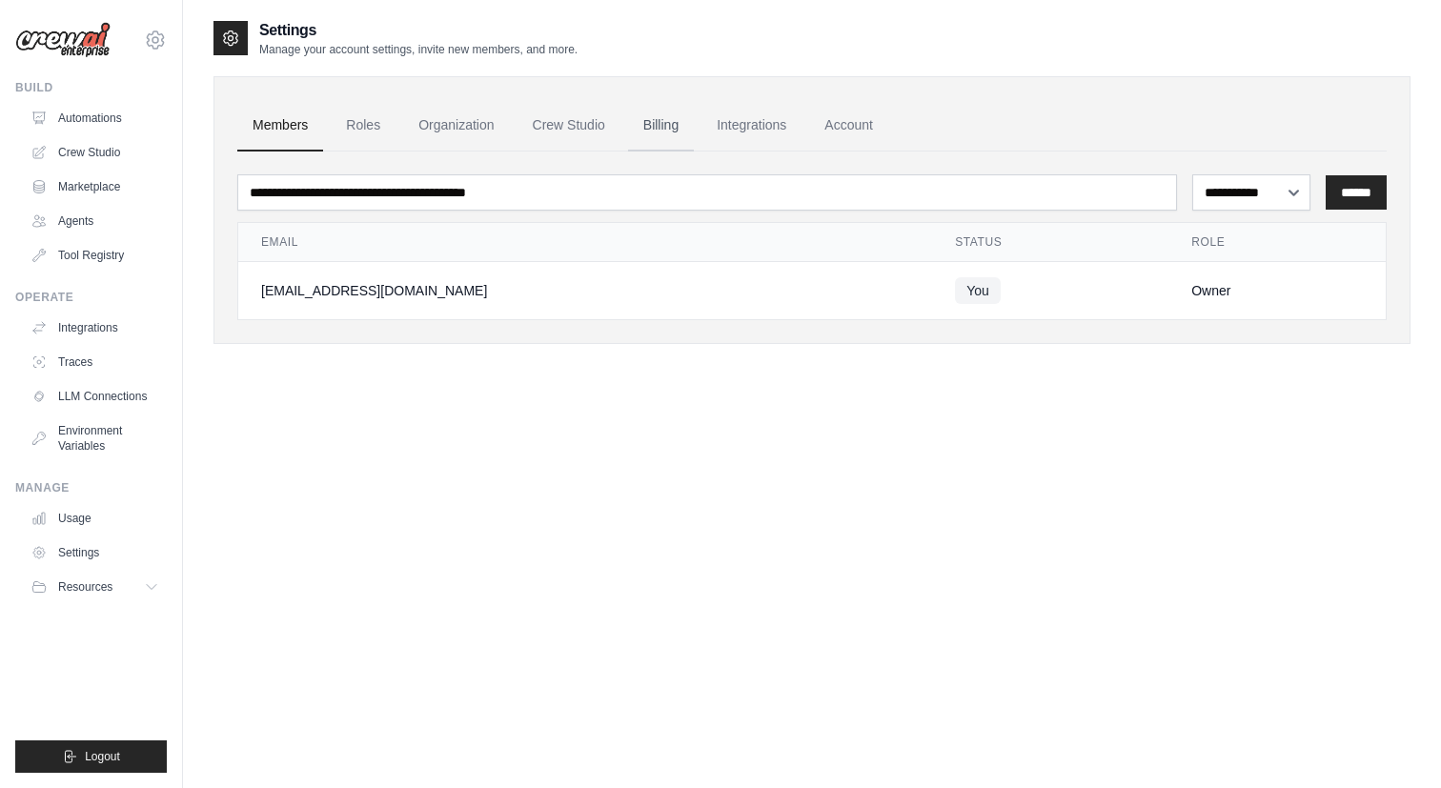
click at [663, 131] on link "Billing" at bounding box center [661, 125] width 66 height 51
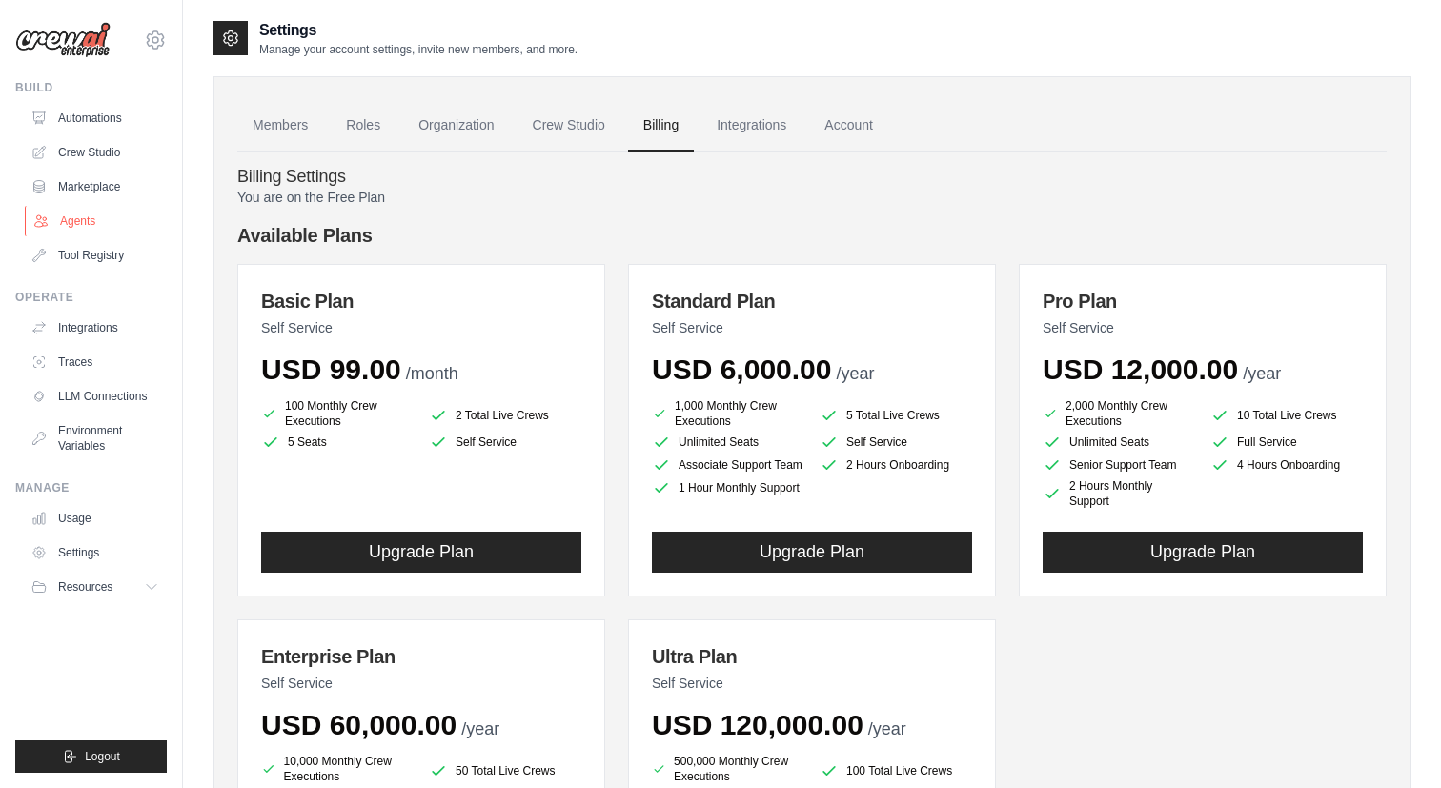
drag, startPoint x: 90, startPoint y: 229, endPoint x: 604, endPoint y: 124, distance: 525.1
click at [582, 122] on link "Crew Studio" at bounding box center [568, 125] width 103 height 51
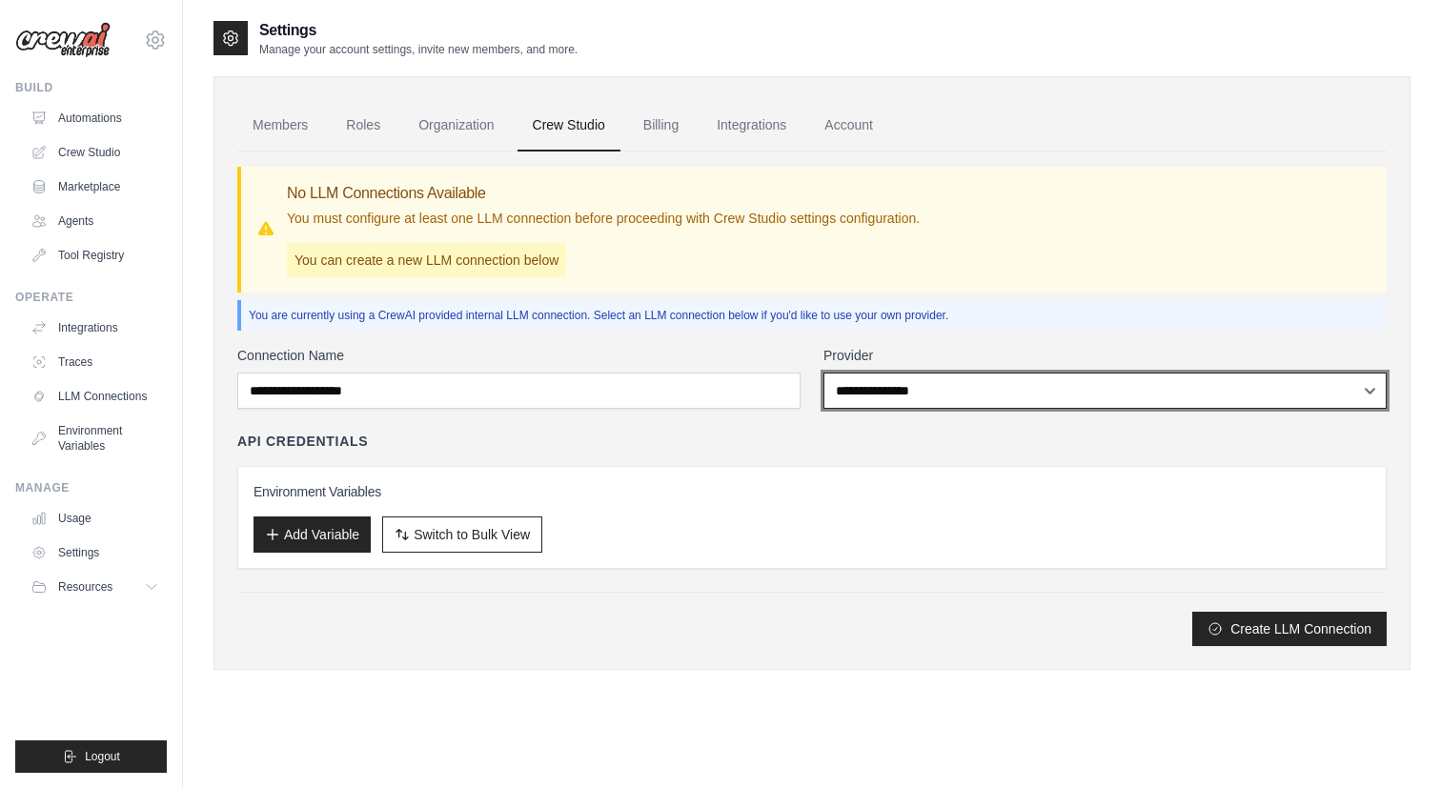
click at [886, 389] on select "**********" at bounding box center [1104, 391] width 563 height 36
select select "******"
click at [823, 373] on select "**********" at bounding box center [1104, 391] width 563 height 36
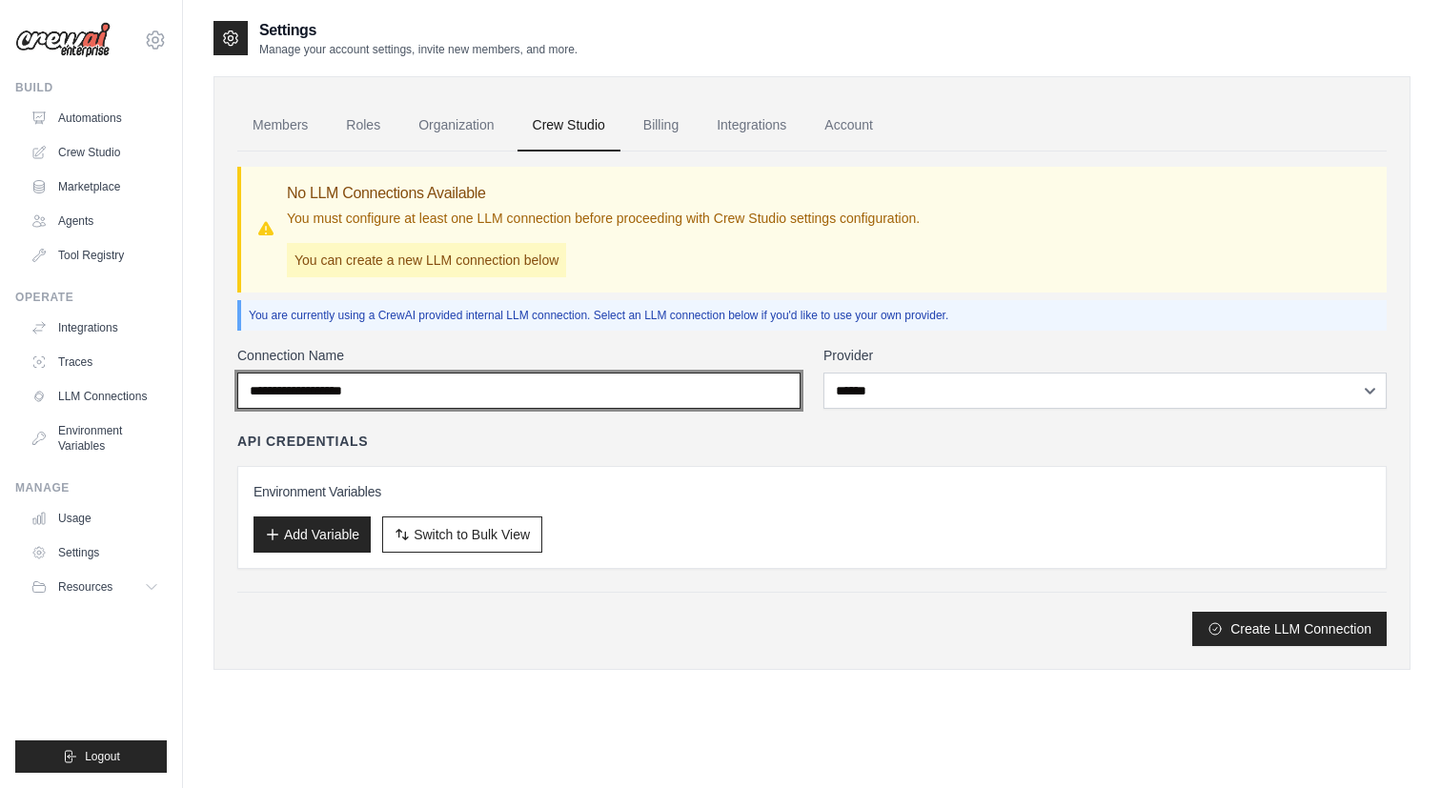
click at [708, 387] on input "Connection Name" at bounding box center [518, 391] width 563 height 36
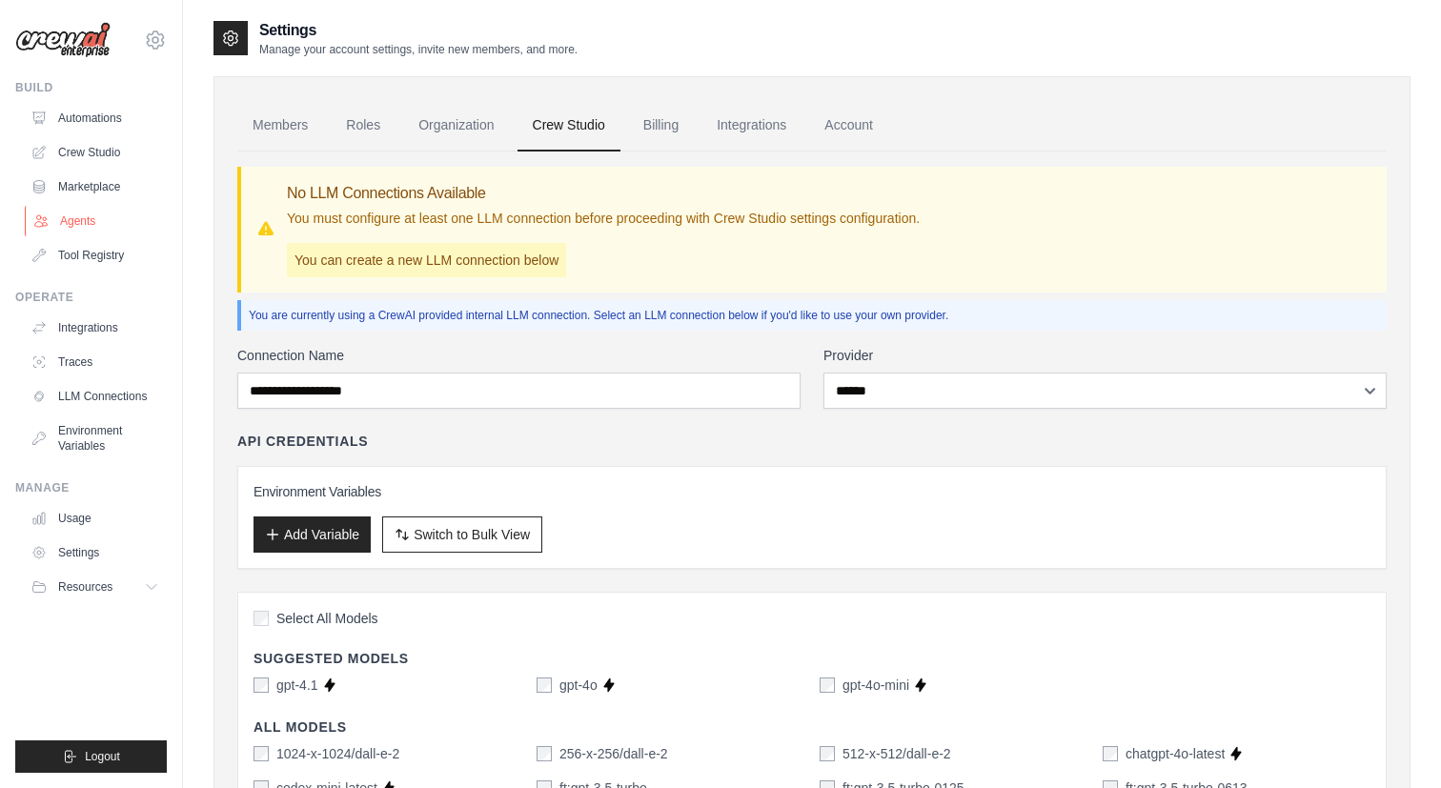
click at [68, 224] on link "Agents" at bounding box center [97, 221] width 144 height 30
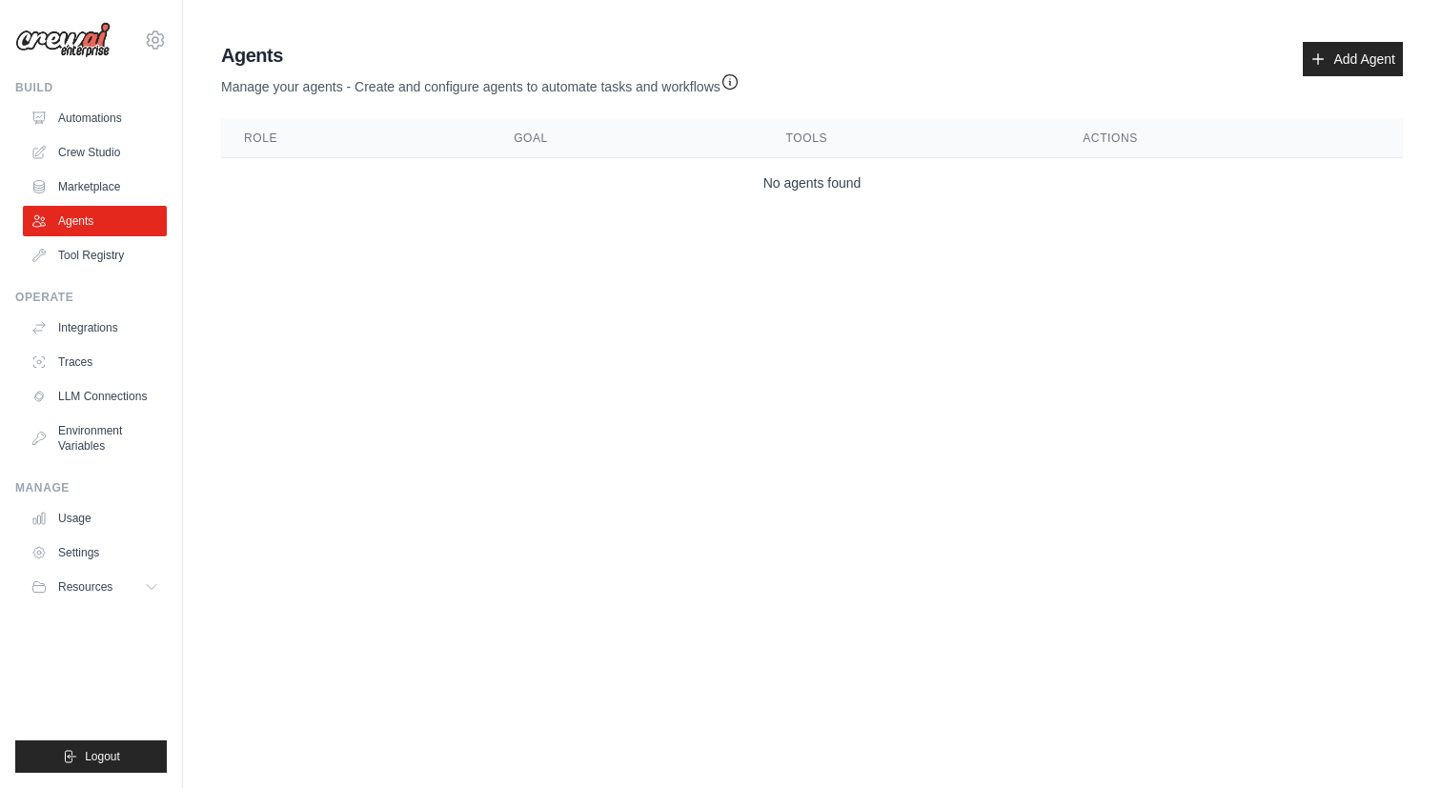
click at [1368, 76] on div "Agents Manage your agents - Create and configure agents to automate tasks and w…" at bounding box center [811, 69] width 1181 height 54
click at [1368, 64] on link "Add Agent" at bounding box center [1352, 59] width 100 height 34
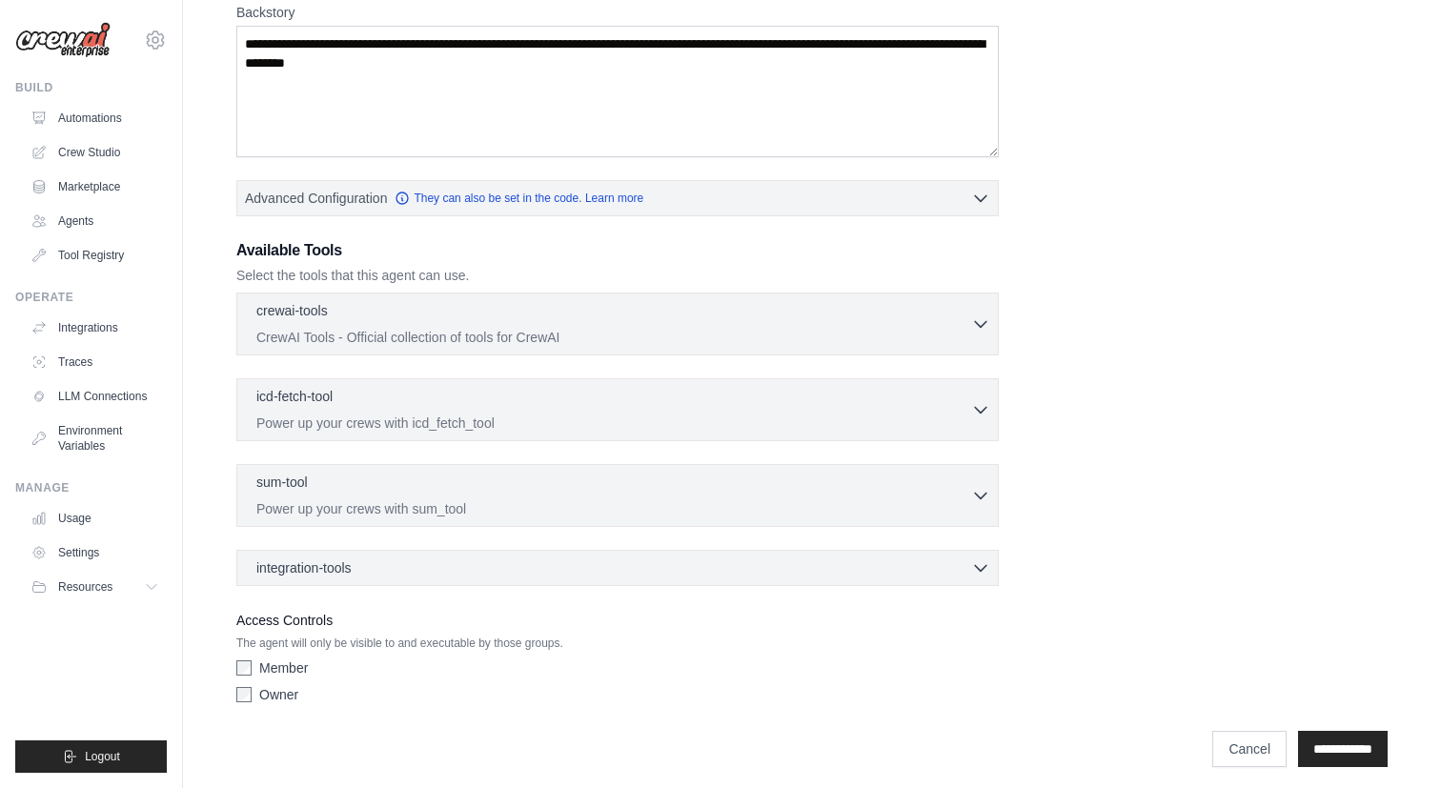
scroll to position [314, 0]
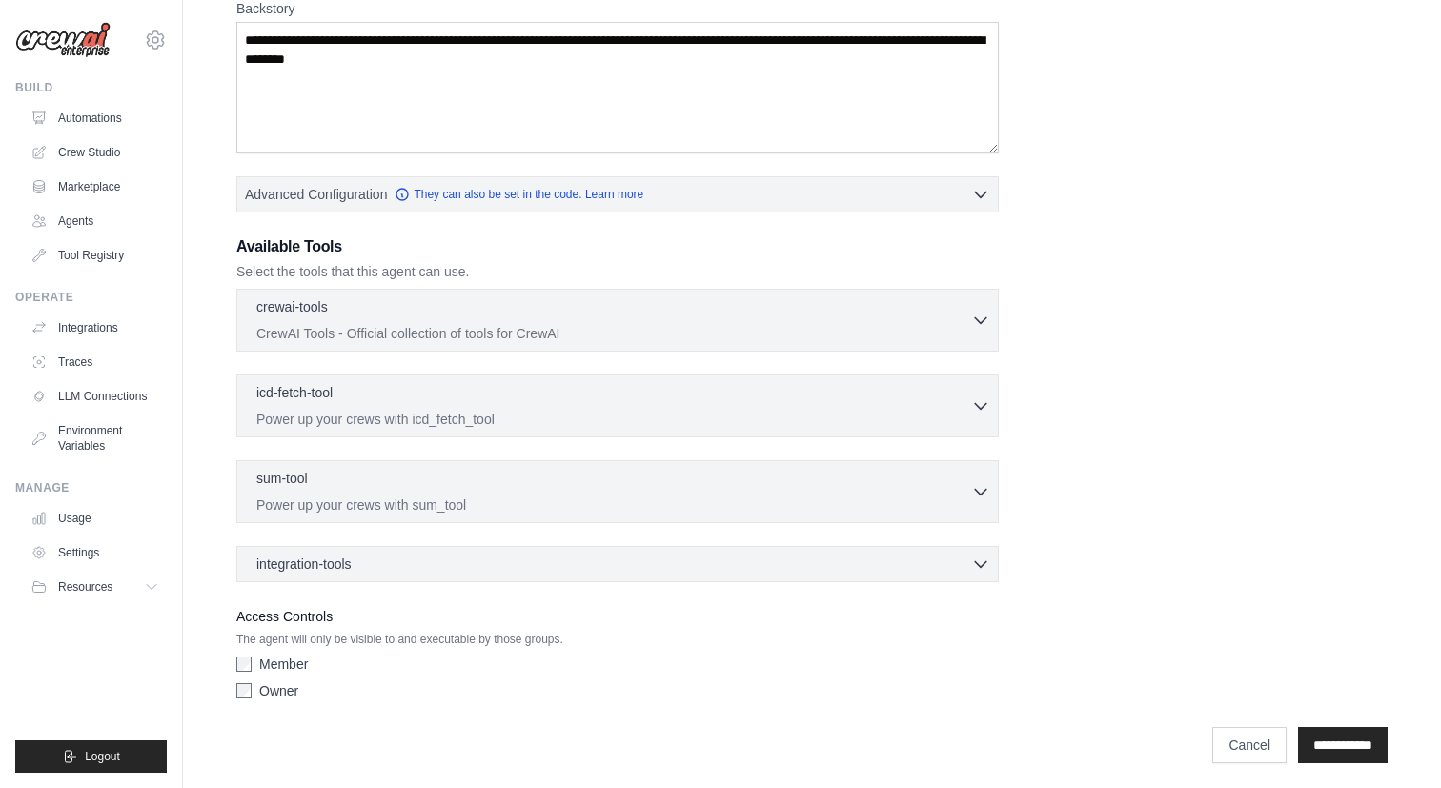
click at [1334, 740] on input "**********" at bounding box center [1343, 745] width 90 height 36
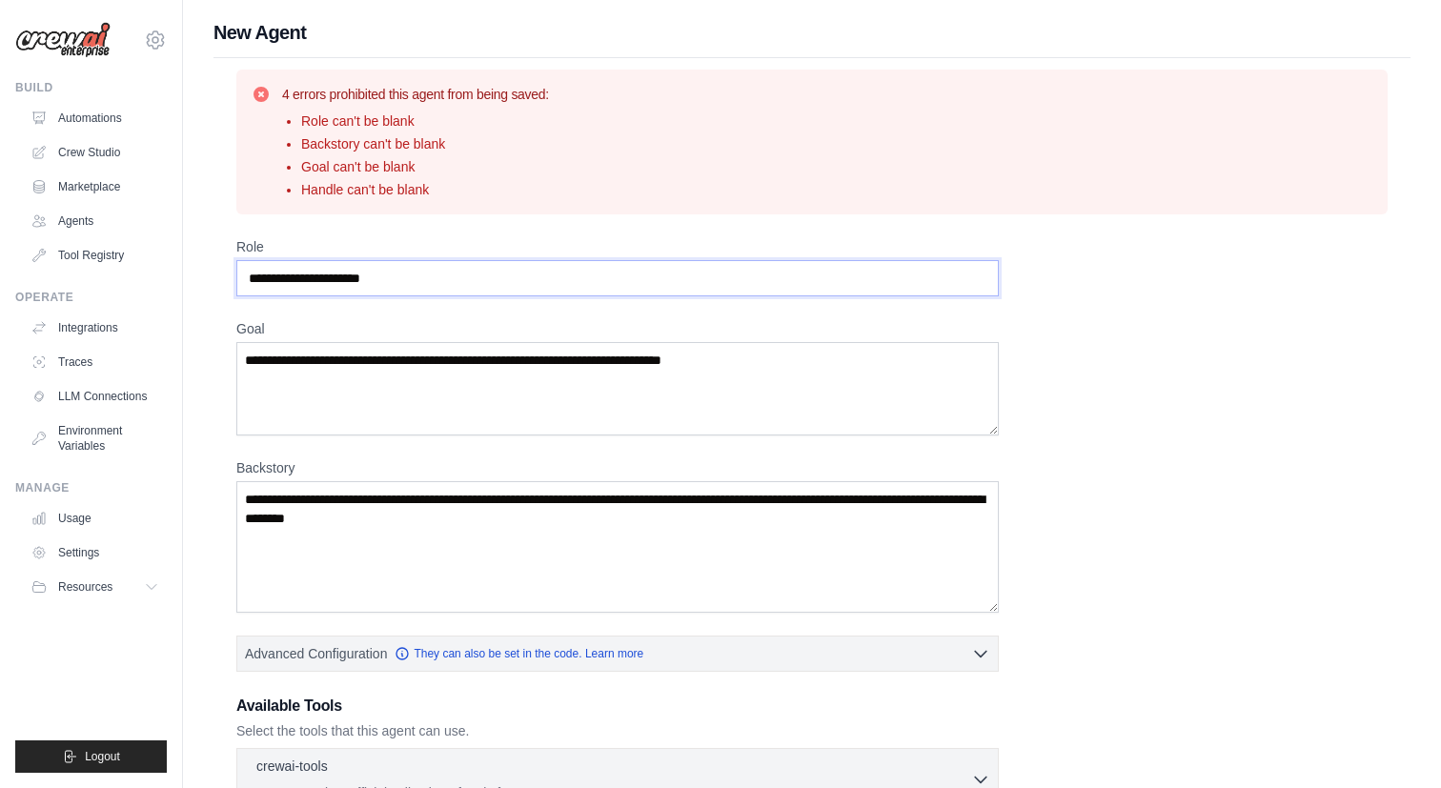
click at [559, 293] on input "Role" at bounding box center [617, 278] width 762 height 36
click at [561, 403] on textarea "Goal" at bounding box center [617, 388] width 762 height 93
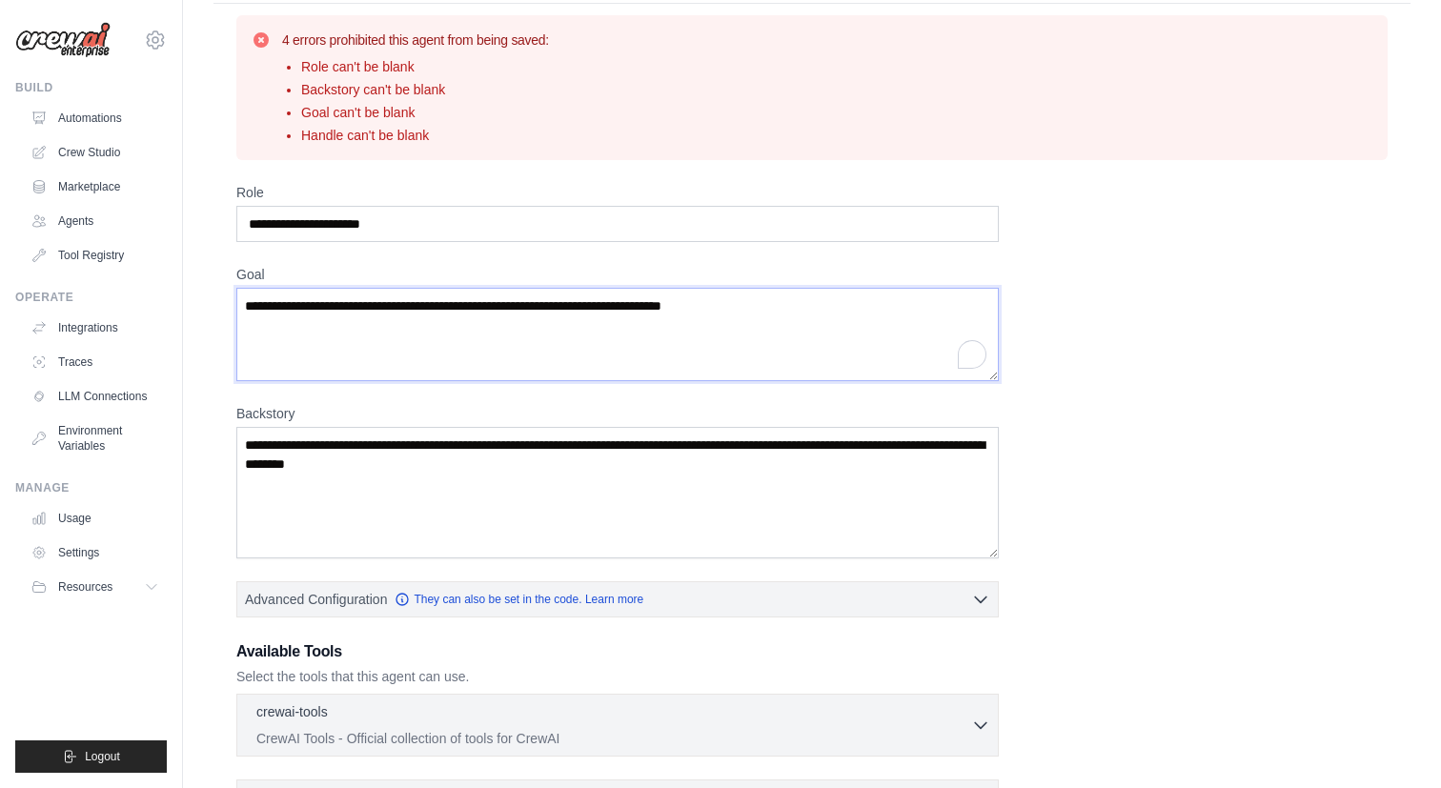
scroll to position [76, 0]
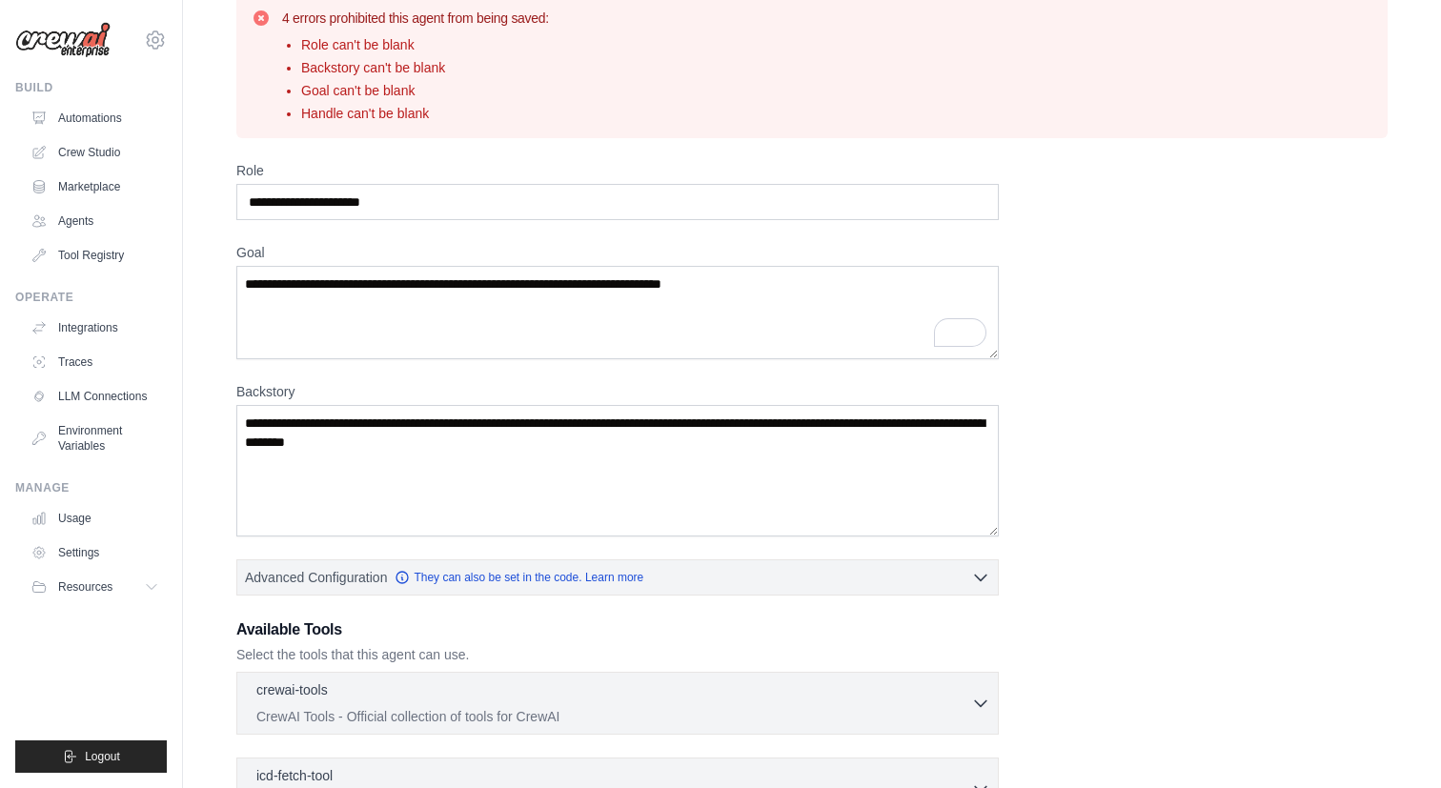
click at [92, 42] on img at bounding box center [62, 40] width 95 height 36
click at [67, 44] on img at bounding box center [62, 40] width 95 height 36
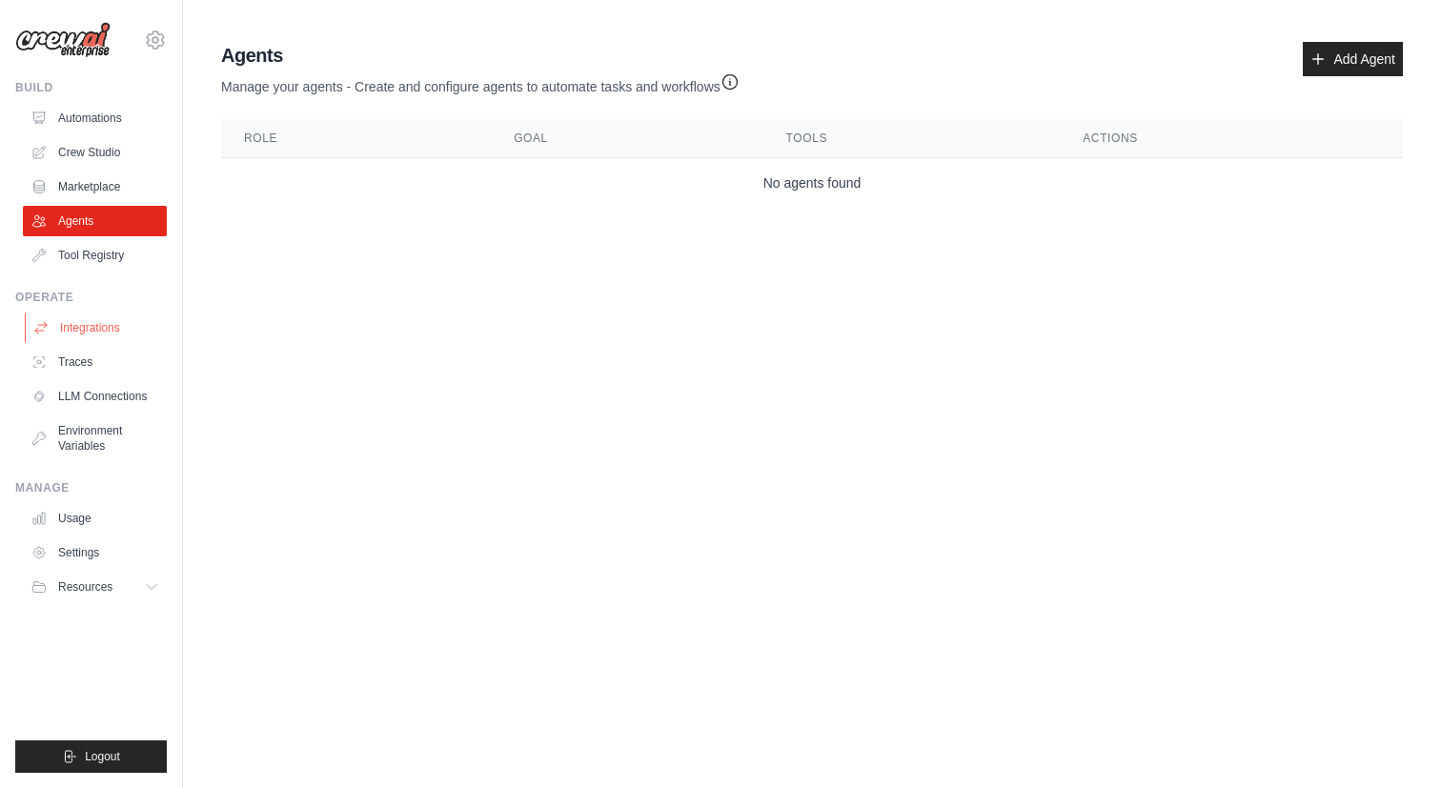
click at [117, 318] on link "Integrations" at bounding box center [97, 328] width 144 height 30
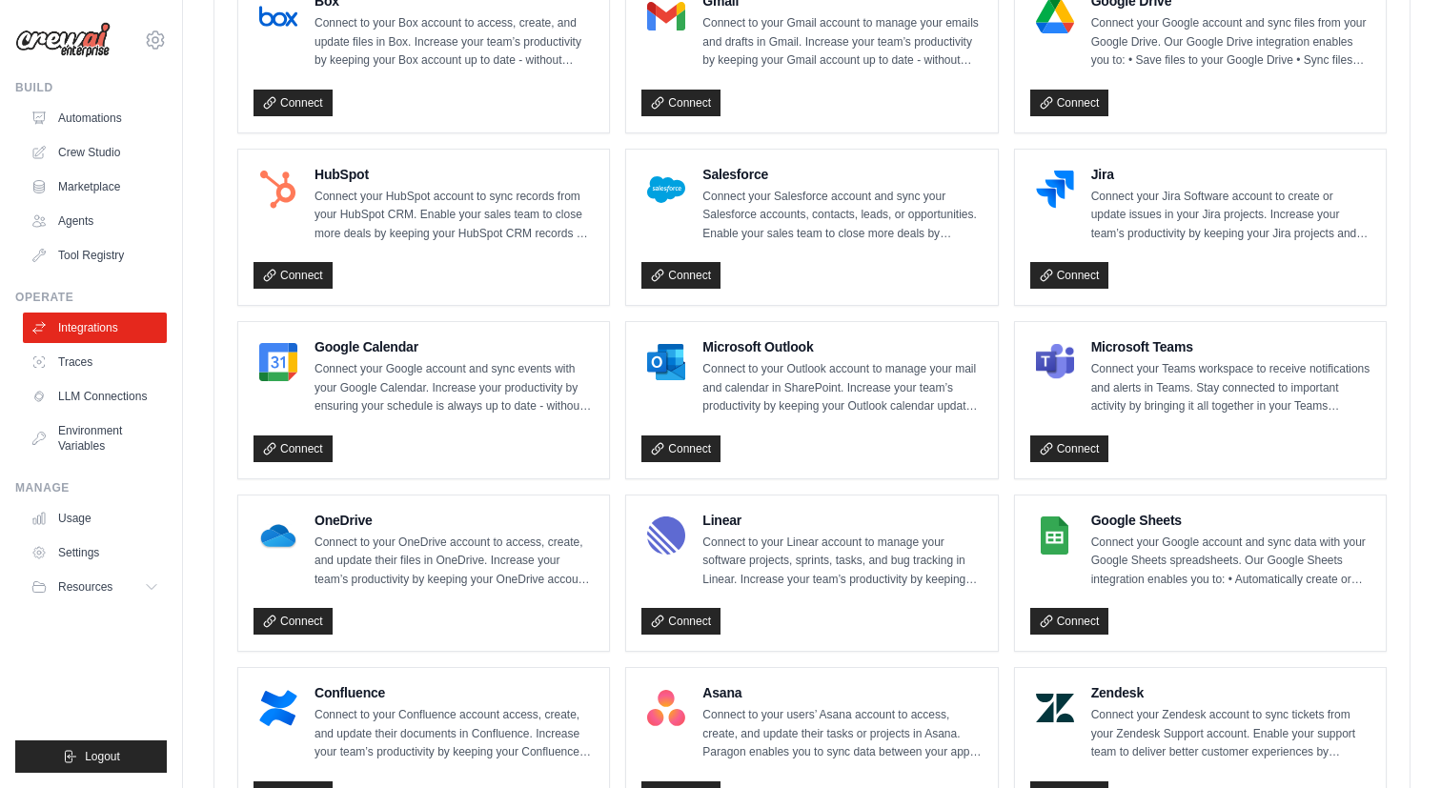
scroll to position [613, 0]
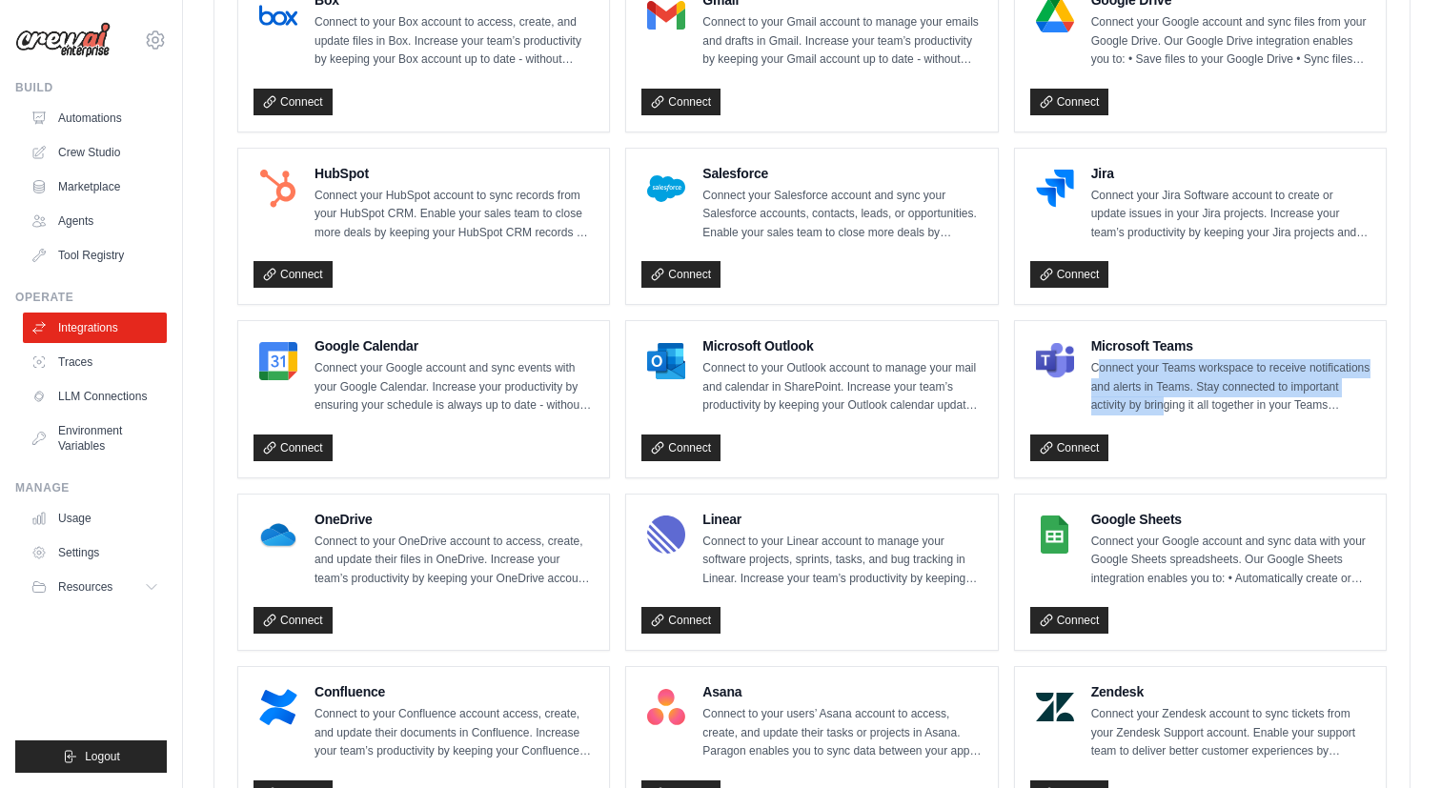
drag, startPoint x: 1101, startPoint y: 362, endPoint x: 1242, endPoint y: 401, distance: 146.3
click at [1242, 403] on p "Connect your Teams workspace to receive notifications and alerts in Teams. Stay…" at bounding box center [1230, 387] width 279 height 56
click at [1241, 401] on p "Connect your Teams workspace to receive notifications and alerts in Teams. Stay…" at bounding box center [1230, 387] width 279 height 56
click at [1102, 448] on link "Connect" at bounding box center [1069, 447] width 79 height 27
click at [73, 399] on link "LLM Connections" at bounding box center [97, 396] width 144 height 30
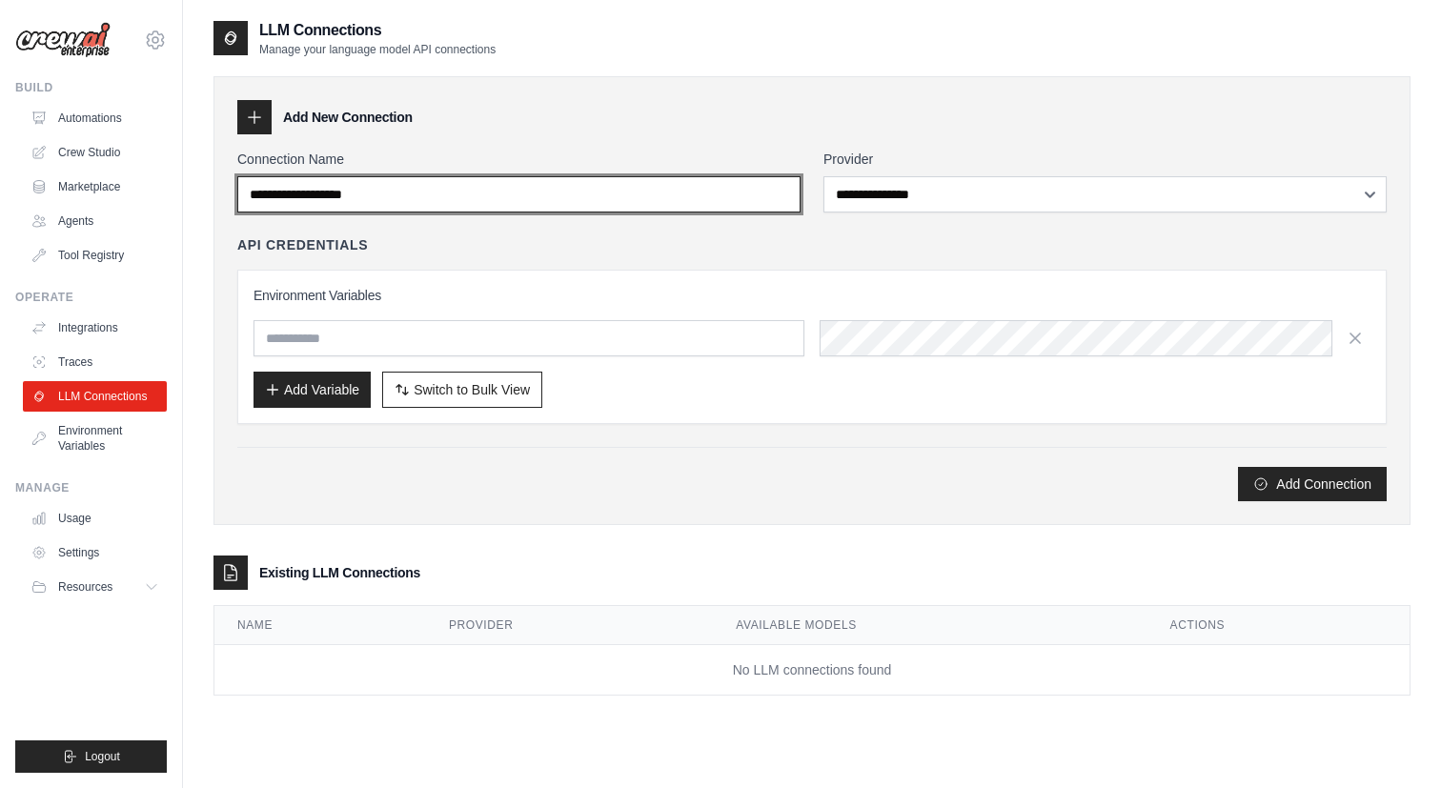
click at [539, 192] on input "Connection Name" at bounding box center [518, 194] width 563 height 36
click at [429, 198] on input "Connection Name" at bounding box center [518, 194] width 563 height 36
type input "**********"
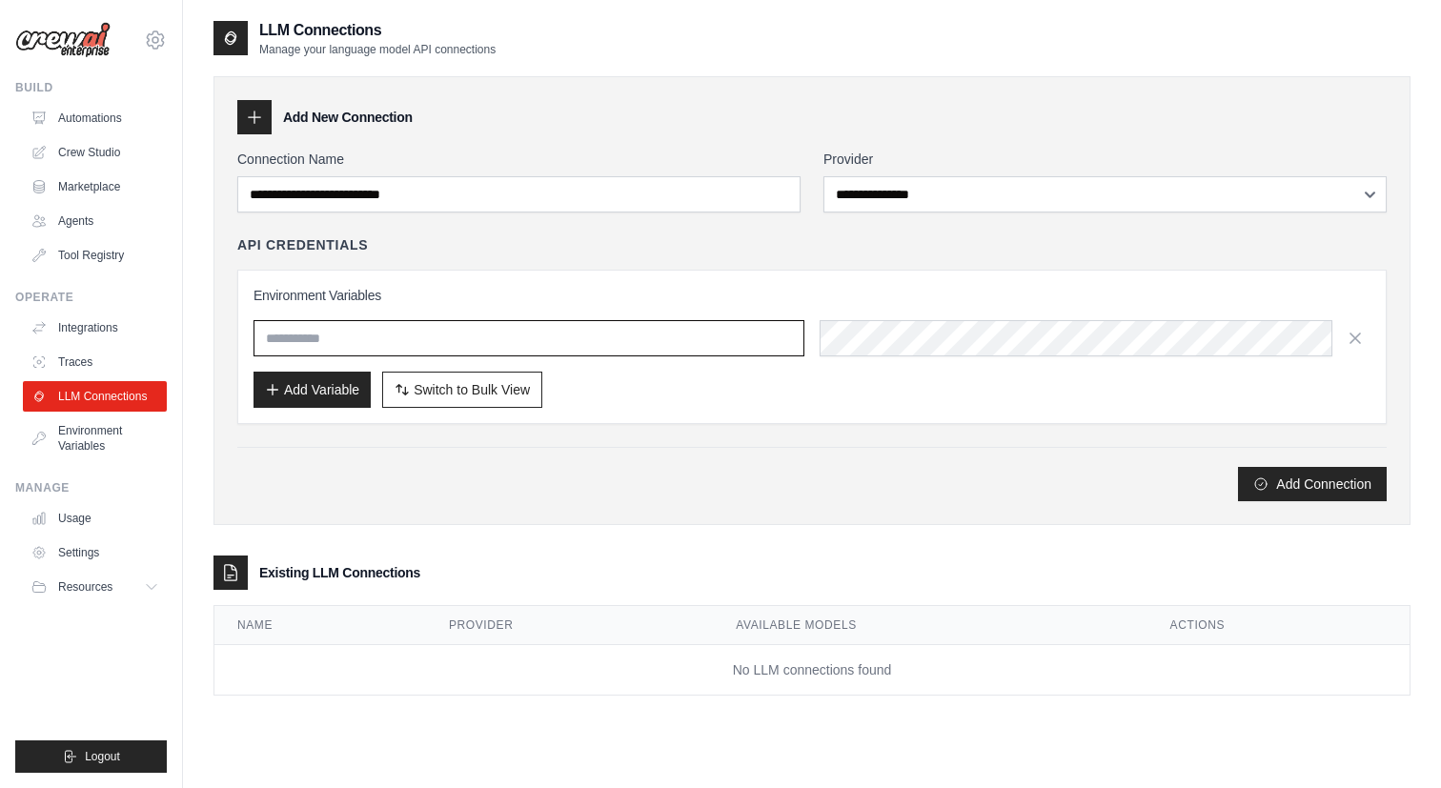
click at [480, 340] on input "text" at bounding box center [528, 338] width 551 height 36
paste input "**********"
type input "**********"
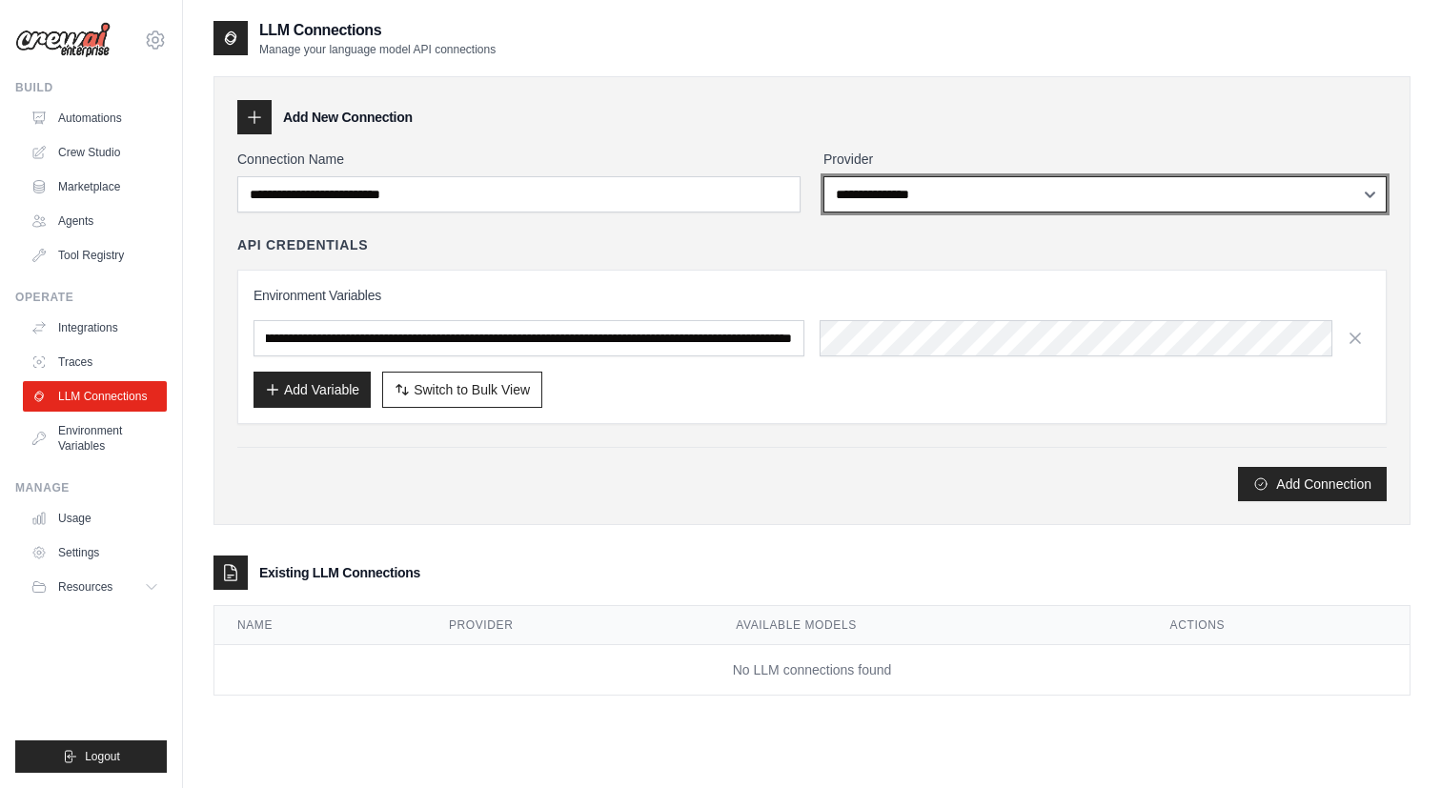
click at [899, 199] on select "**********" at bounding box center [1104, 194] width 563 height 36
select select "******"
click at [823, 176] on select "**********" at bounding box center [1104, 194] width 563 height 36
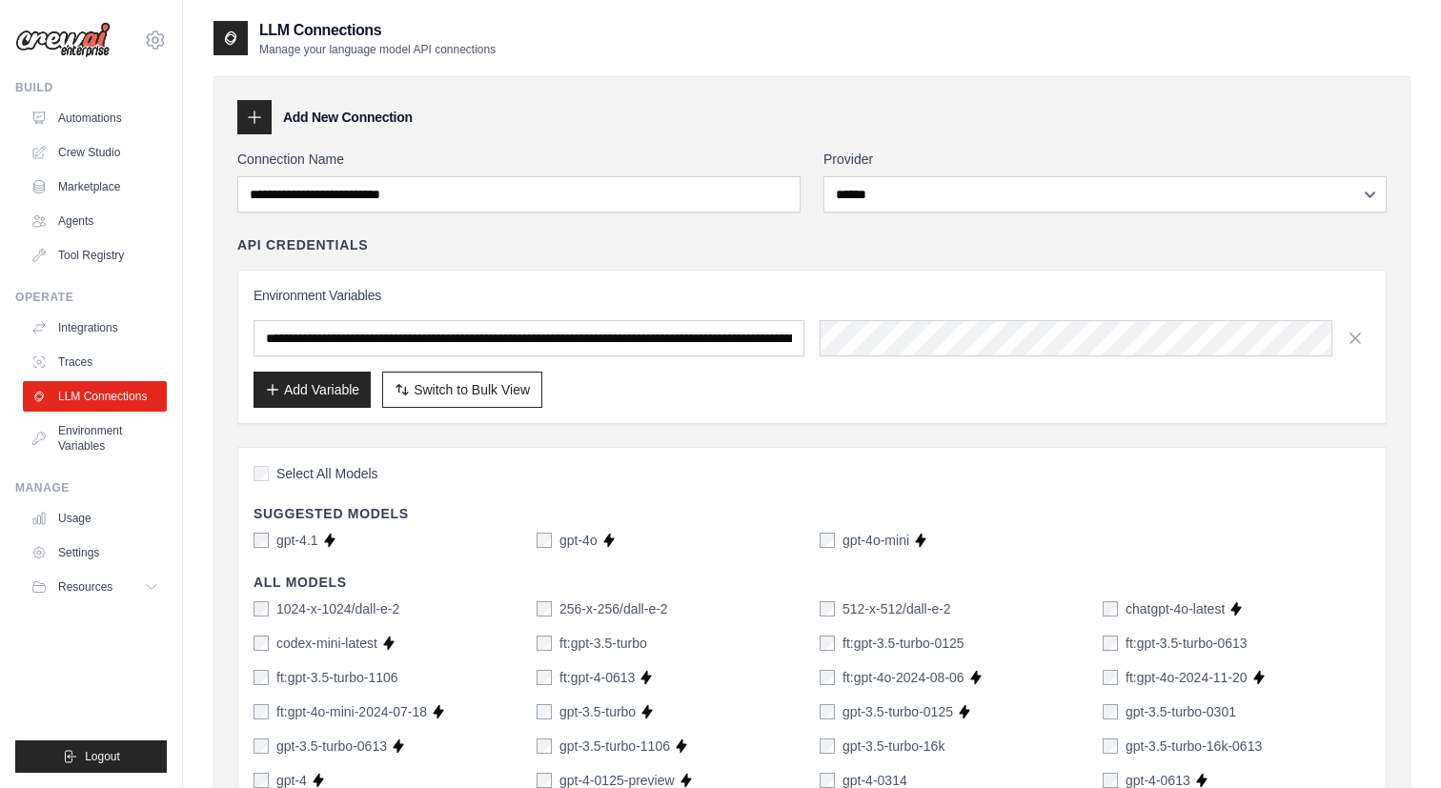
click at [572, 254] on div "**********" at bounding box center [811, 329] width 1149 height 189
click at [351, 400] on button "Add Variable" at bounding box center [311, 389] width 117 height 36
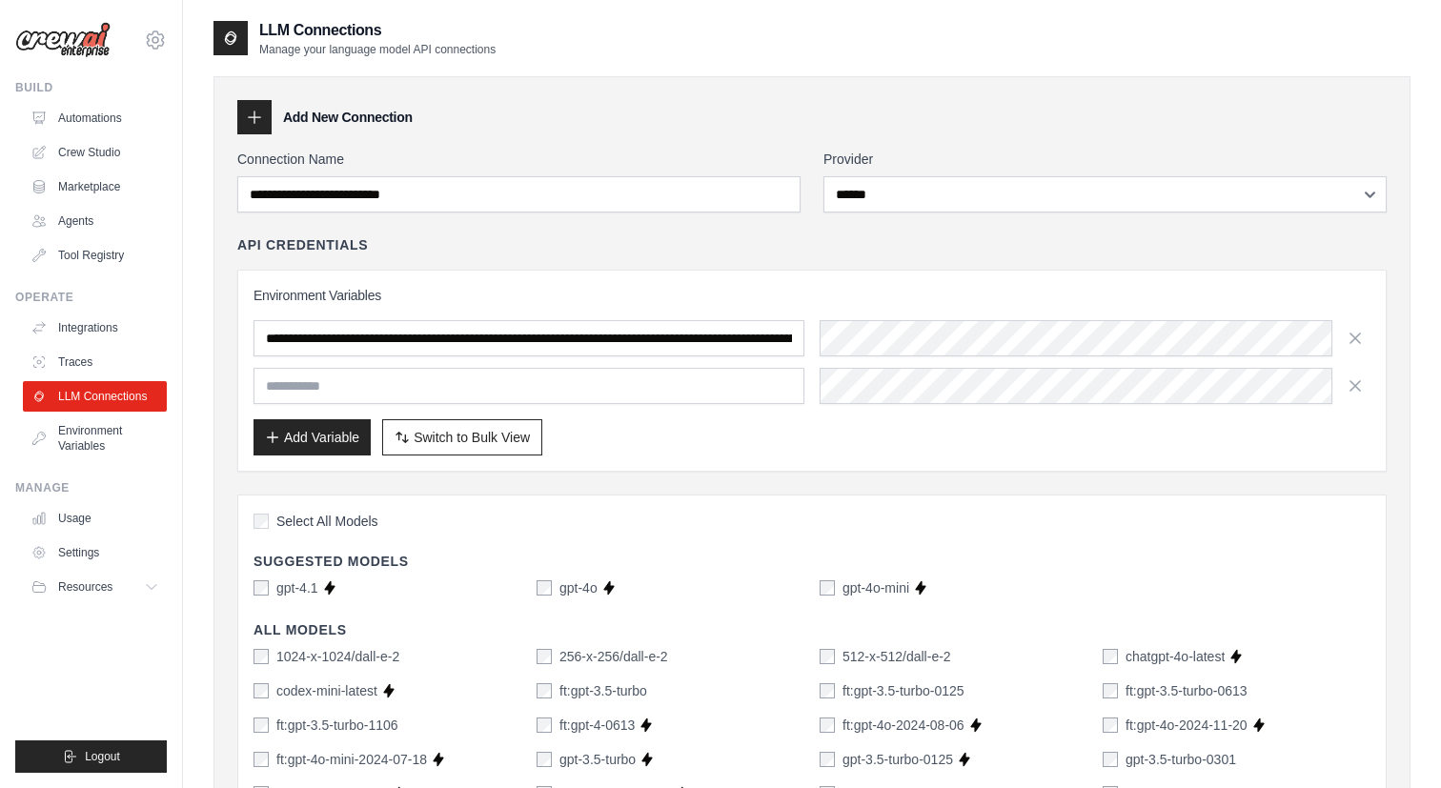
click at [619, 309] on div "**********" at bounding box center [811, 371] width 1117 height 170
click at [1360, 382] on icon "button" at bounding box center [1354, 384] width 19 height 19
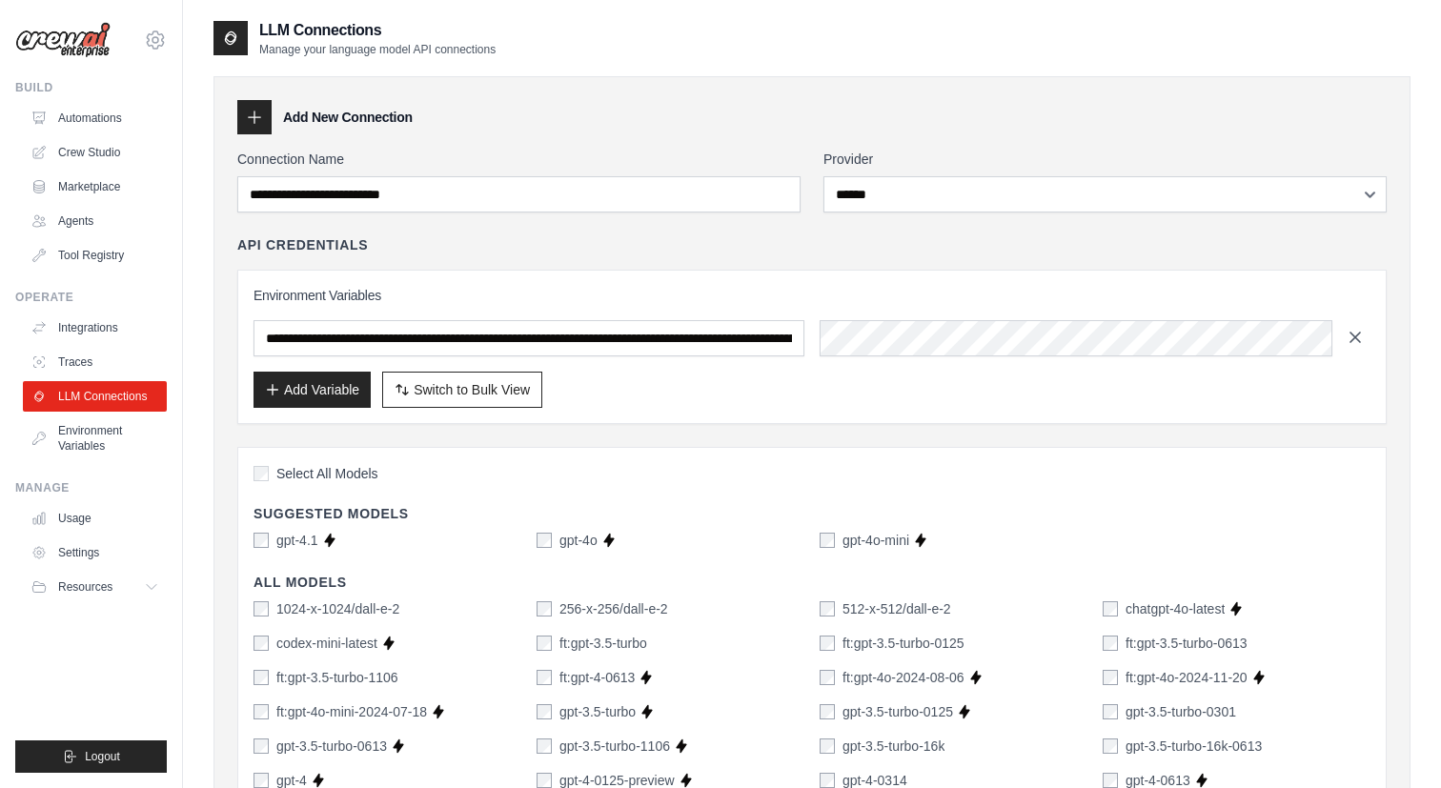
click at [1351, 337] on icon "button" at bounding box center [1354, 337] width 19 height 19
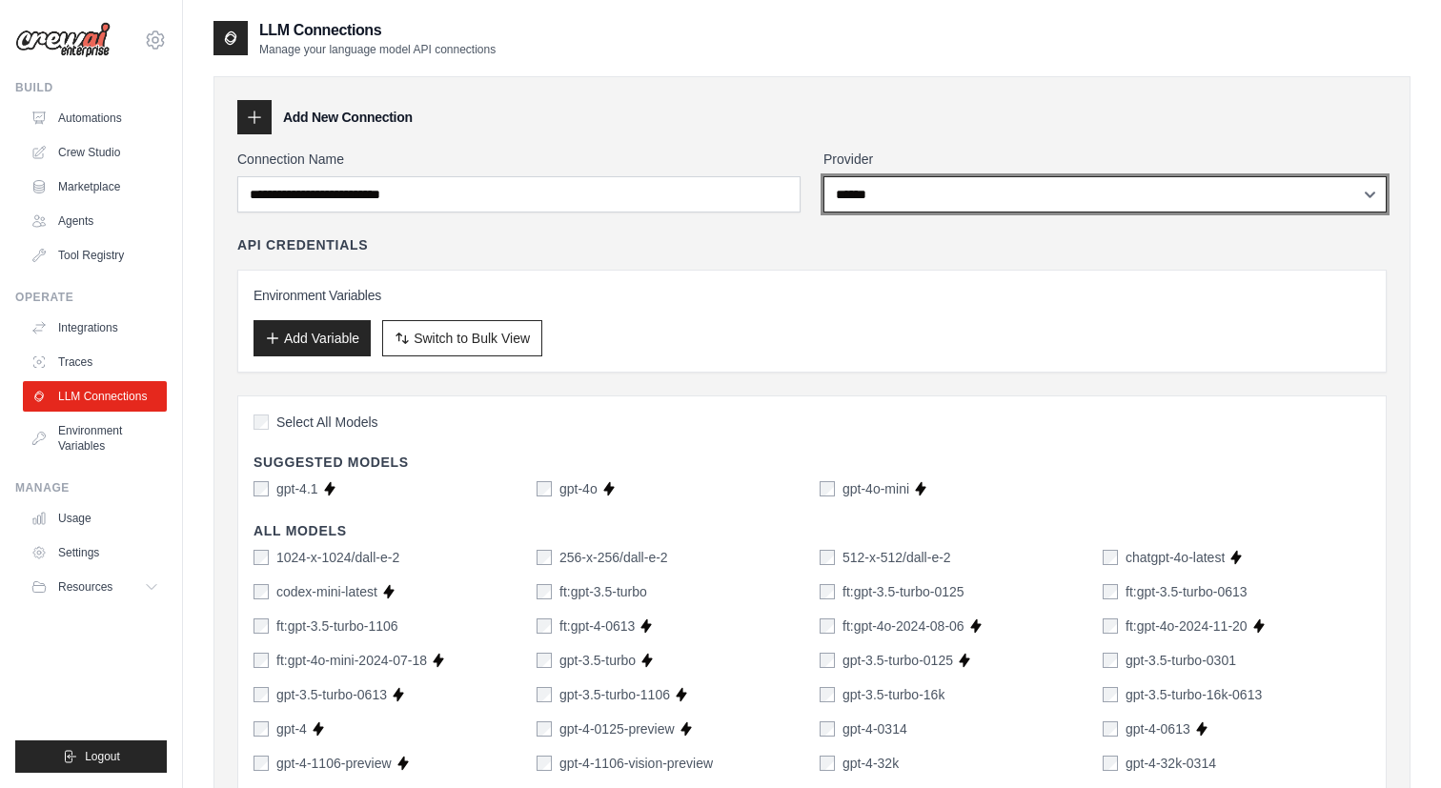
click at [858, 189] on select "**********" at bounding box center [1104, 194] width 563 height 36
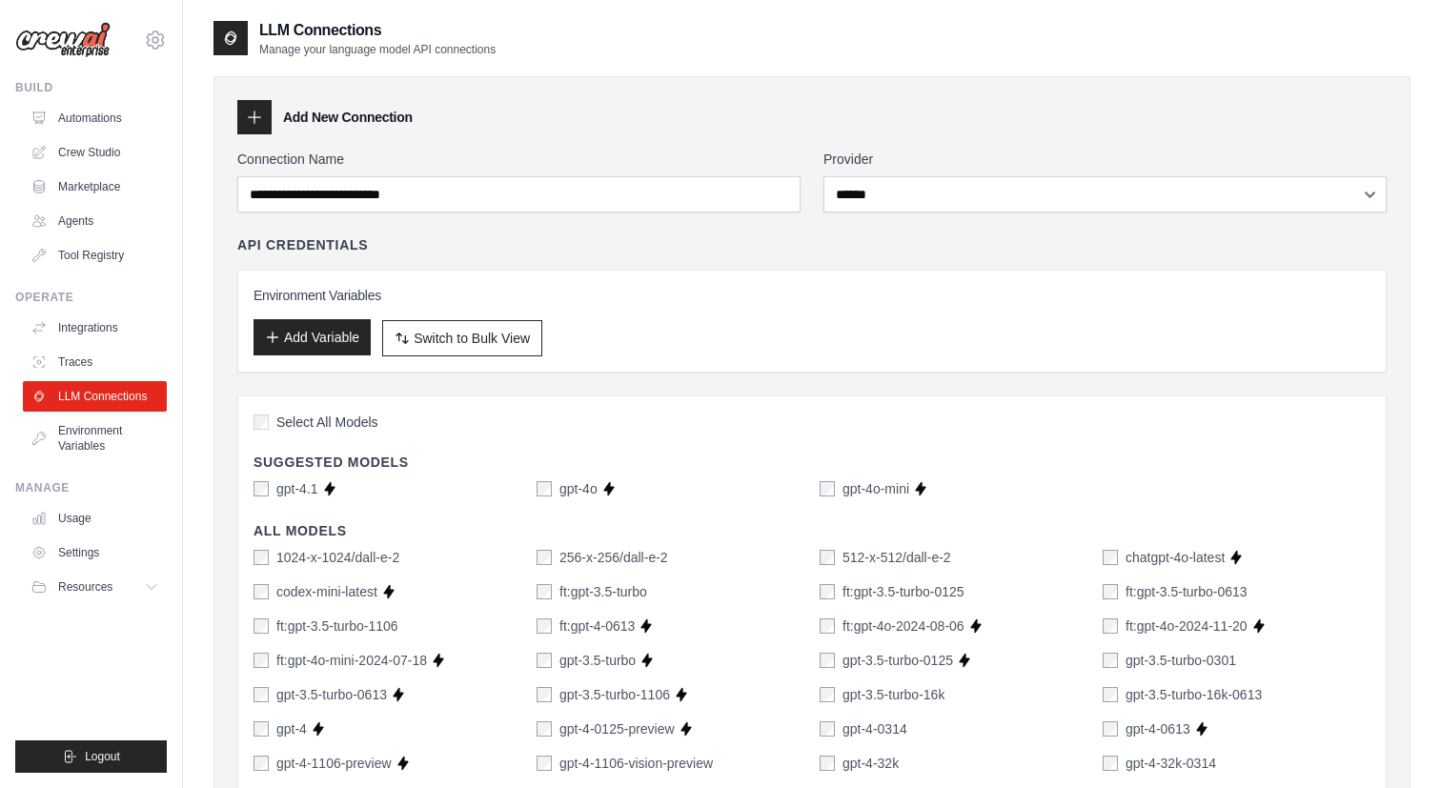
click at [338, 353] on button "Add Variable" at bounding box center [311, 337] width 117 height 36
click at [345, 337] on button "Add Variable" at bounding box center [311, 337] width 117 height 36
click at [333, 324] on button "Add Variable" at bounding box center [311, 337] width 117 height 36
click at [334, 344] on button "Add Variable" at bounding box center [311, 337] width 117 height 36
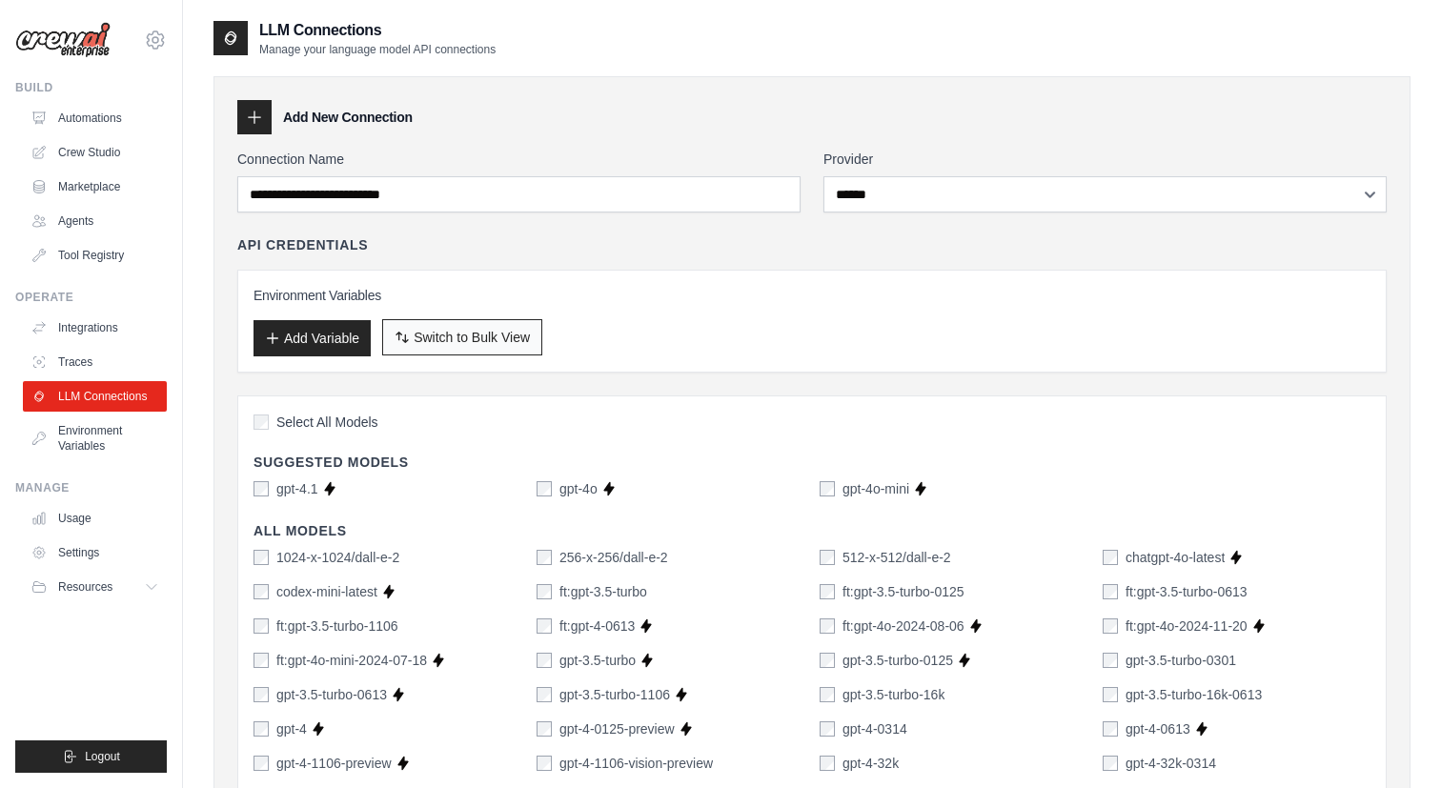
click at [454, 324] on button "Switch to Bulk View Switch to Table View" at bounding box center [462, 337] width 160 height 36
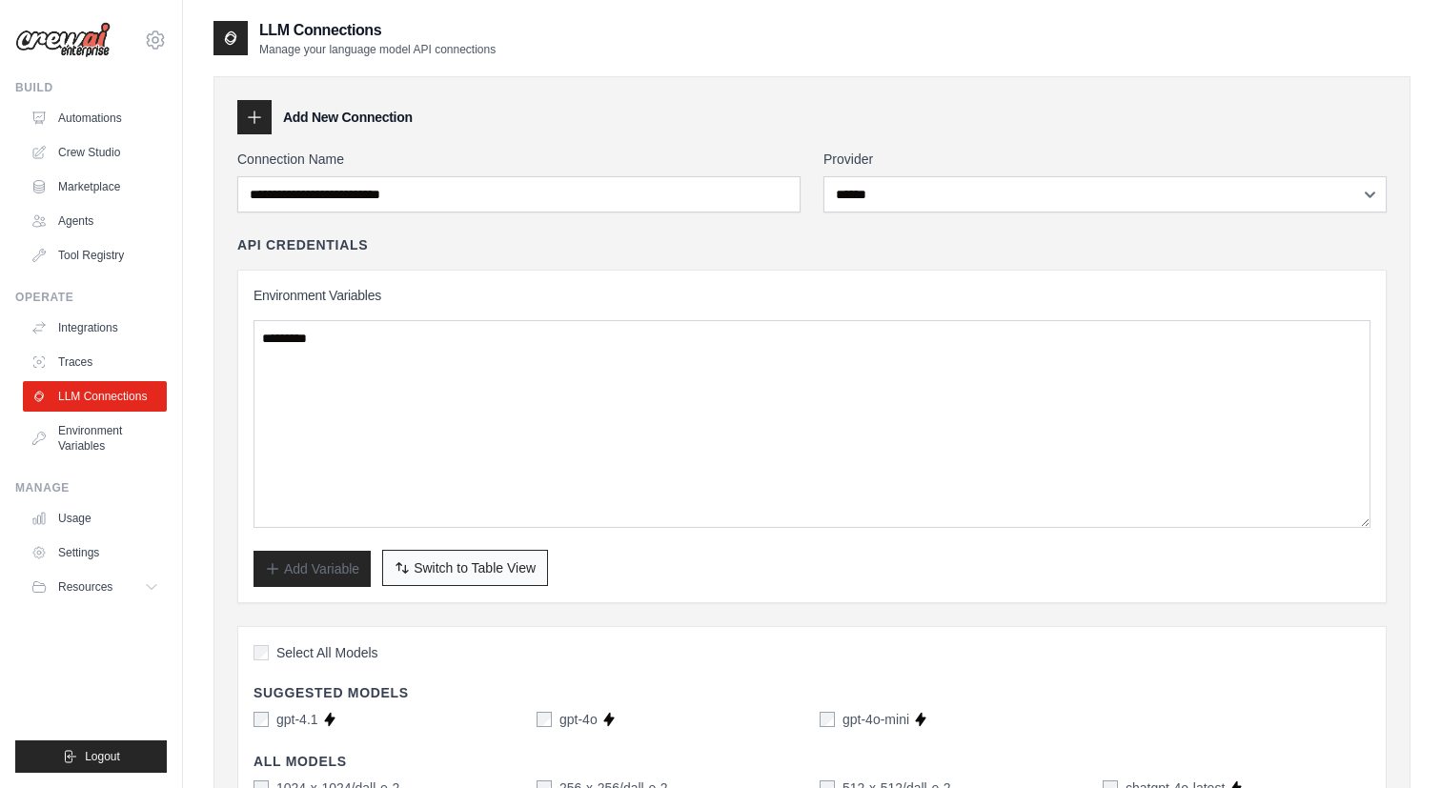
click at [436, 567] on span "Switch to Table View" at bounding box center [475, 567] width 122 height 19
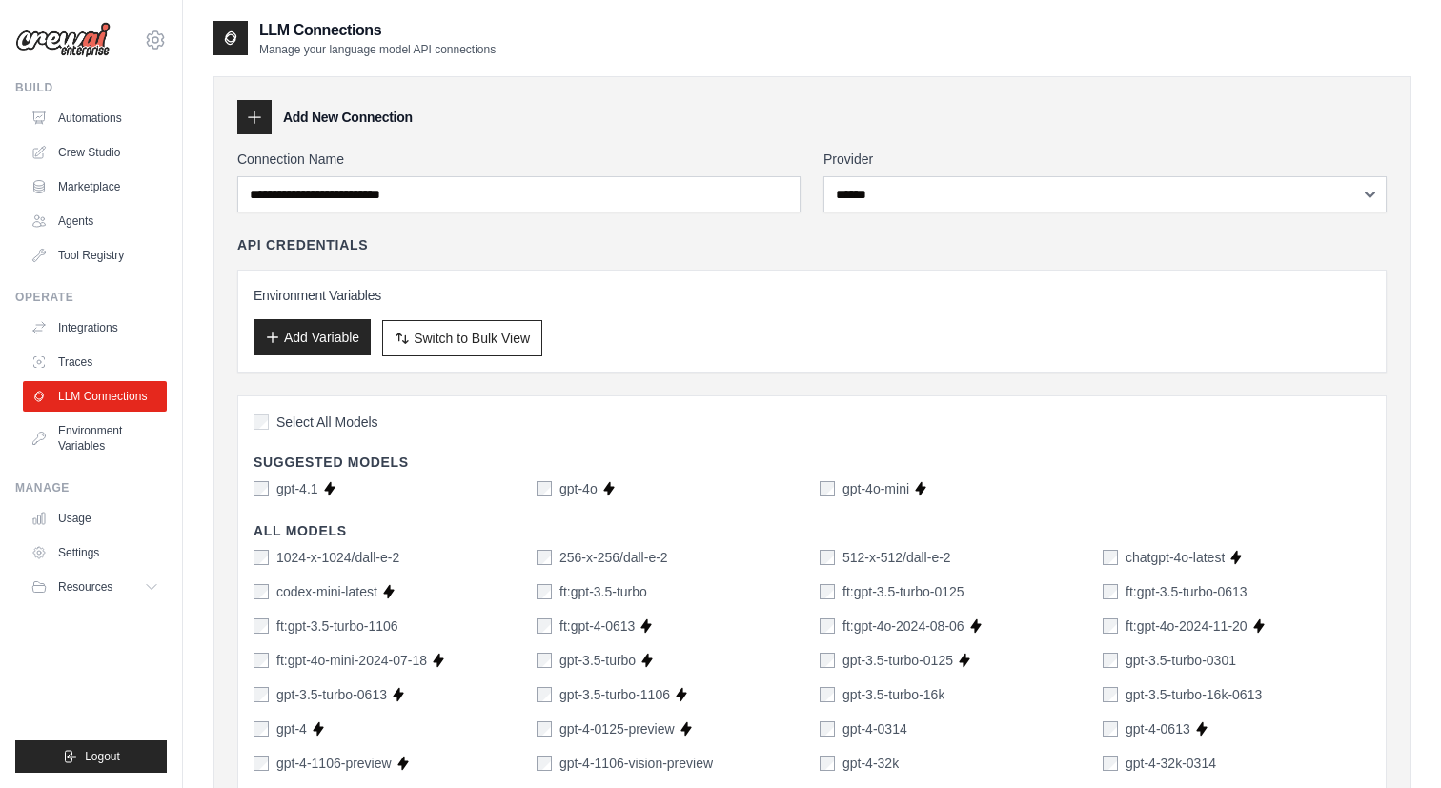
click at [336, 332] on button "Add Variable" at bounding box center [311, 337] width 117 height 36
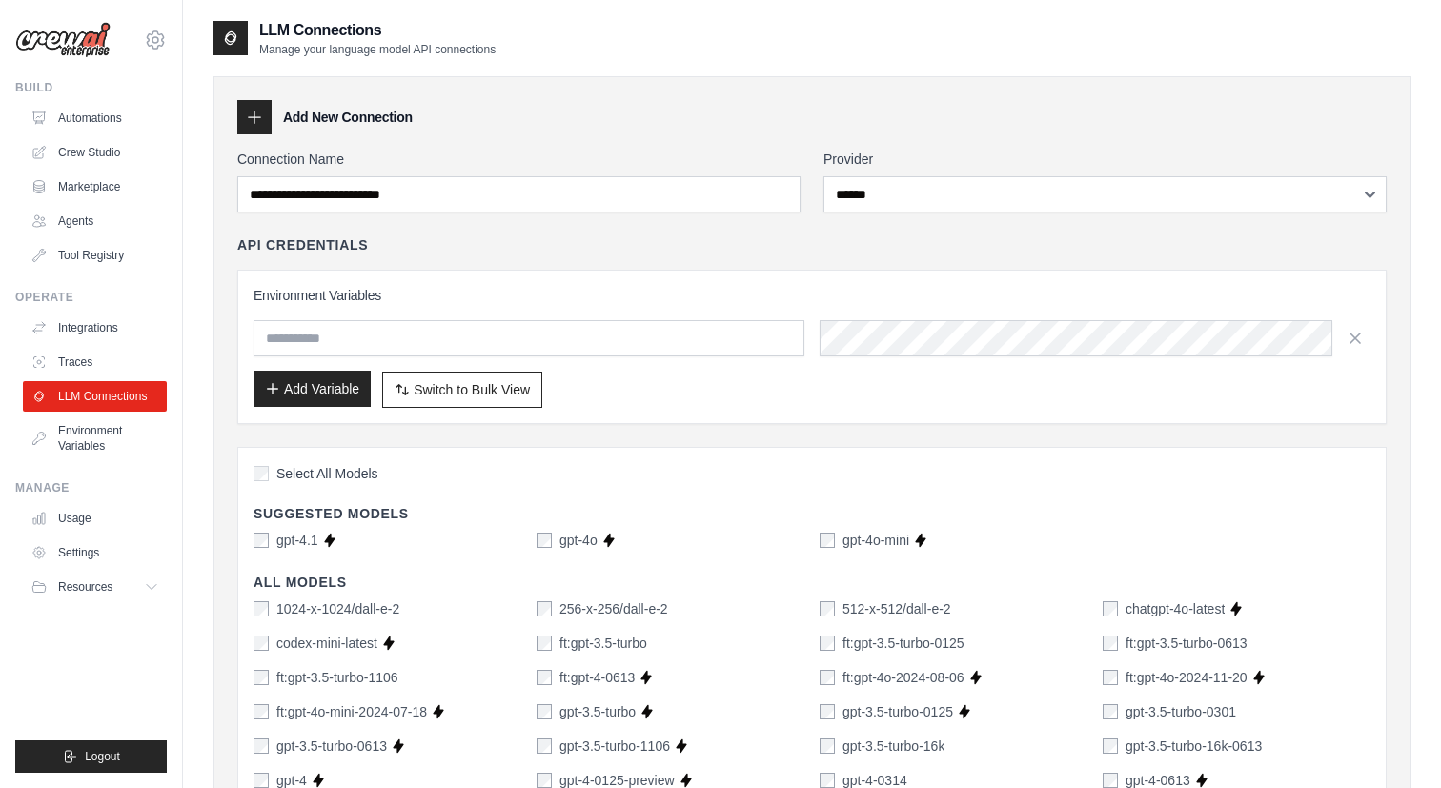
click at [336, 332] on input "text" at bounding box center [528, 338] width 551 height 36
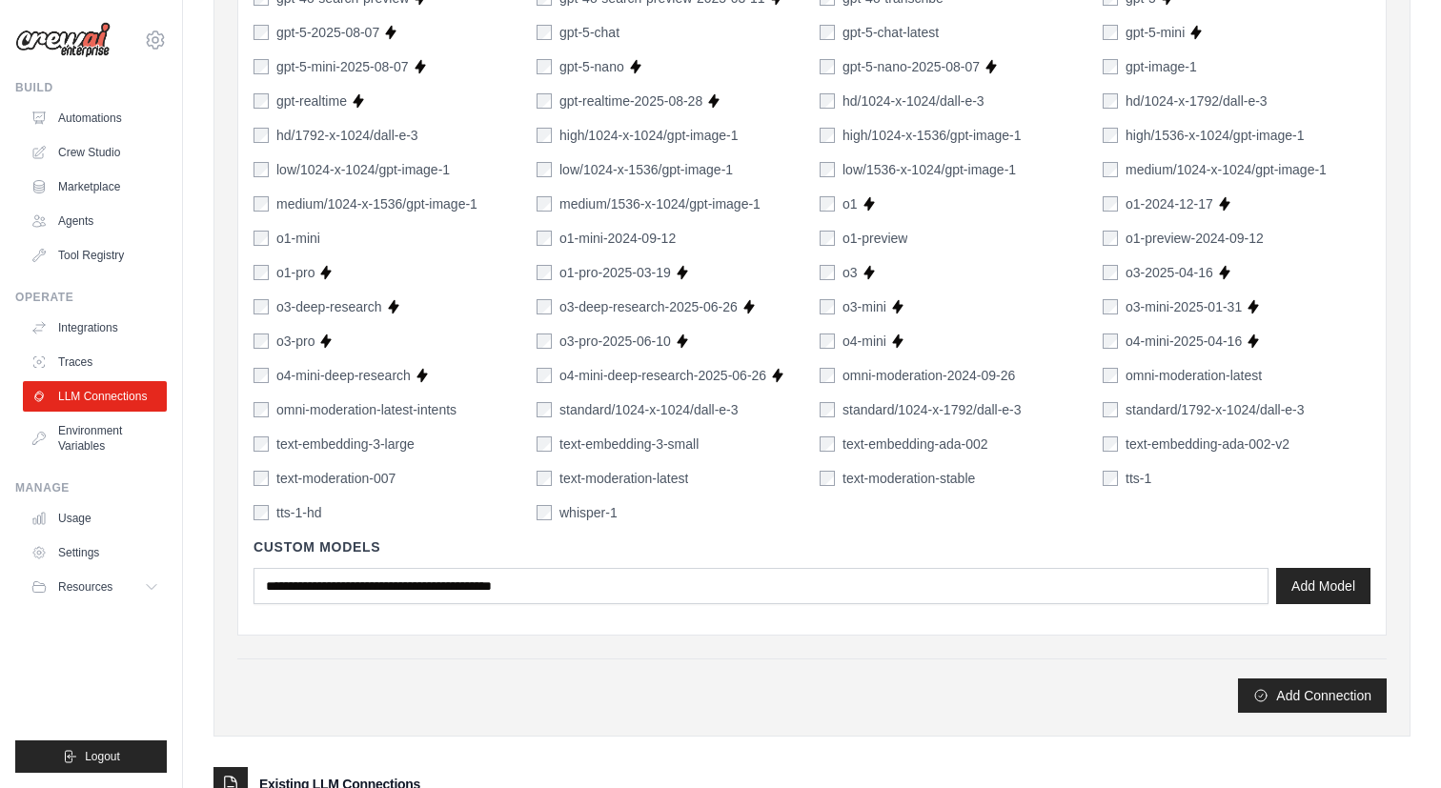
scroll to position [1294, 0]
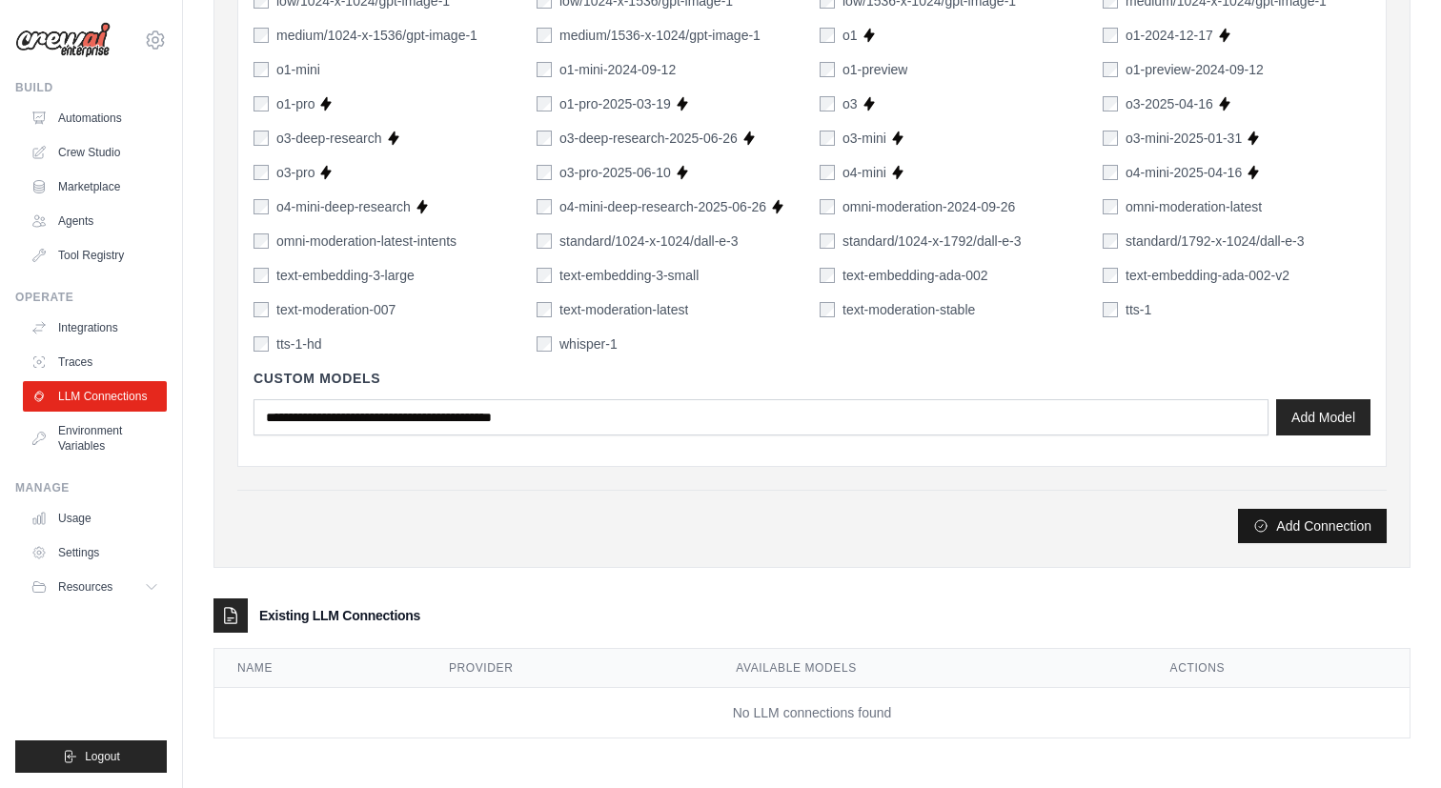
type input "**********"
click at [1323, 522] on button "Add Connection" at bounding box center [1312, 526] width 149 height 34
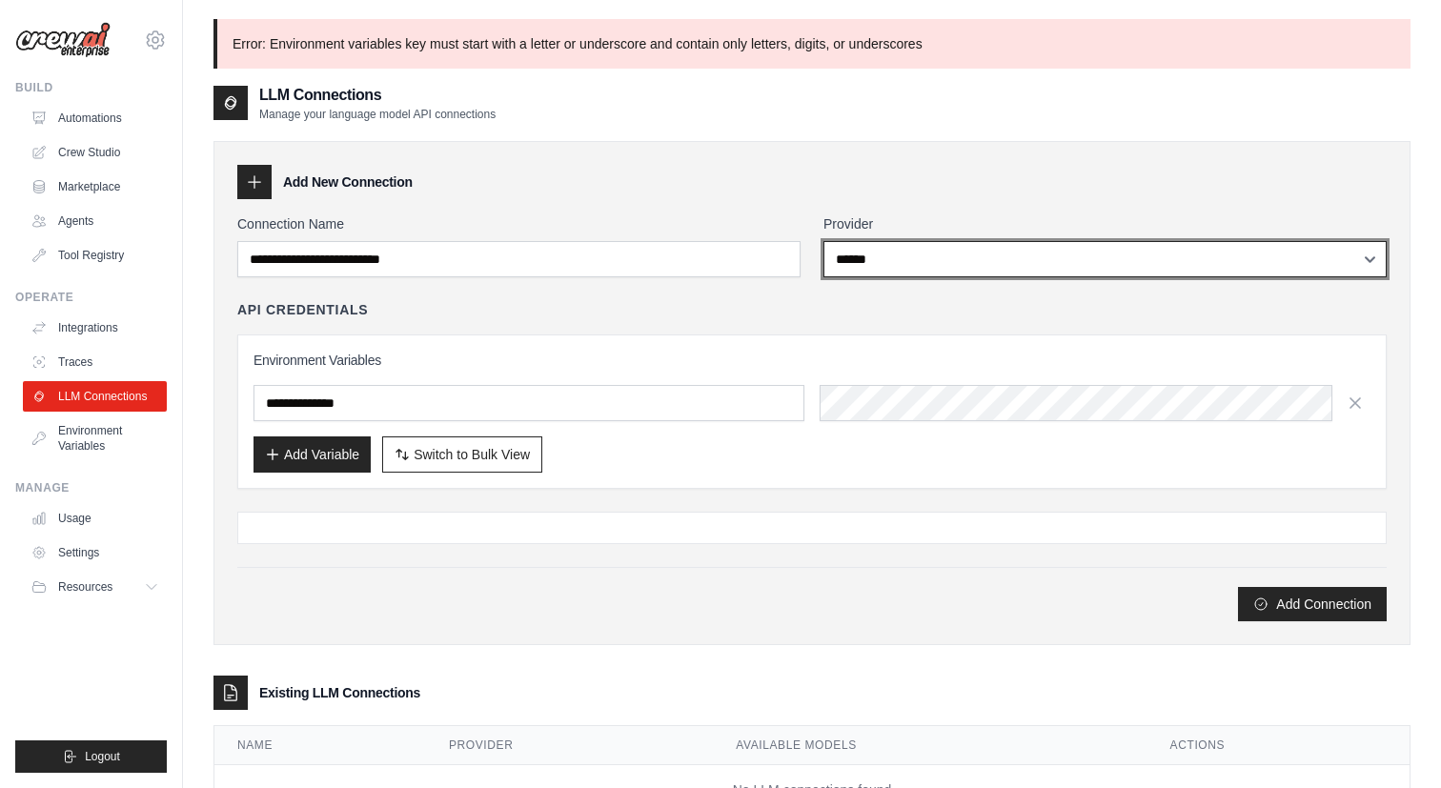
click at [919, 268] on select "**********" at bounding box center [1104, 259] width 563 height 36
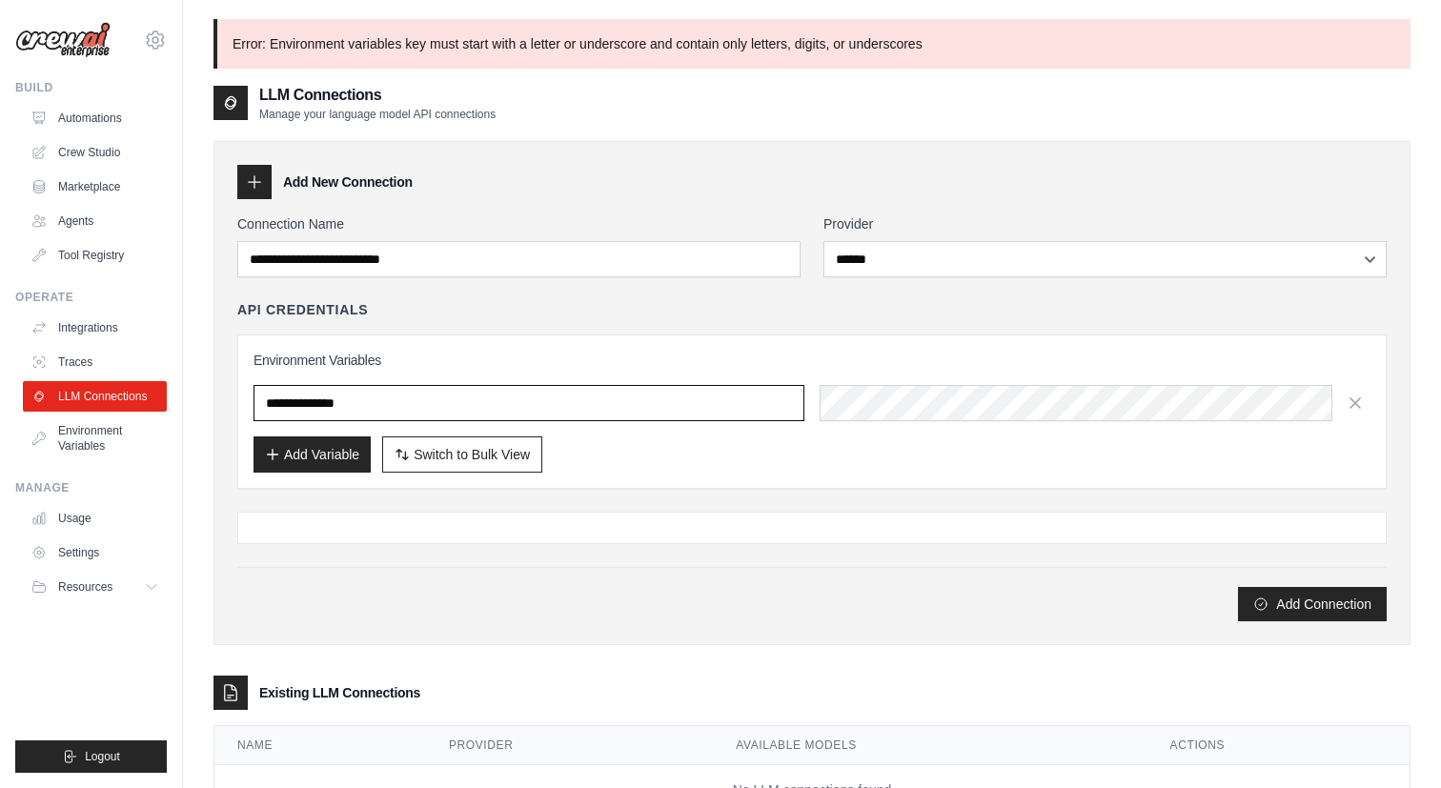
drag, startPoint x: 443, startPoint y: 405, endPoint x: 246, endPoint y: 404, distance: 197.2
click at [246, 404] on div "**********" at bounding box center [811, 411] width 1149 height 154
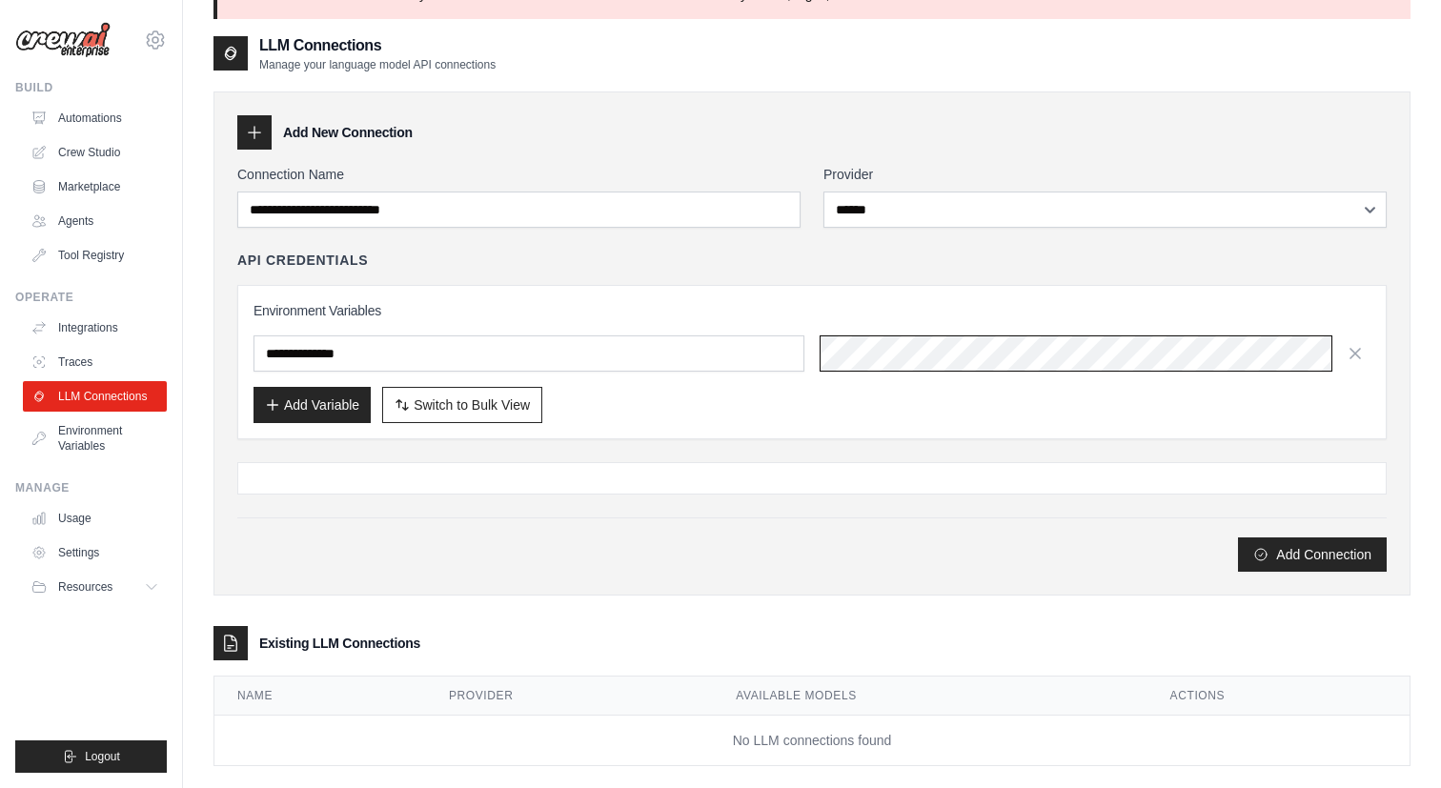
scroll to position [103, 0]
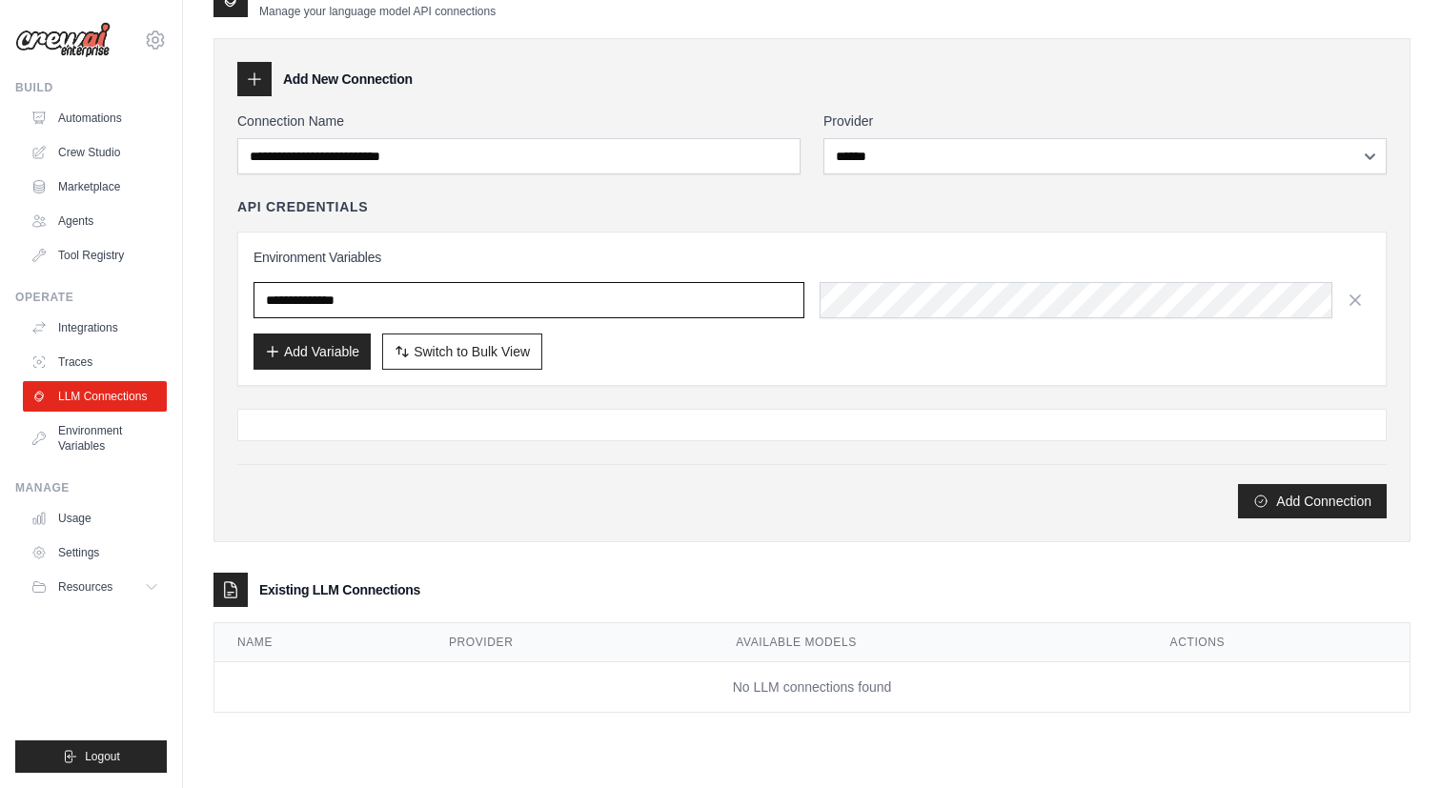
drag, startPoint x: 273, startPoint y: 296, endPoint x: 251, endPoint y: 296, distance: 21.9
click at [251, 296] on div "**********" at bounding box center [811, 309] width 1149 height 154
click at [817, 346] on div "Add Variable Switch to Bulk View Switch to Table View" at bounding box center [811, 351] width 1117 height 36
click at [1330, 506] on button "Add Connection" at bounding box center [1312, 500] width 149 height 34
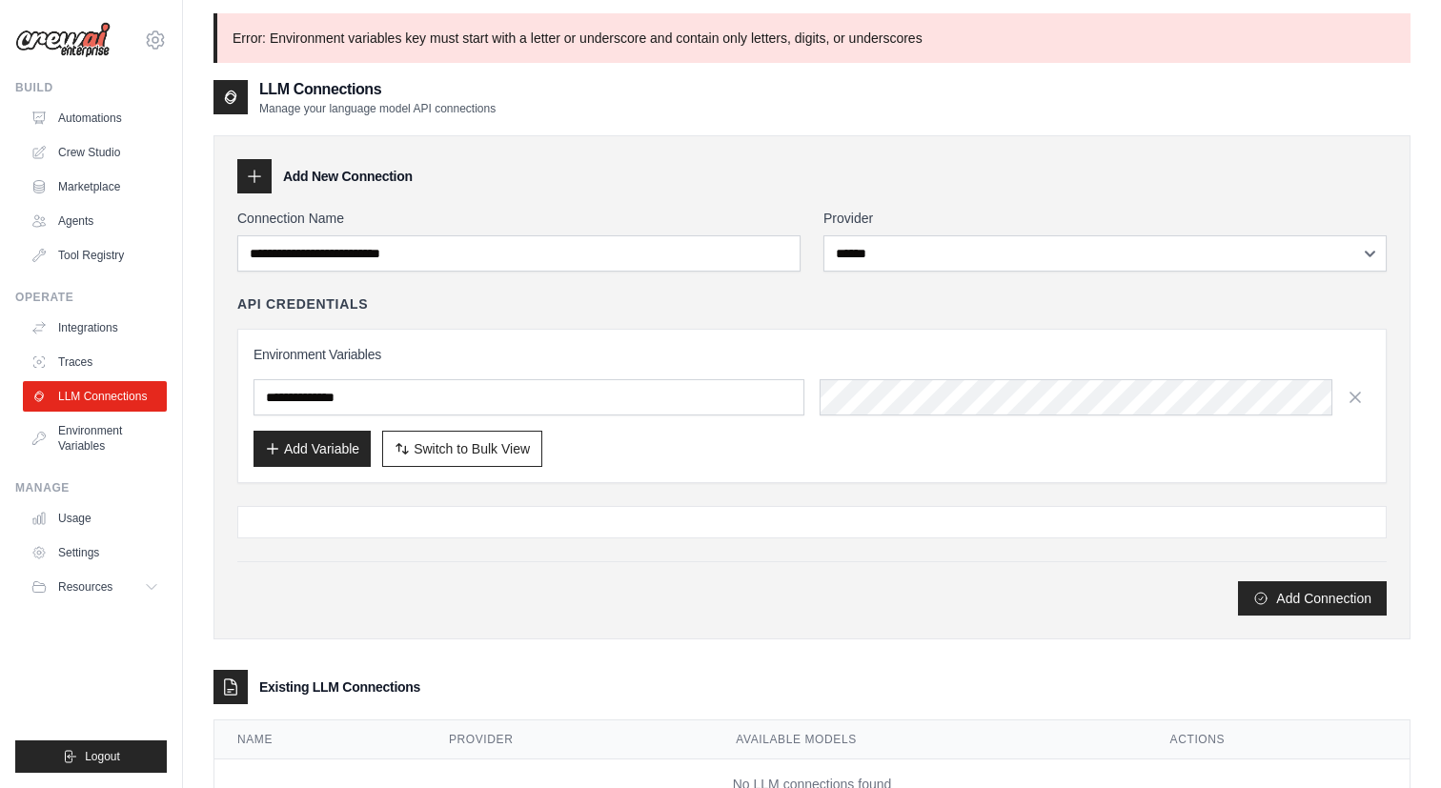
scroll to position [0, 0]
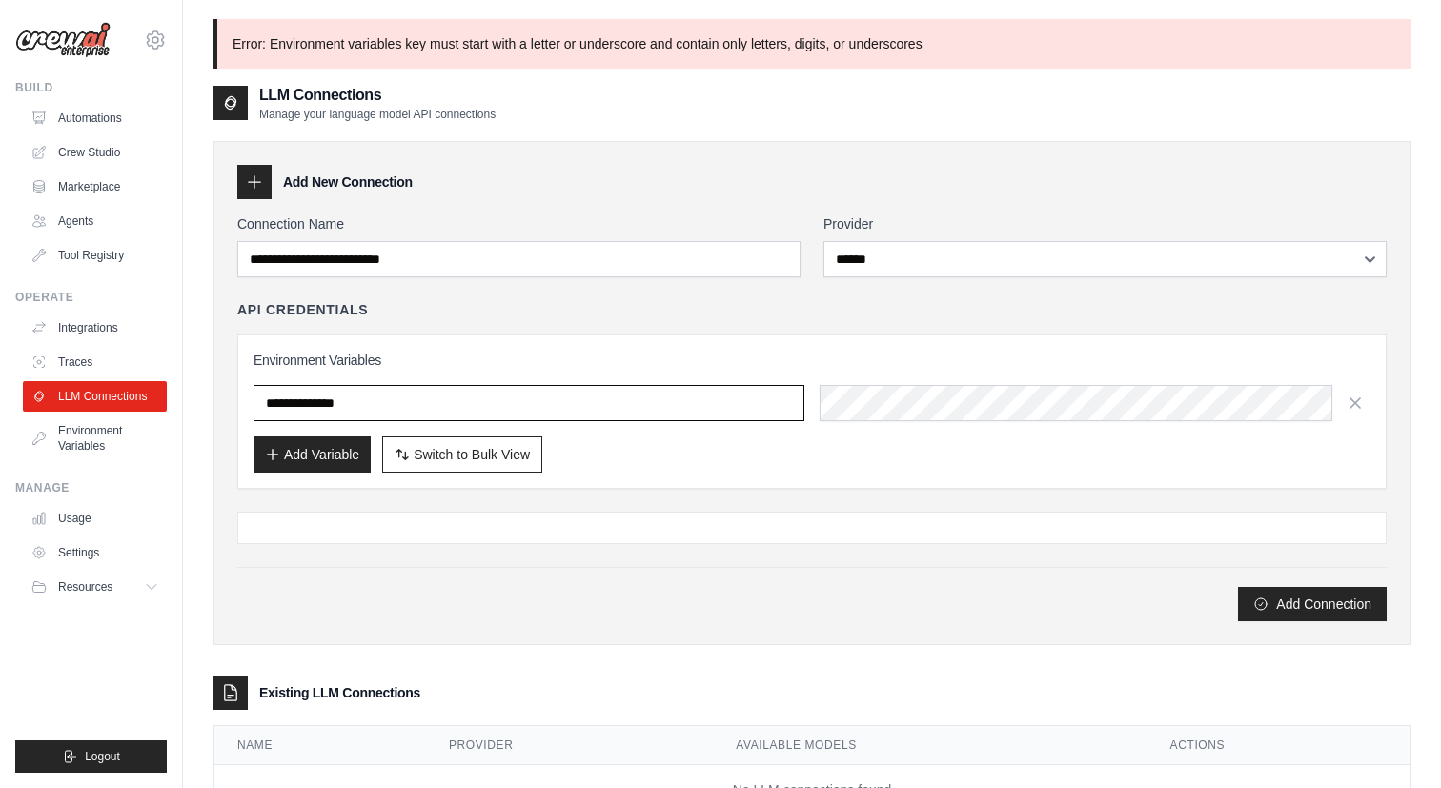
drag, startPoint x: 273, startPoint y: 400, endPoint x: 249, endPoint y: 404, distance: 25.1
click at [249, 404] on div "**********" at bounding box center [811, 411] width 1149 height 154
click at [629, 459] on div "Add Variable Switch to Bulk View Switch to Table View" at bounding box center [811, 454] width 1117 height 36
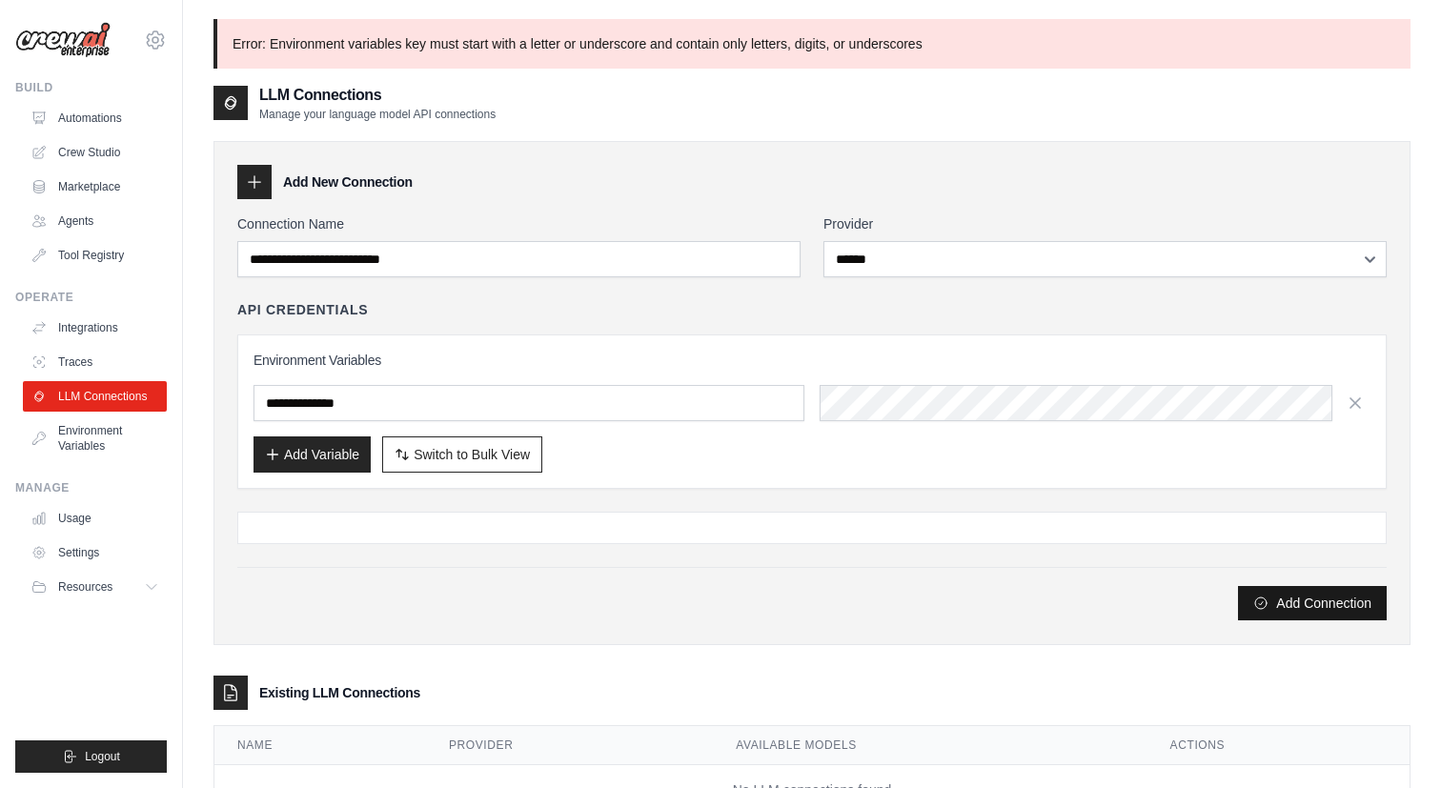
click at [1301, 600] on button "Add Connection" at bounding box center [1312, 603] width 149 height 34
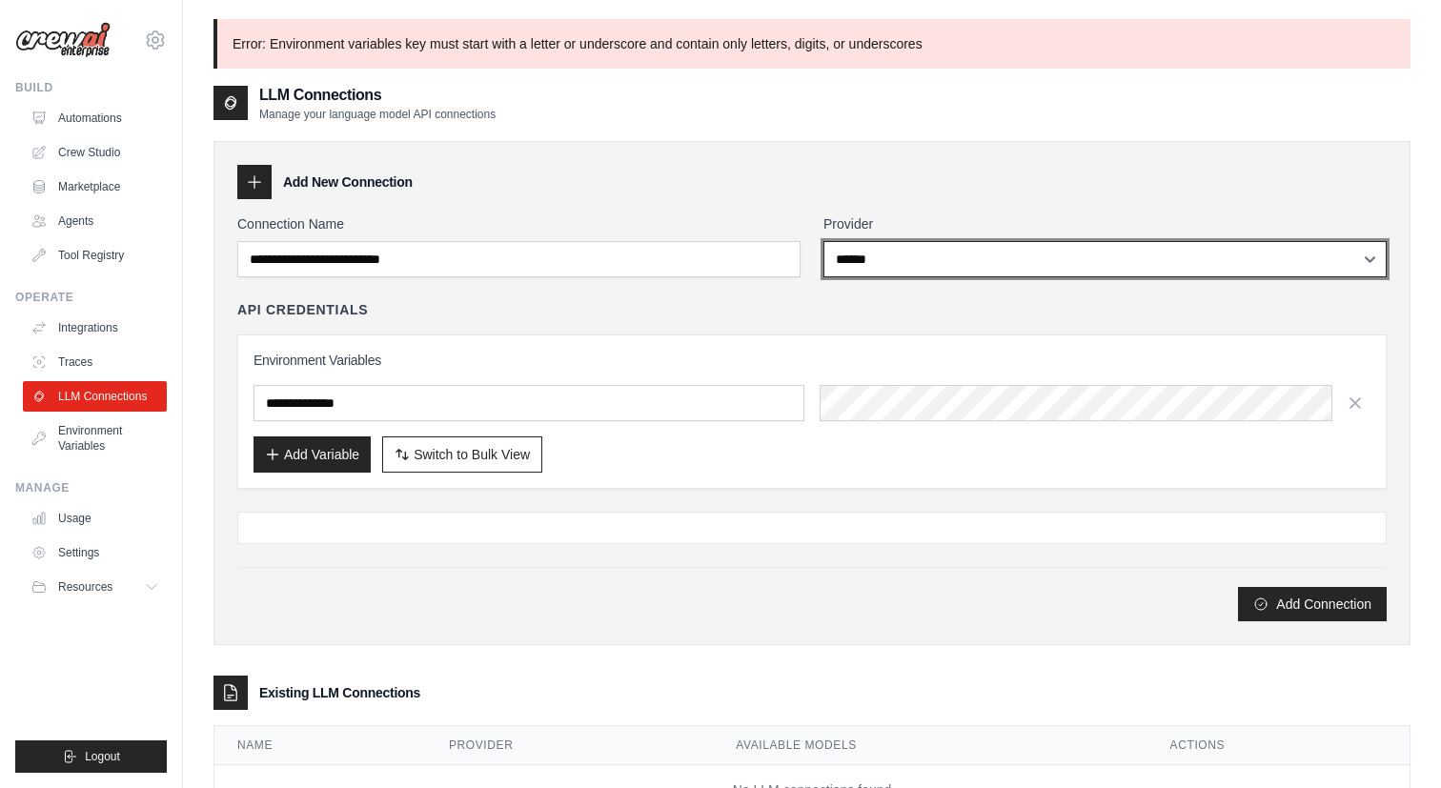
click at [908, 255] on select "**********" at bounding box center [1104, 259] width 563 height 36
click at [823, 241] on select "**********" at bounding box center [1104, 259] width 563 height 36
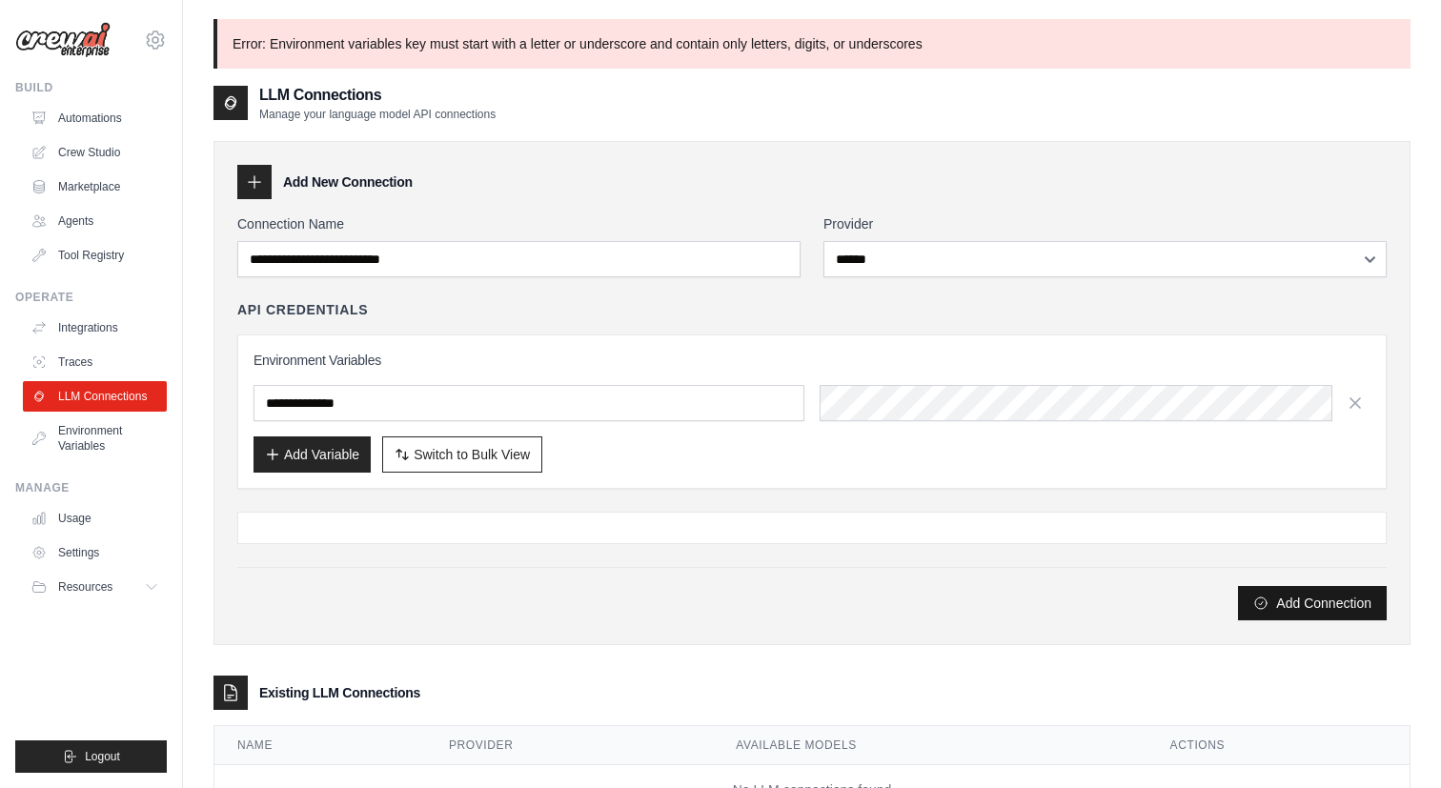
click at [1278, 597] on button "Add Connection" at bounding box center [1312, 603] width 149 height 34
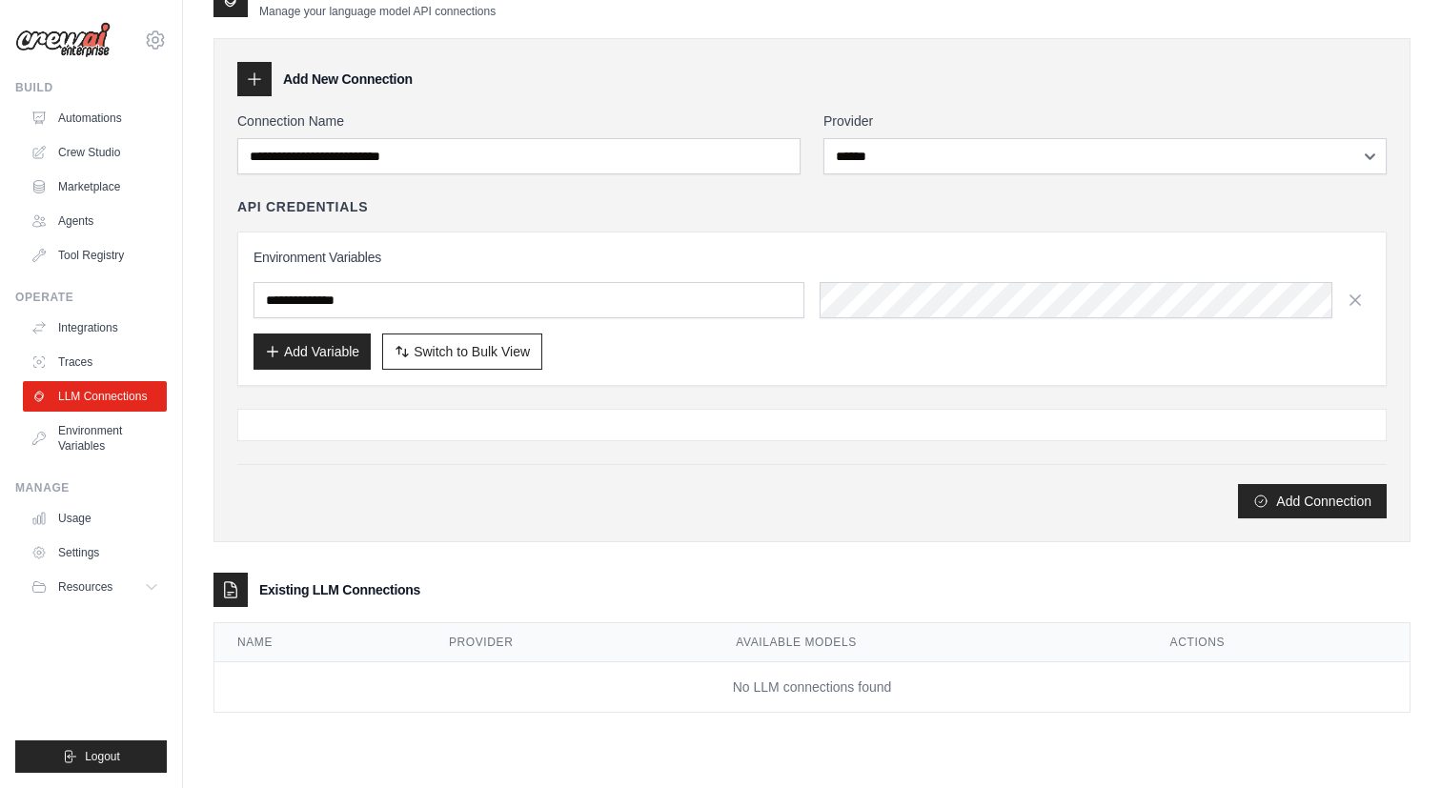
click at [600, 413] on div at bounding box center [811, 425] width 1149 height 32
click at [622, 379] on div "**********" at bounding box center [811, 309] width 1149 height 154
click at [622, 357] on div "Add Variable Switch to Bulk View Switch to Table View" at bounding box center [811, 351] width 1117 height 36
click at [356, 359] on button "Add Variable" at bounding box center [311, 351] width 117 height 36
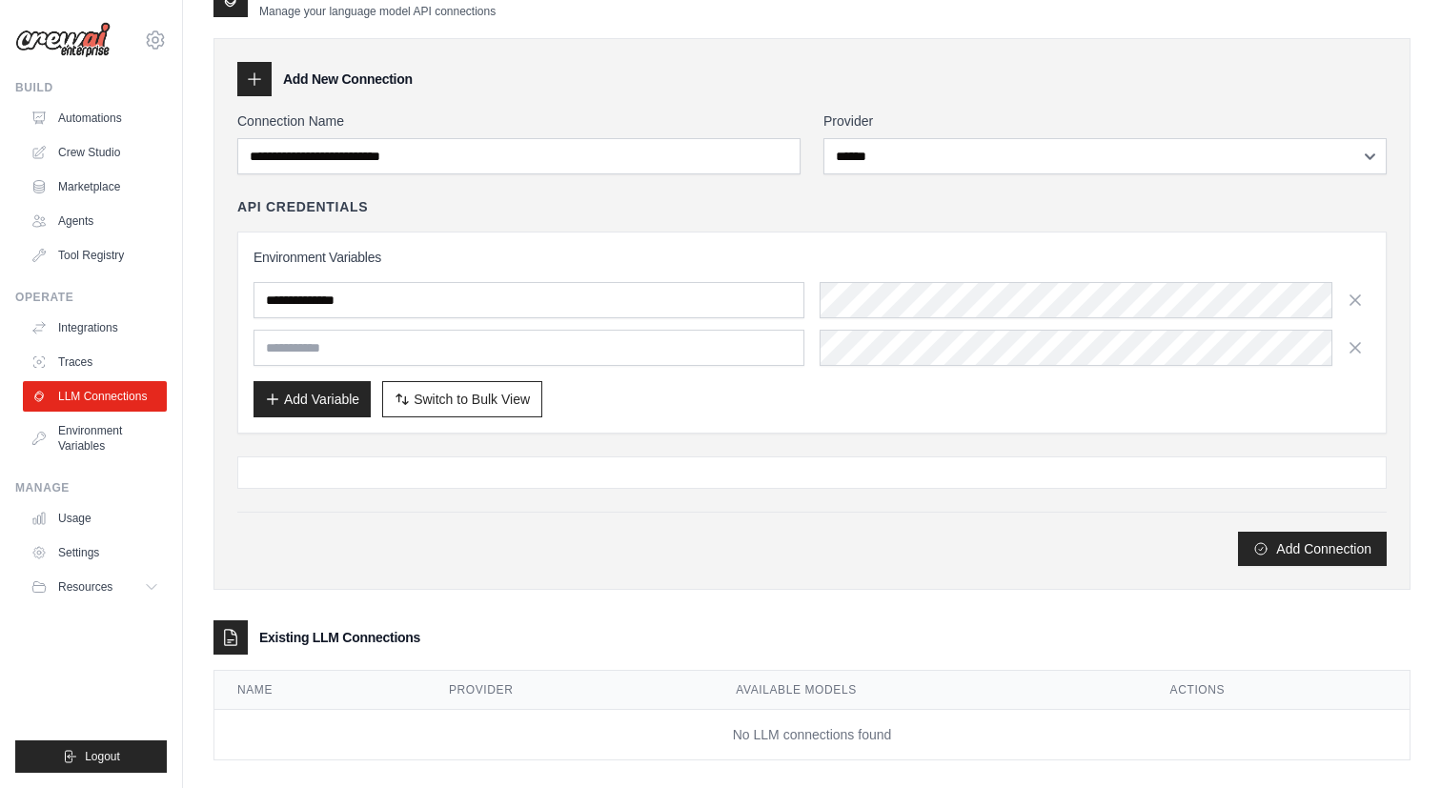
scroll to position [0, 0]
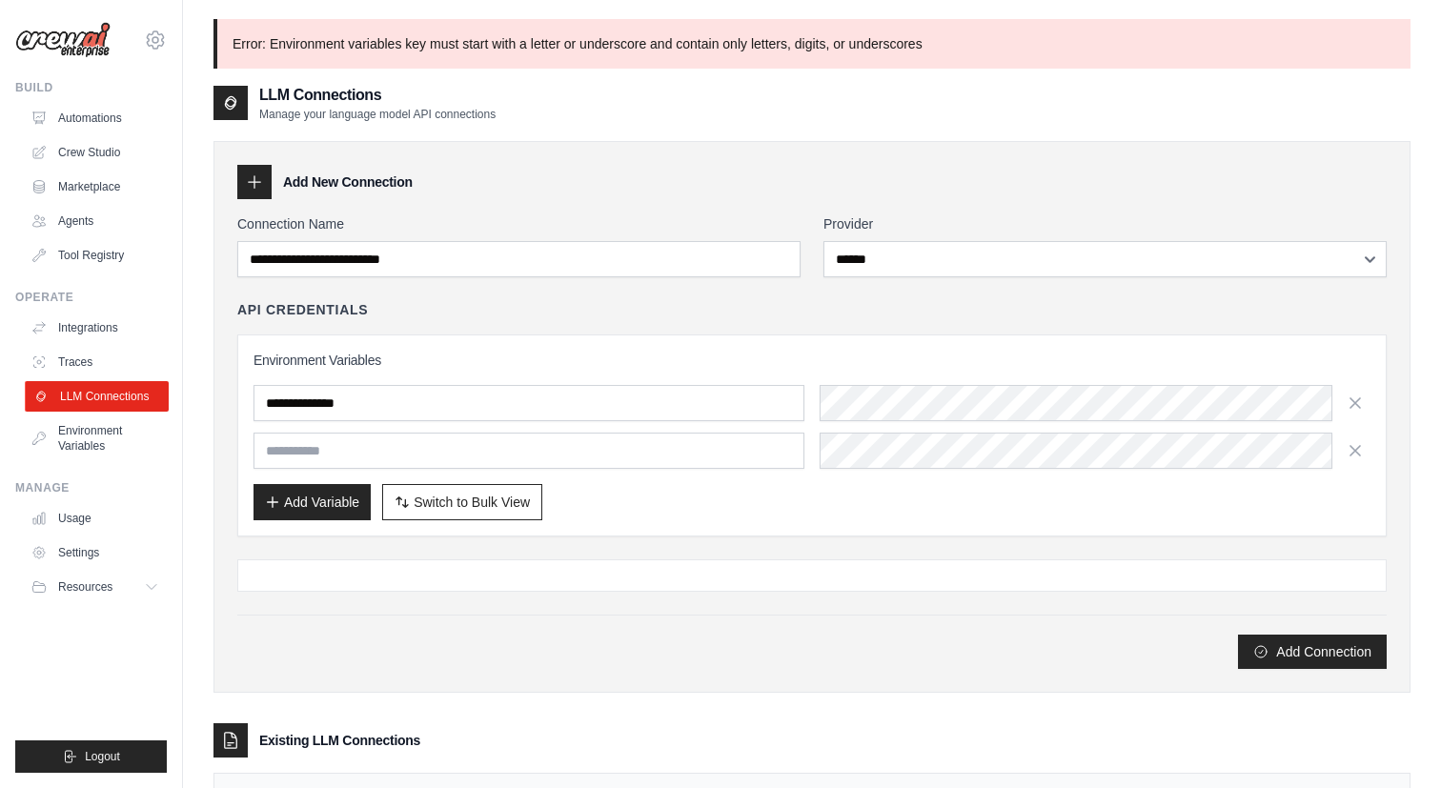
click at [144, 393] on link "LLM Connections" at bounding box center [97, 396] width 144 height 30
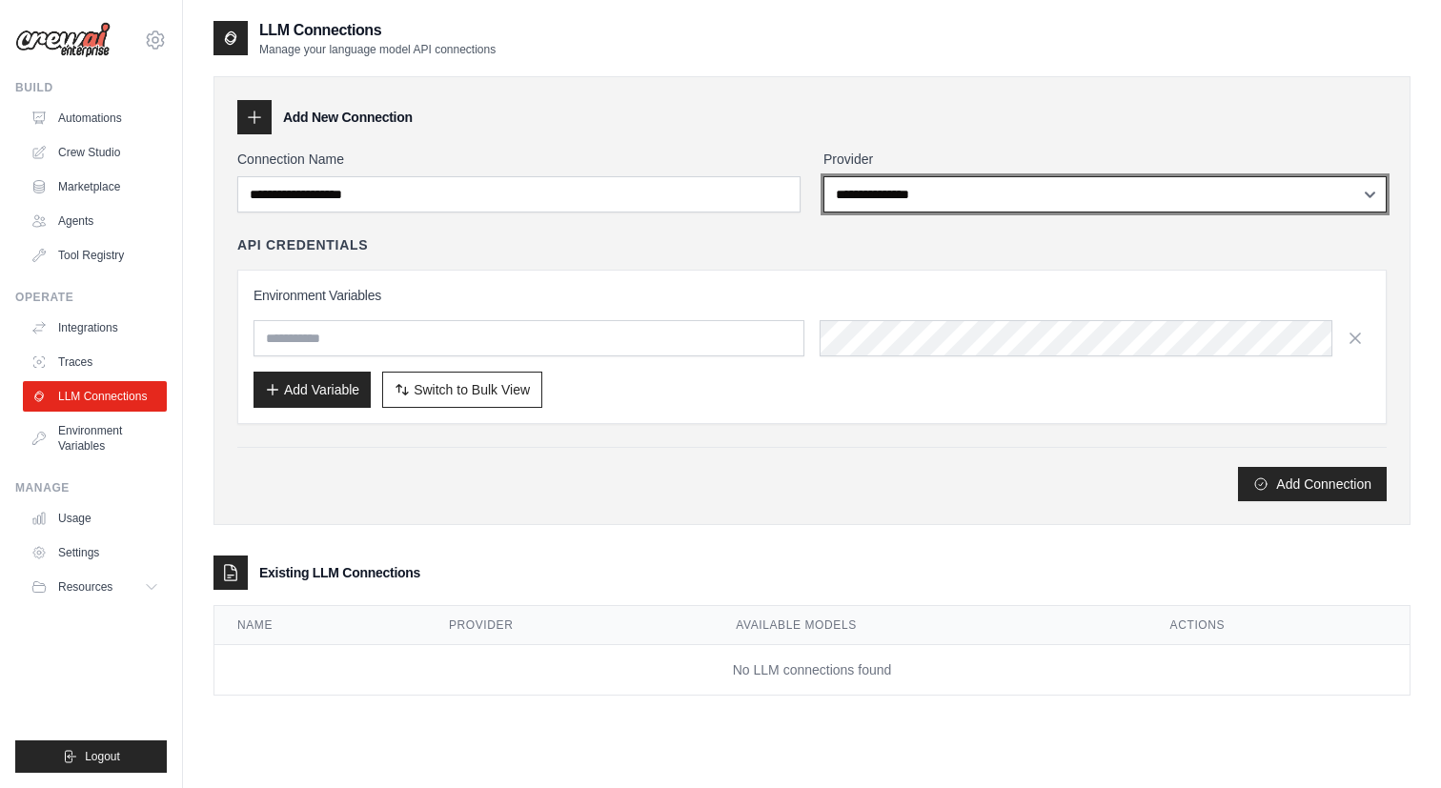
click at [927, 196] on select "**********" at bounding box center [1104, 194] width 563 height 36
select select "******"
click at [823, 176] on select "**********" at bounding box center [1104, 194] width 563 height 36
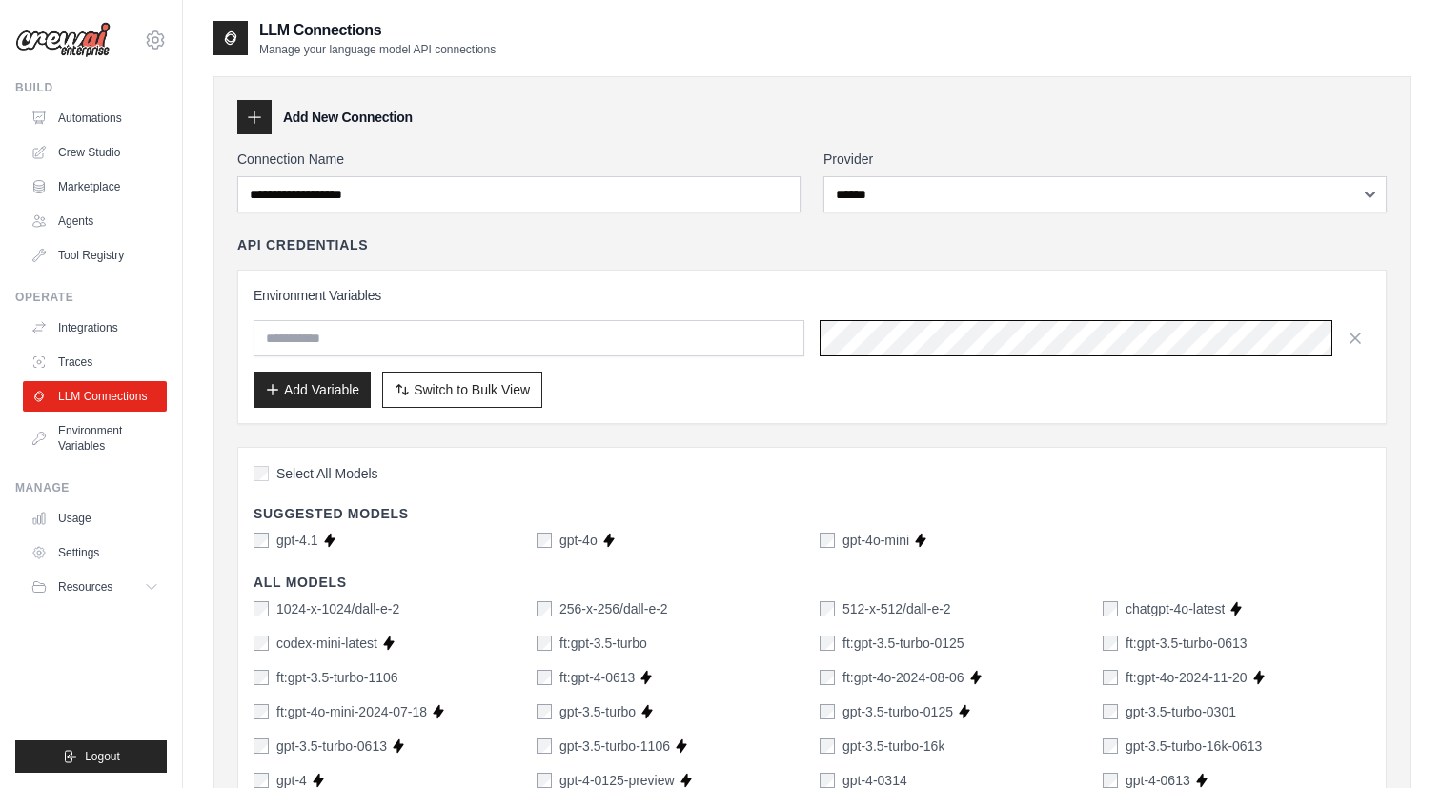
scroll to position [0, 853]
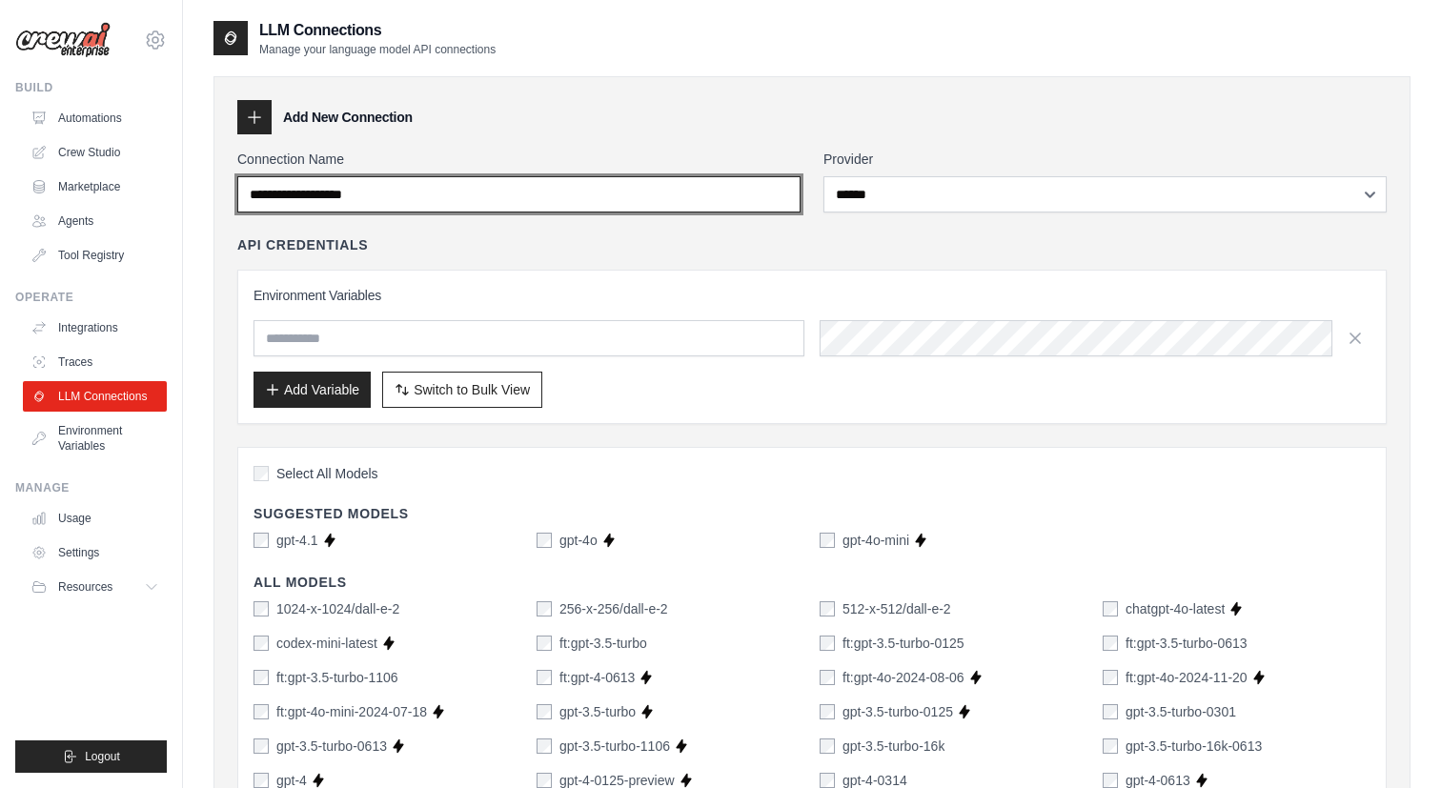
click at [418, 196] on input "Connection Name" at bounding box center [518, 194] width 563 height 36
click at [273, 192] on input "**********" at bounding box center [518, 194] width 563 height 36
type input "**********"
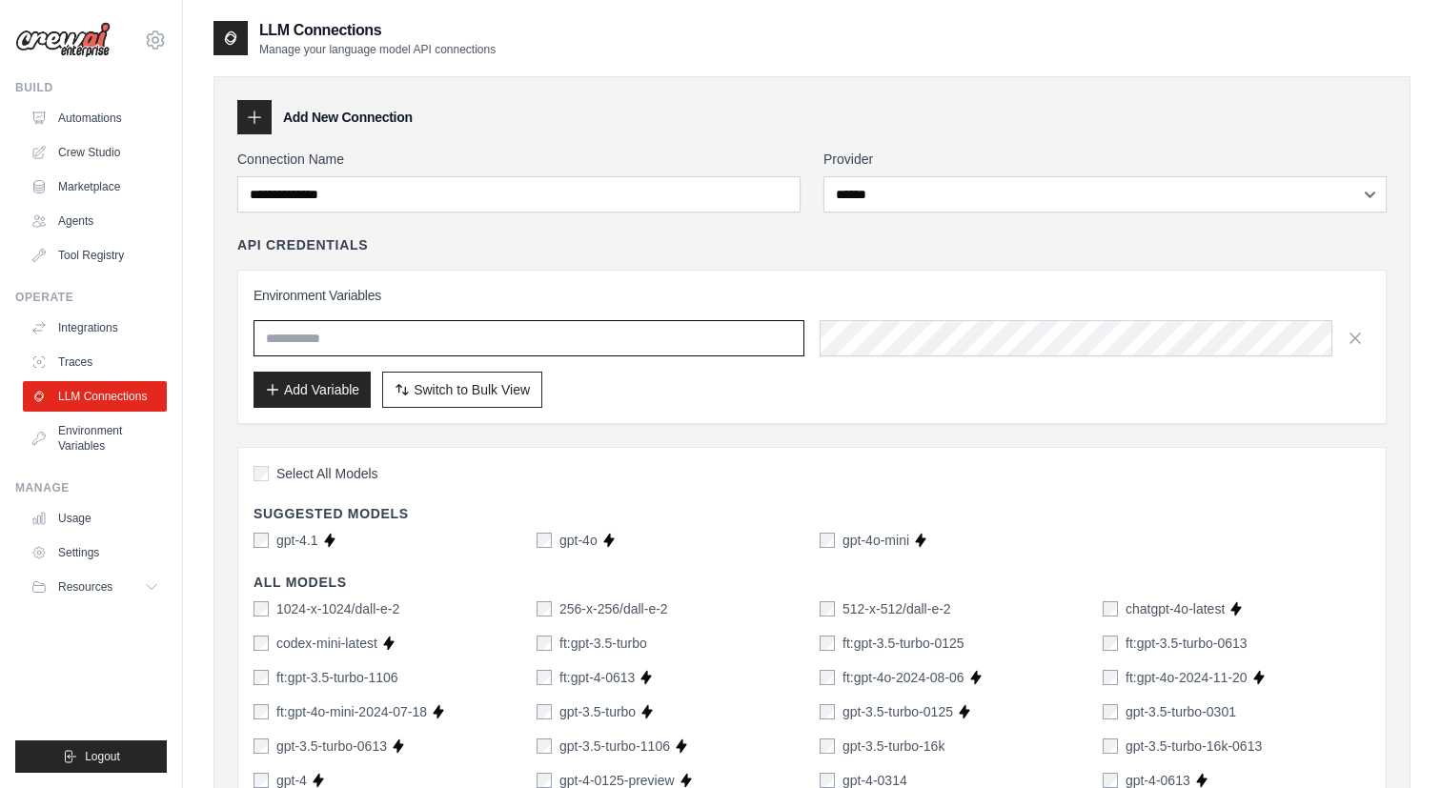
click at [414, 333] on input "text" at bounding box center [528, 338] width 551 height 36
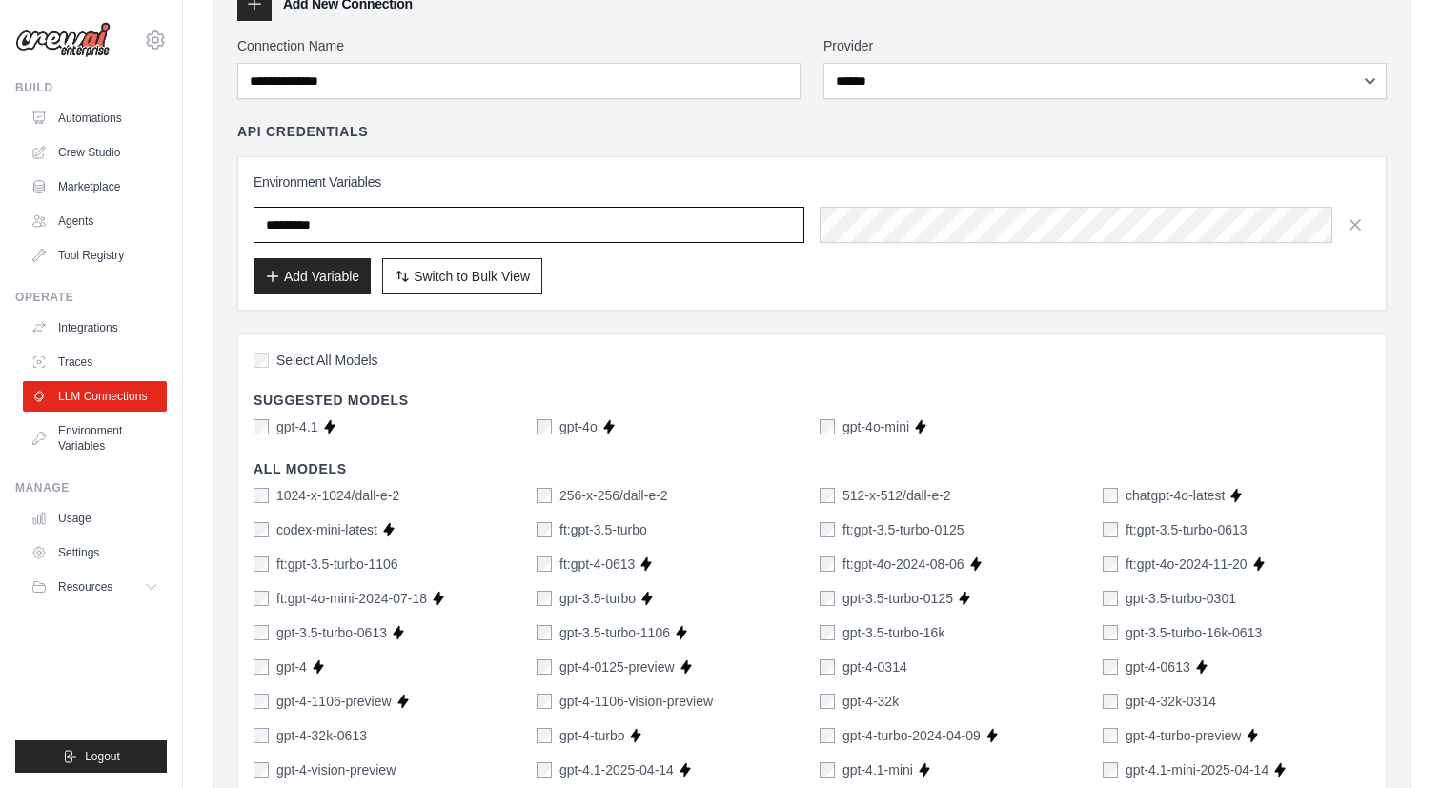
scroll to position [154, 0]
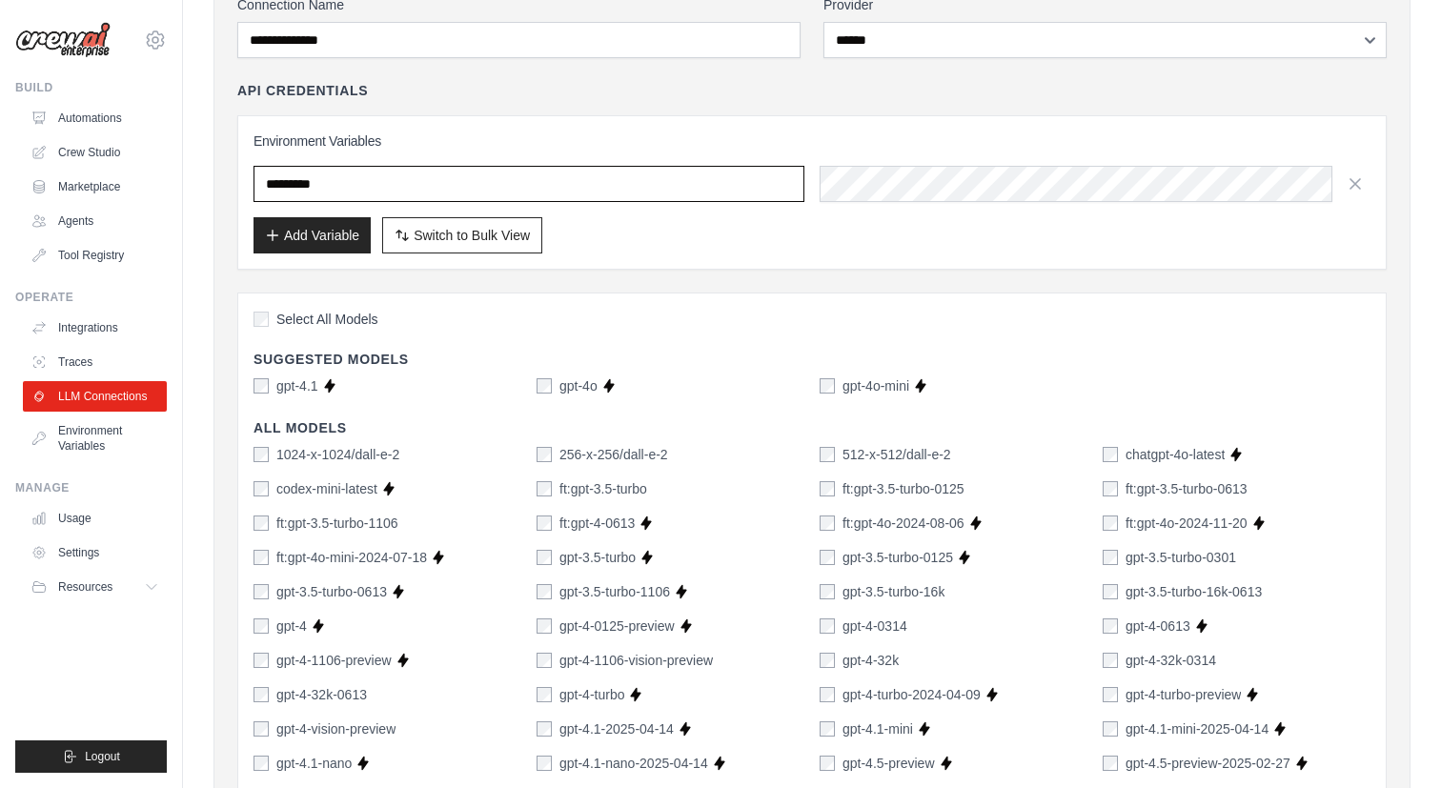
type input "*********"
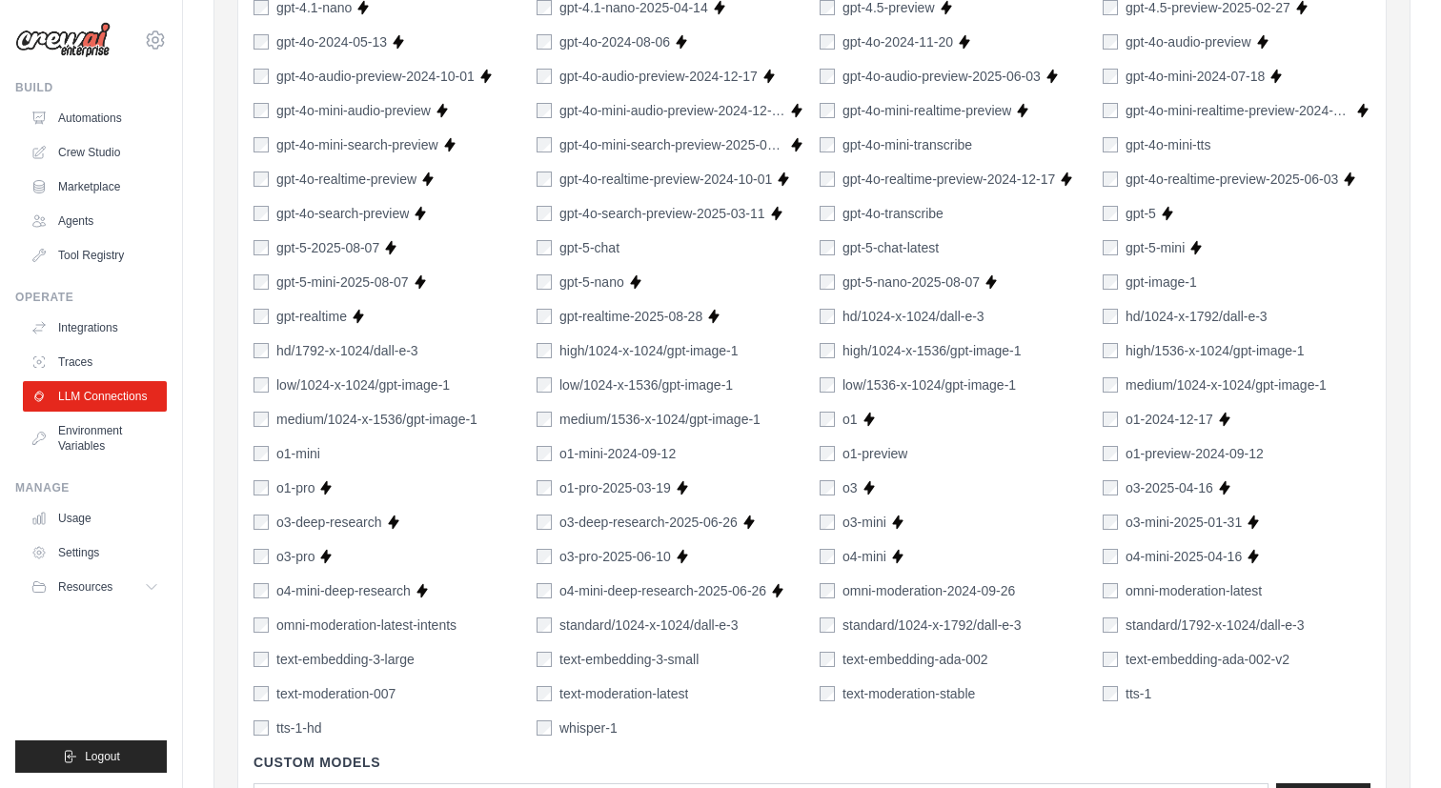
scroll to position [1105, 0]
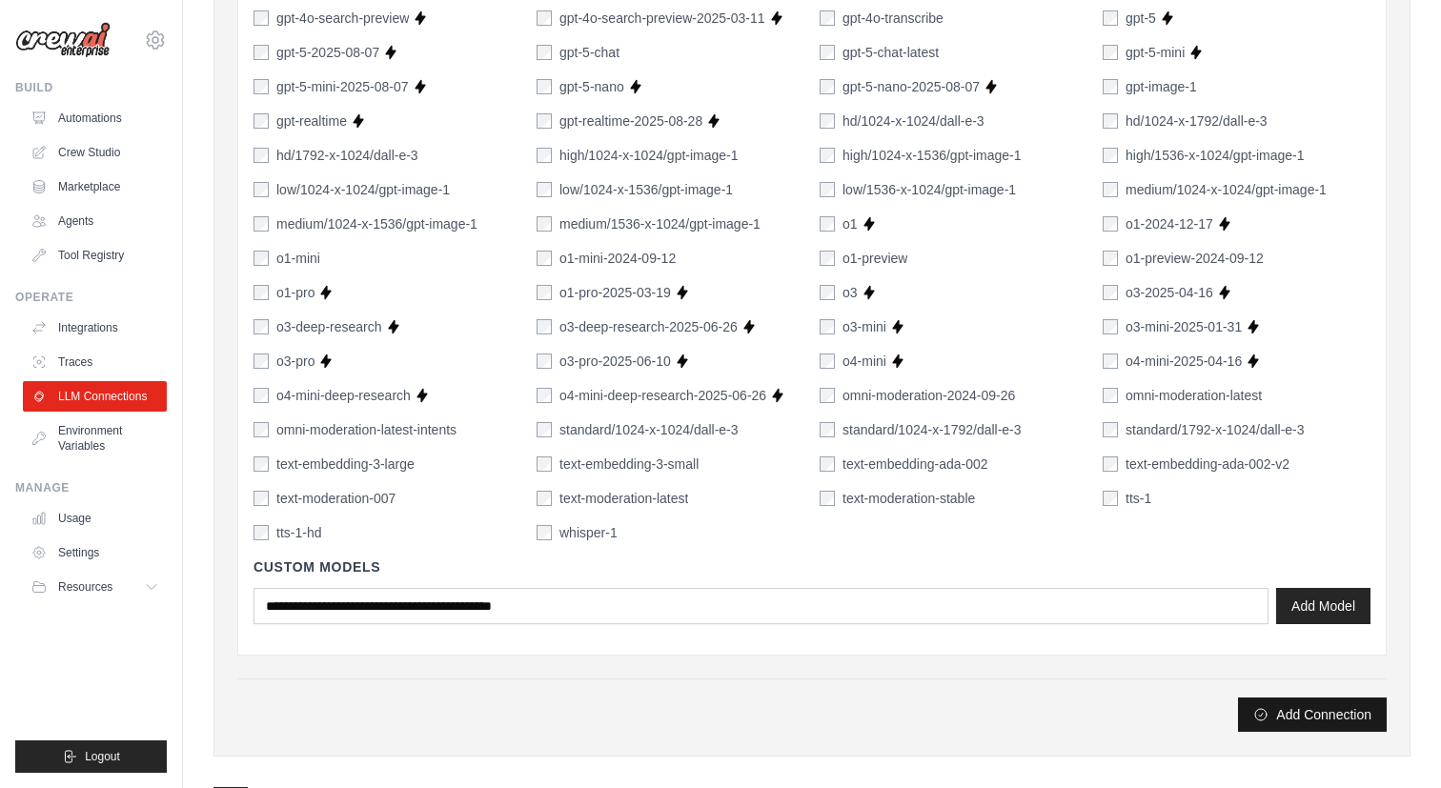
click at [1302, 718] on button "Add Connection" at bounding box center [1312, 714] width 149 height 34
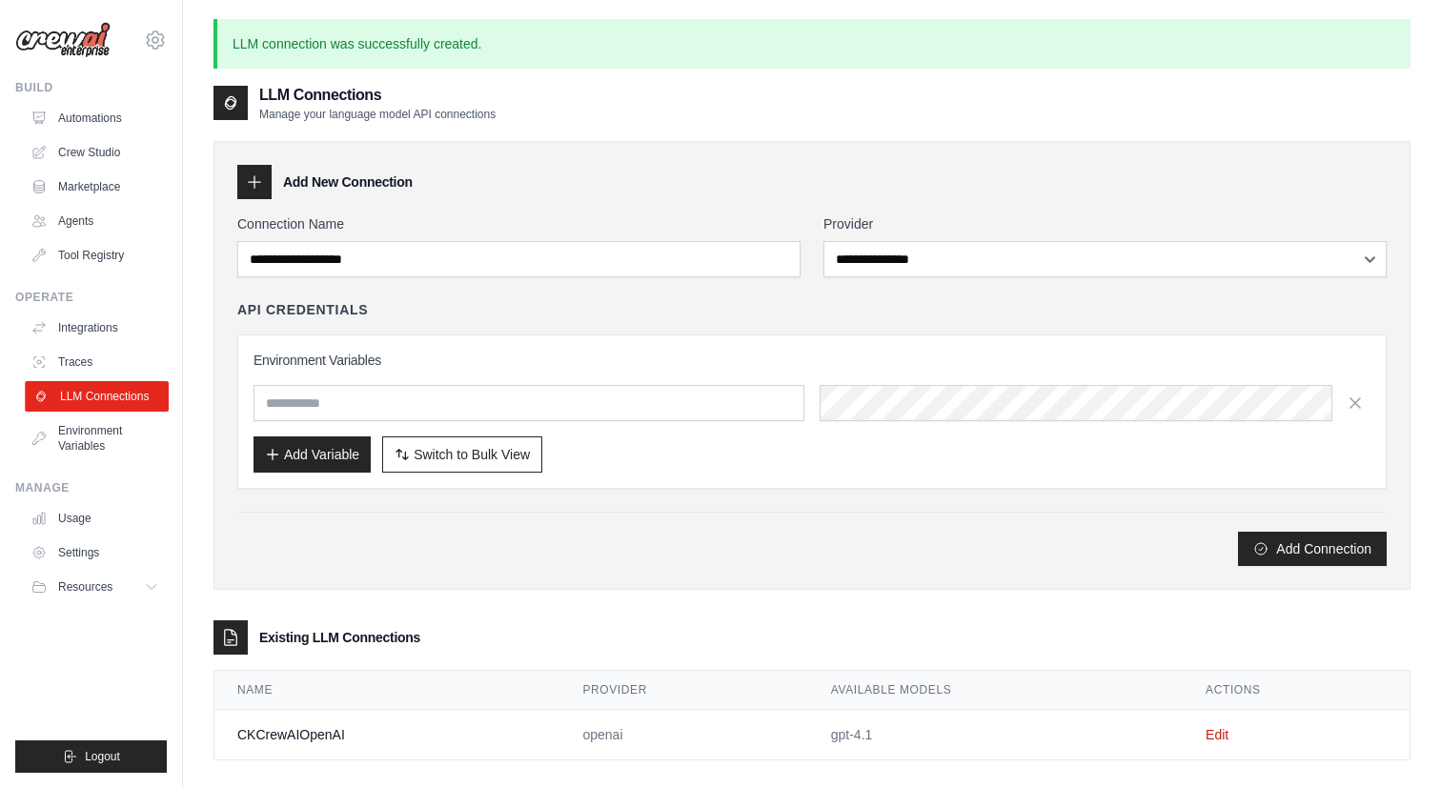
click at [116, 399] on link "LLM Connections" at bounding box center [97, 396] width 144 height 30
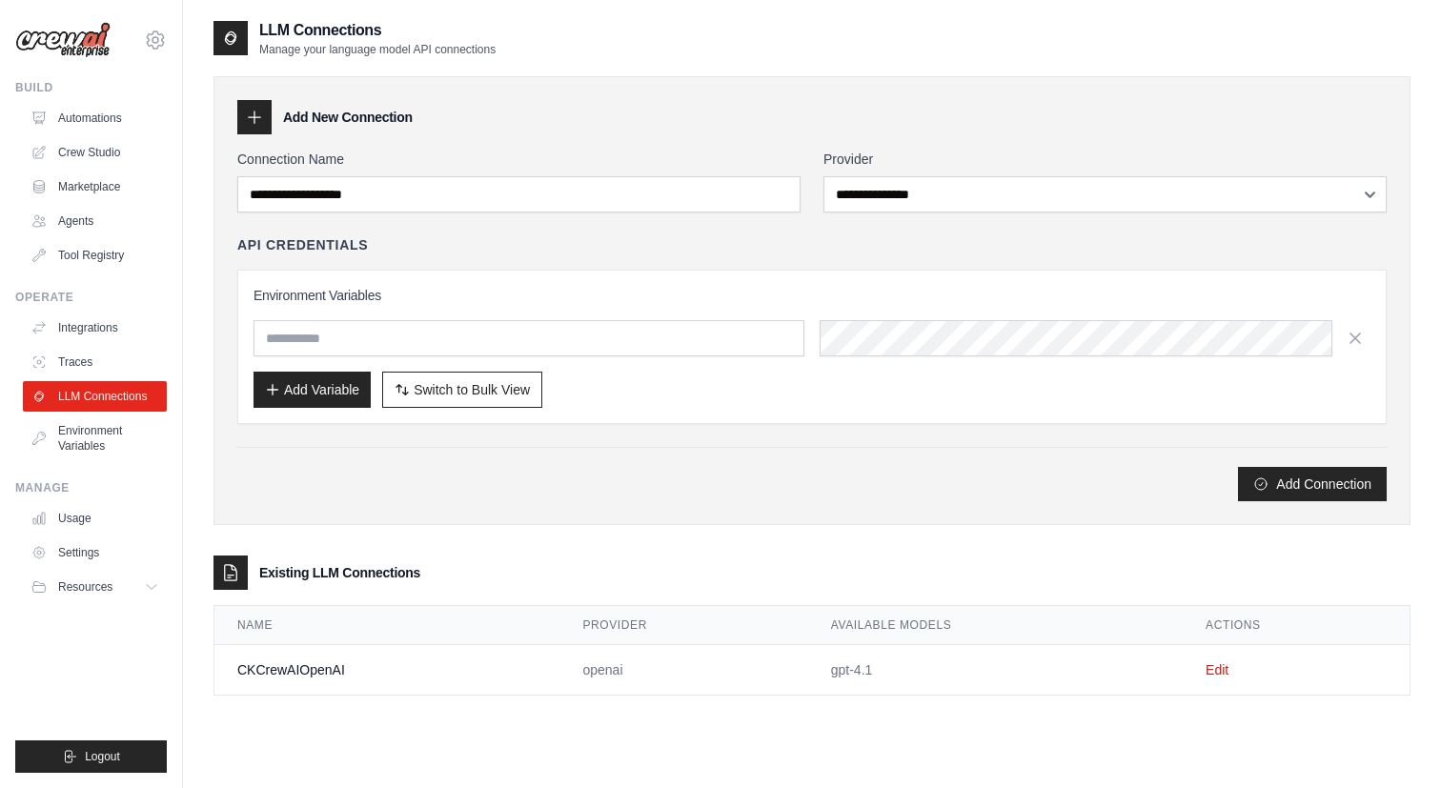
scroll to position [38, 0]
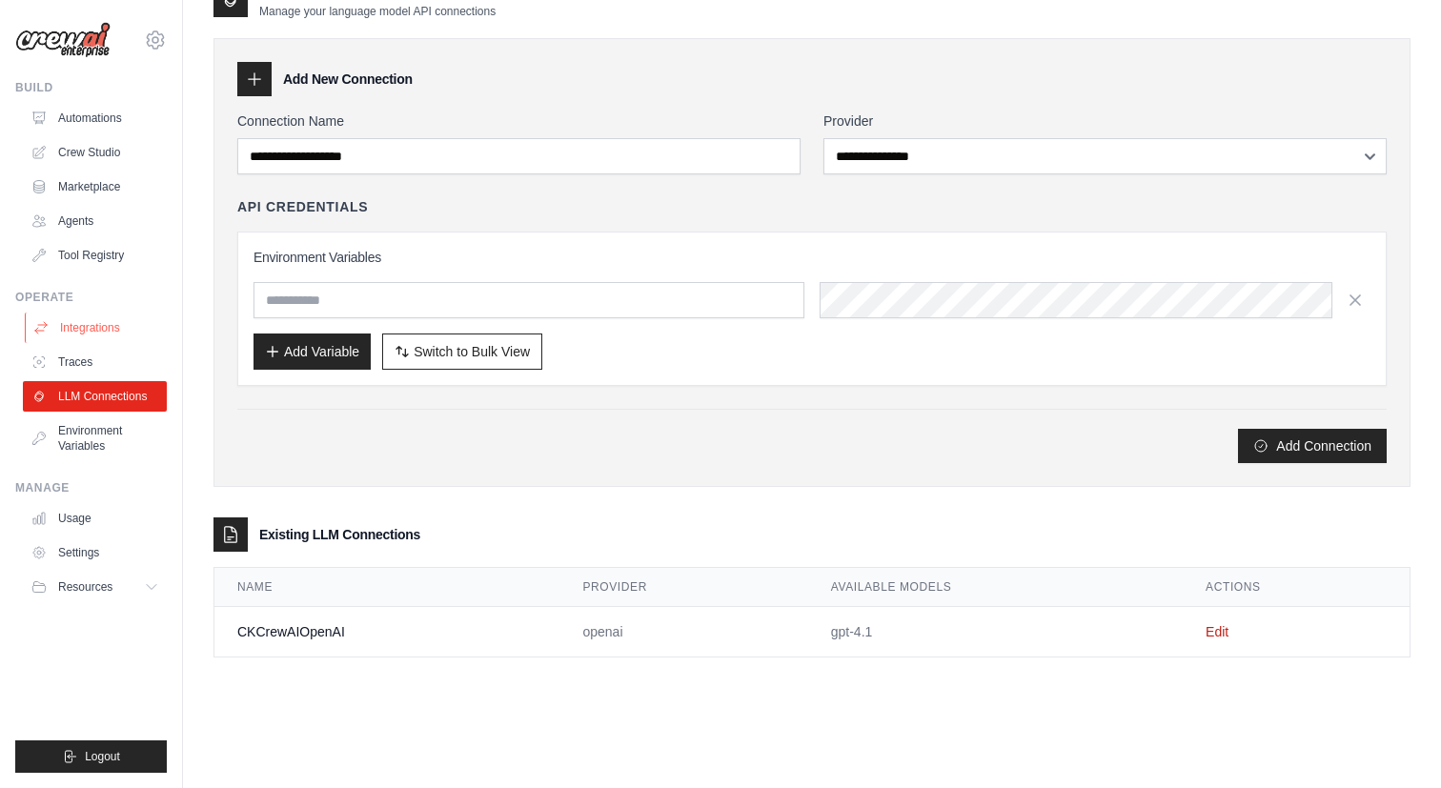
click at [116, 320] on link "Integrations" at bounding box center [97, 328] width 144 height 30
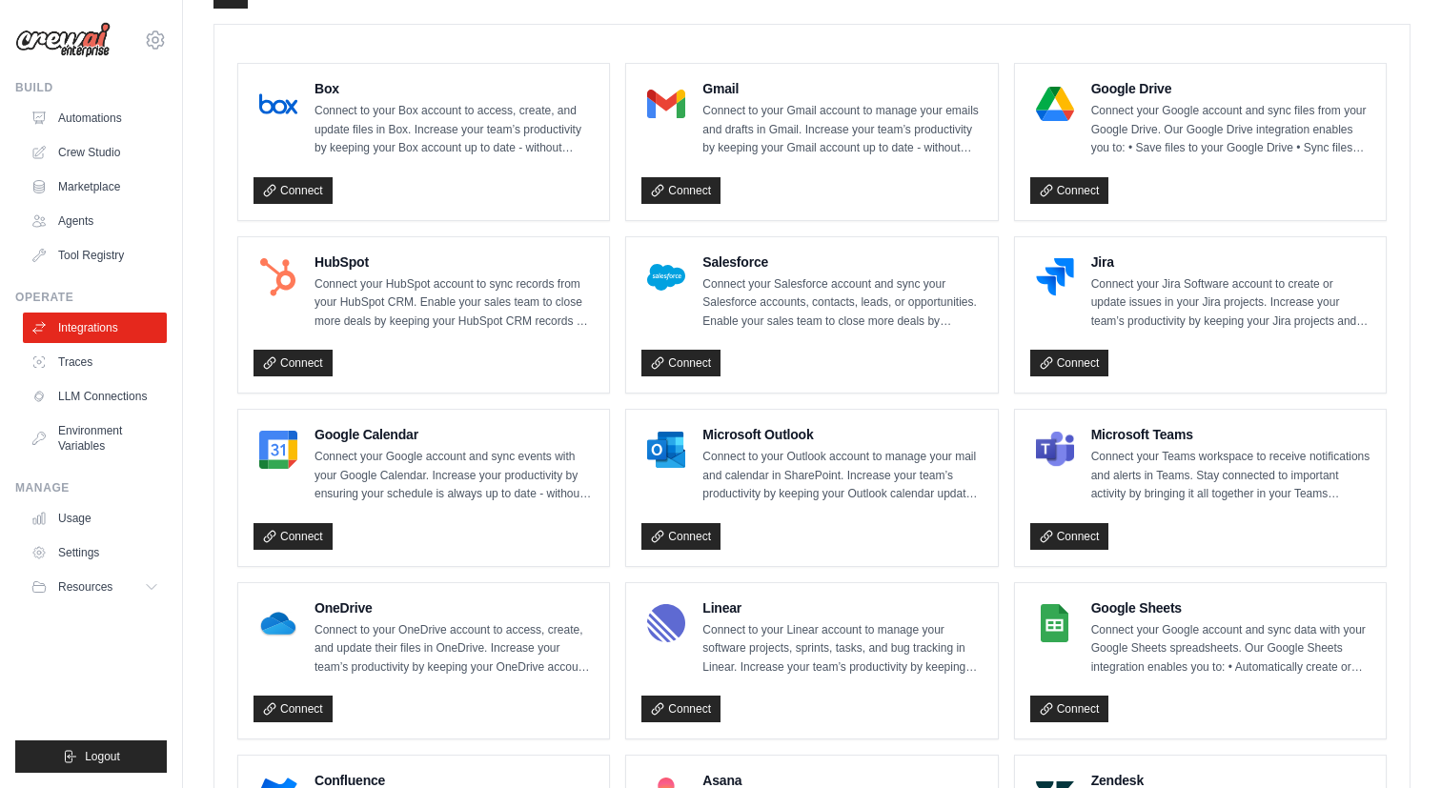
scroll to position [513, 0]
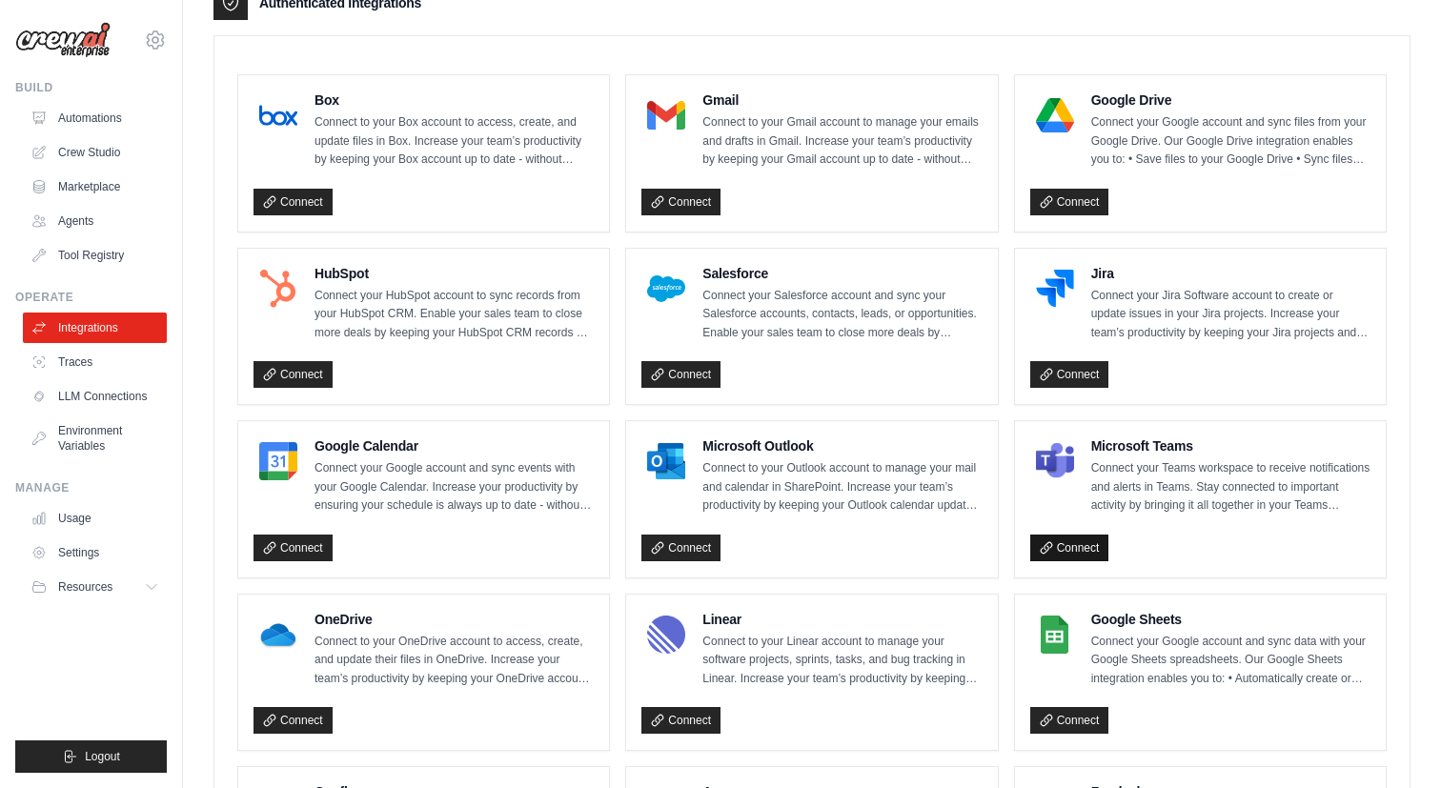
click at [1082, 555] on link "Connect" at bounding box center [1069, 548] width 79 height 27
